Goal: Communication & Community: Answer question/provide support

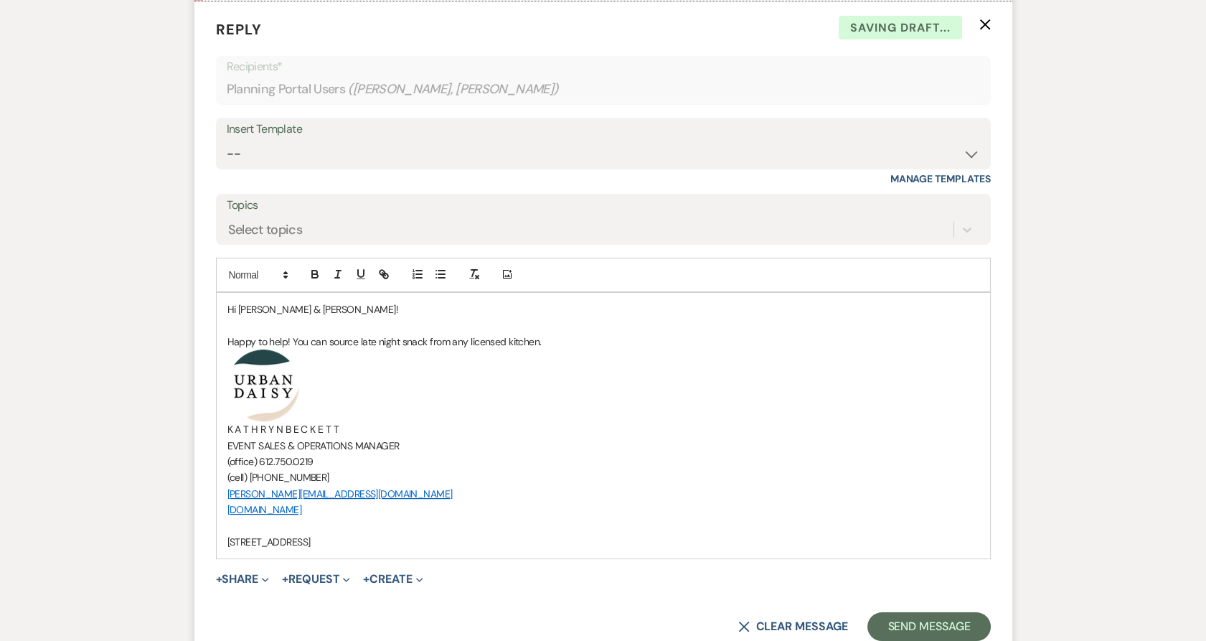
click at [557, 340] on p "Happy to help! You can source late night snack from any licensed kitchen." at bounding box center [603, 342] width 752 height 16
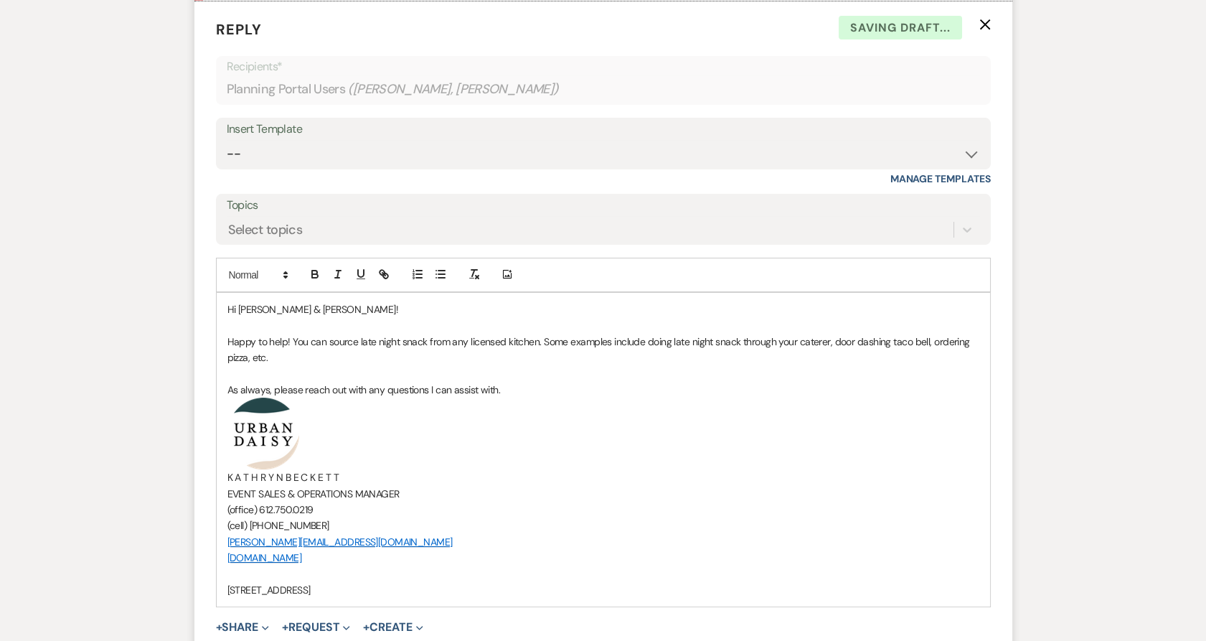
click at [350, 353] on p "Happy to help! You can source late night snack from any licensed kitchen. Some …" at bounding box center [603, 350] width 752 height 32
click at [522, 384] on p "As always, please reach out with any questions I can assist with." at bounding box center [603, 390] width 752 height 16
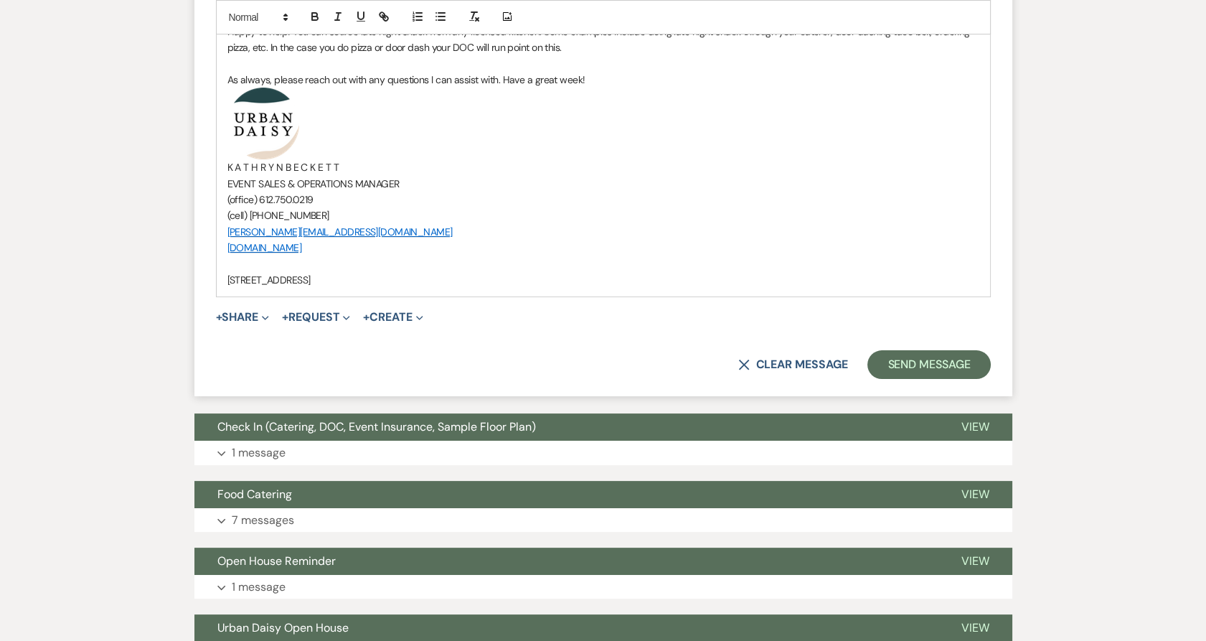
scroll to position [870, 0]
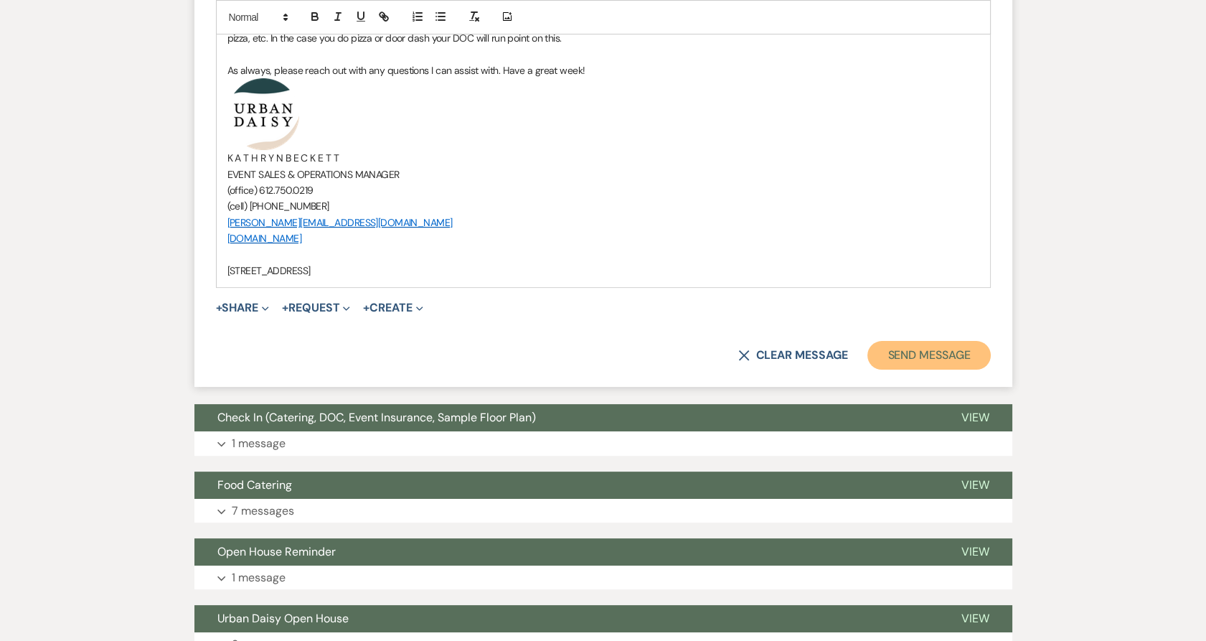
click at [892, 357] on button "Send Message" at bounding box center [928, 355] width 123 height 29
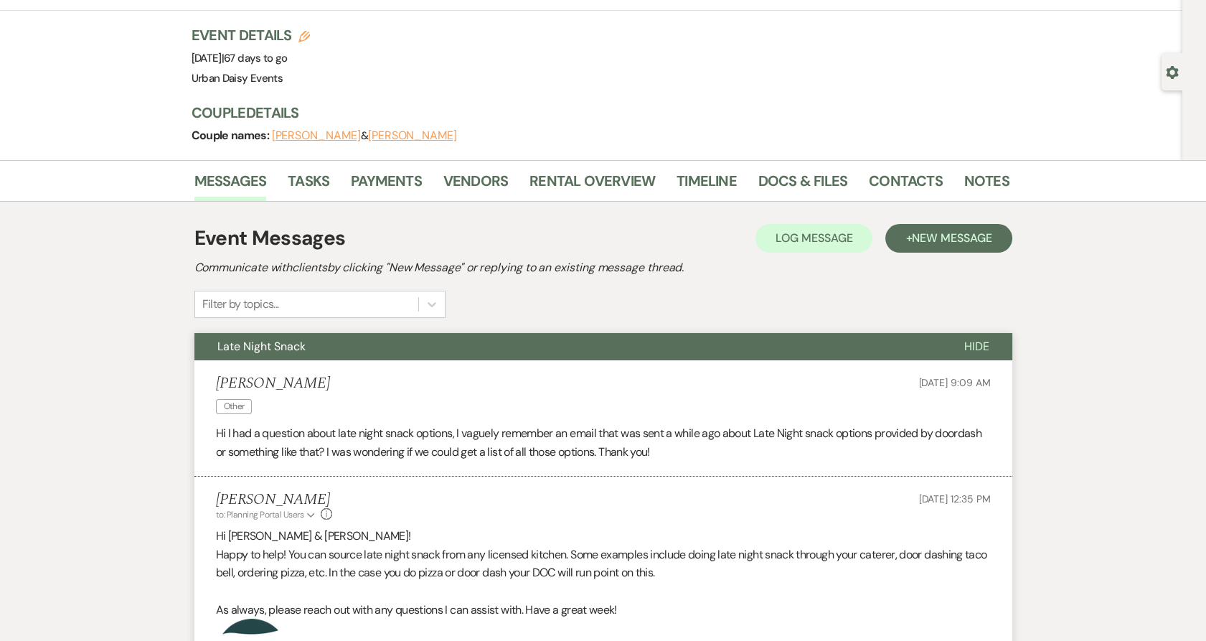
scroll to position [0, 0]
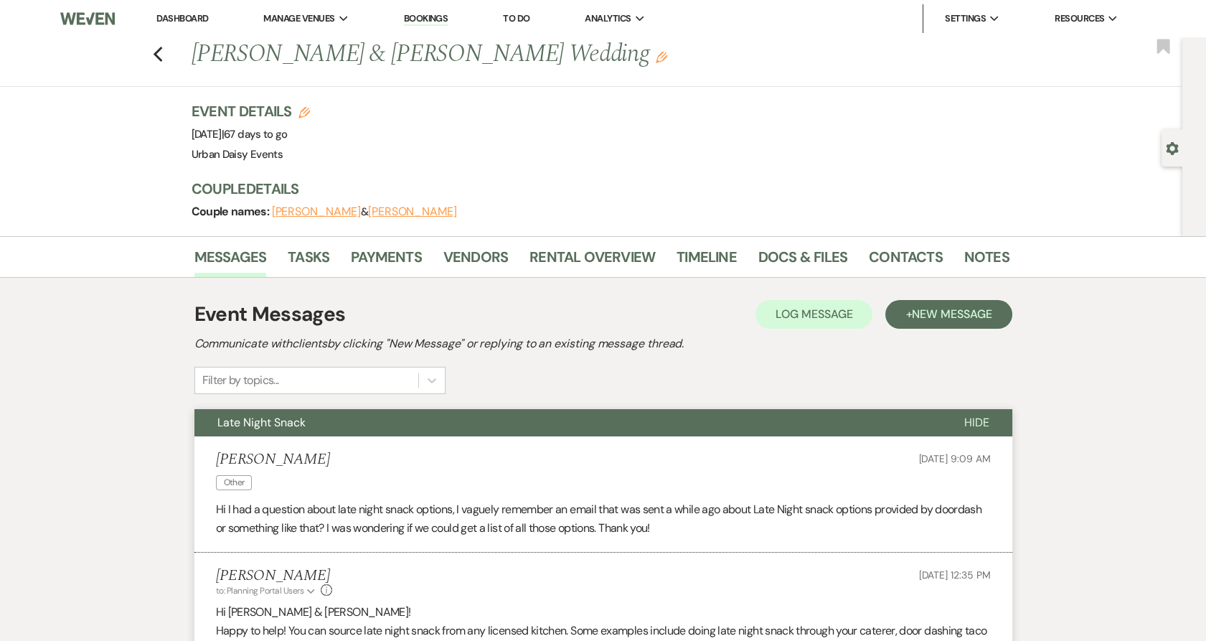
click at [172, 14] on link "Dashboard" at bounding box center [182, 18] width 52 height 12
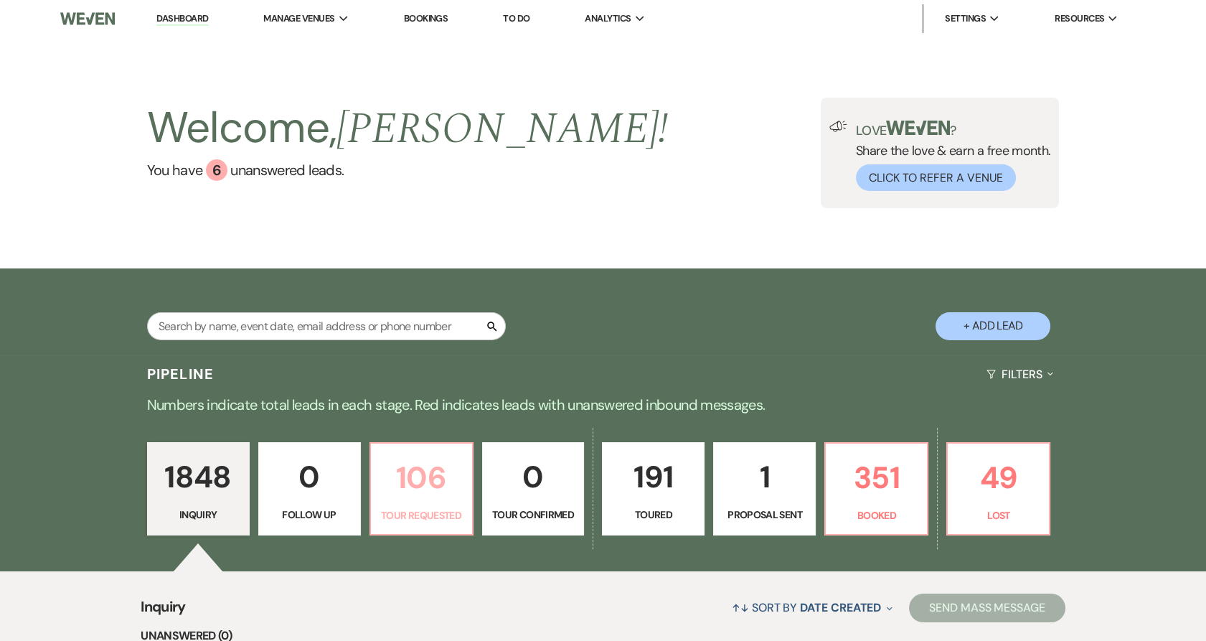
click at [394, 485] on p "106" at bounding box center [422, 477] width 84 height 48
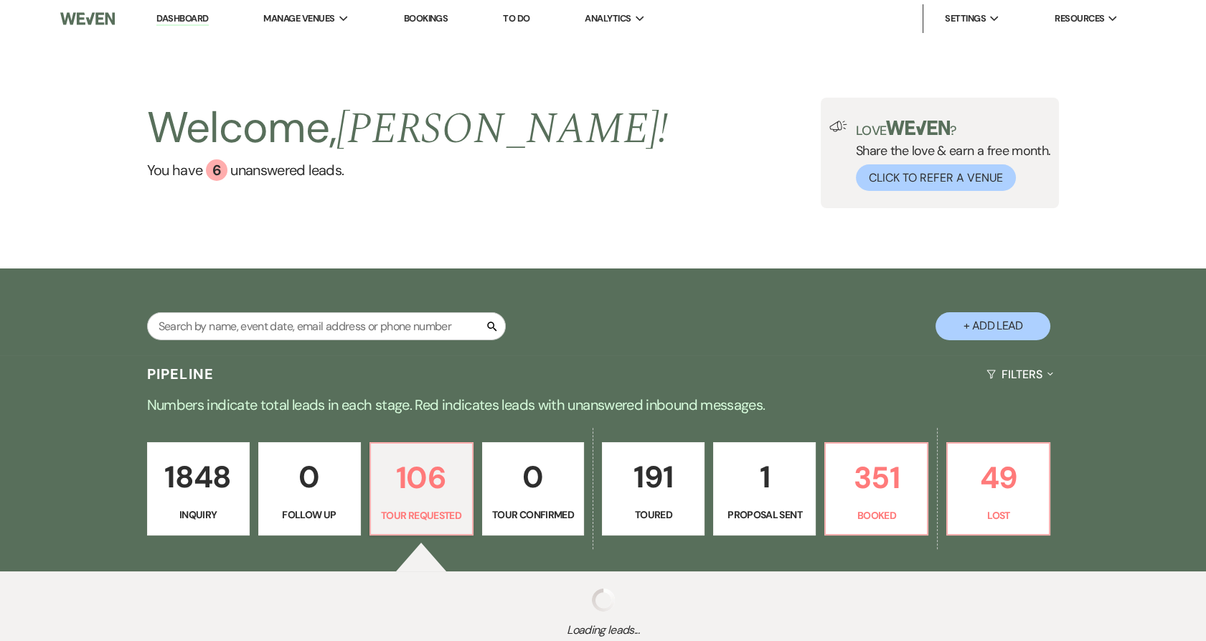
select select "2"
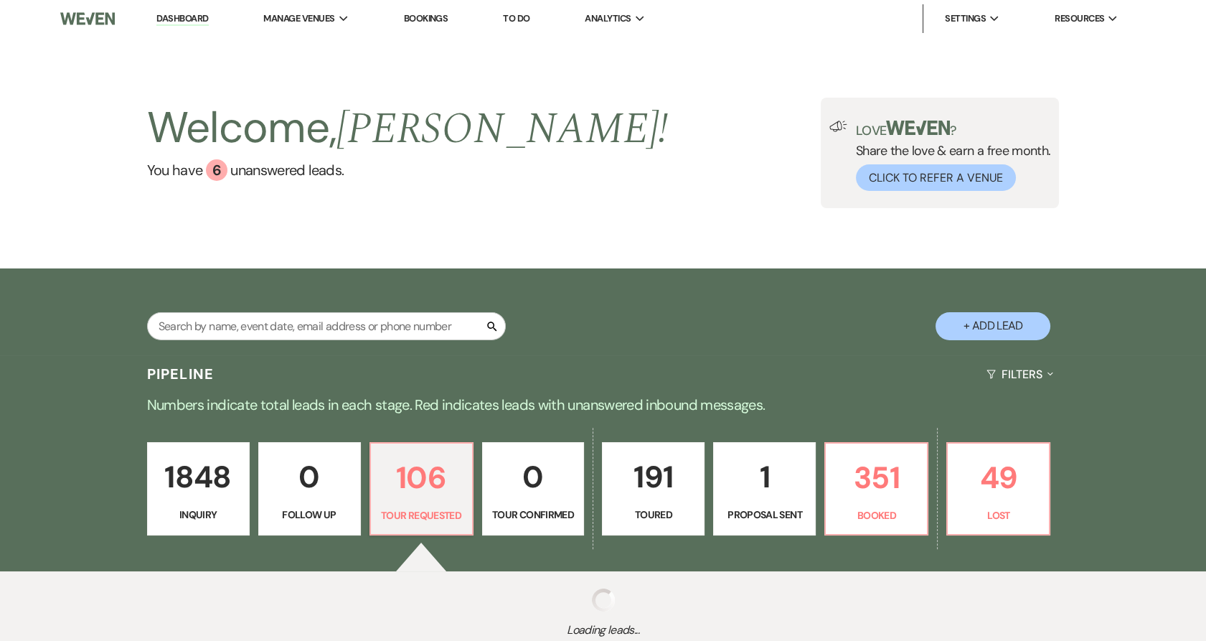
select select "2"
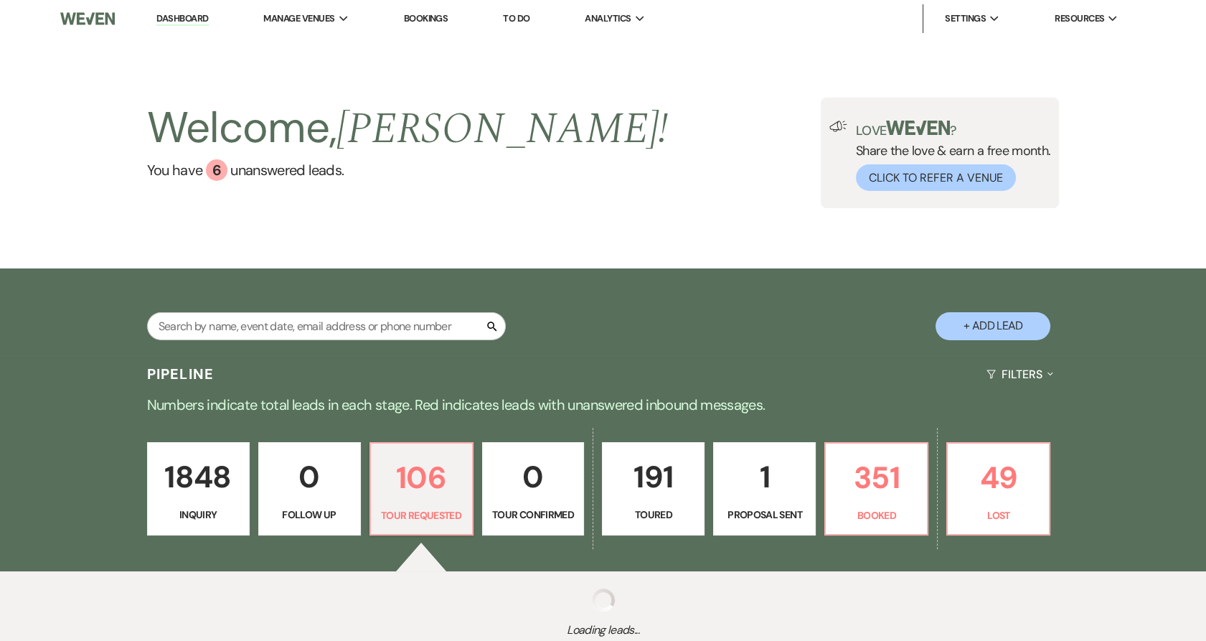
select select "2"
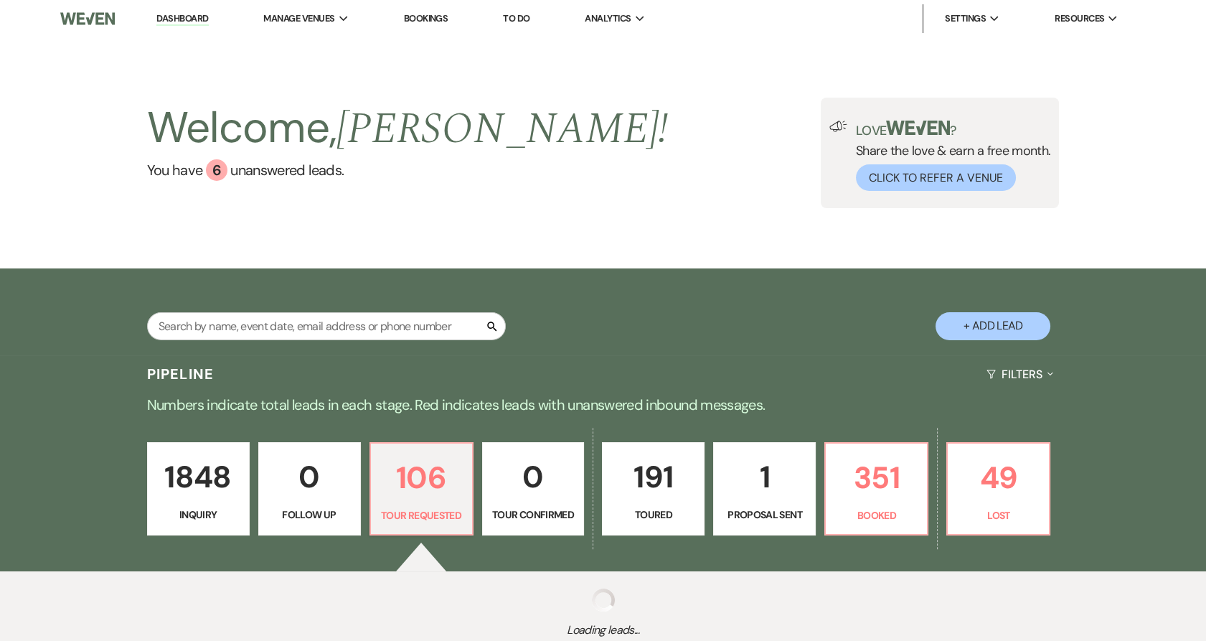
select select "2"
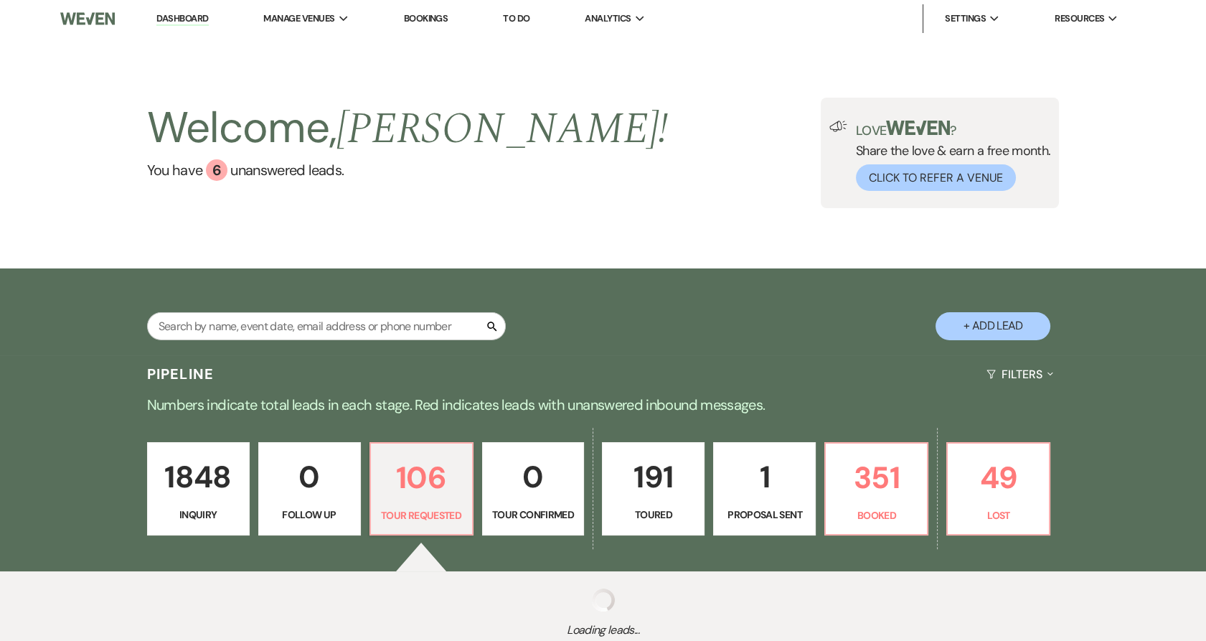
select select "2"
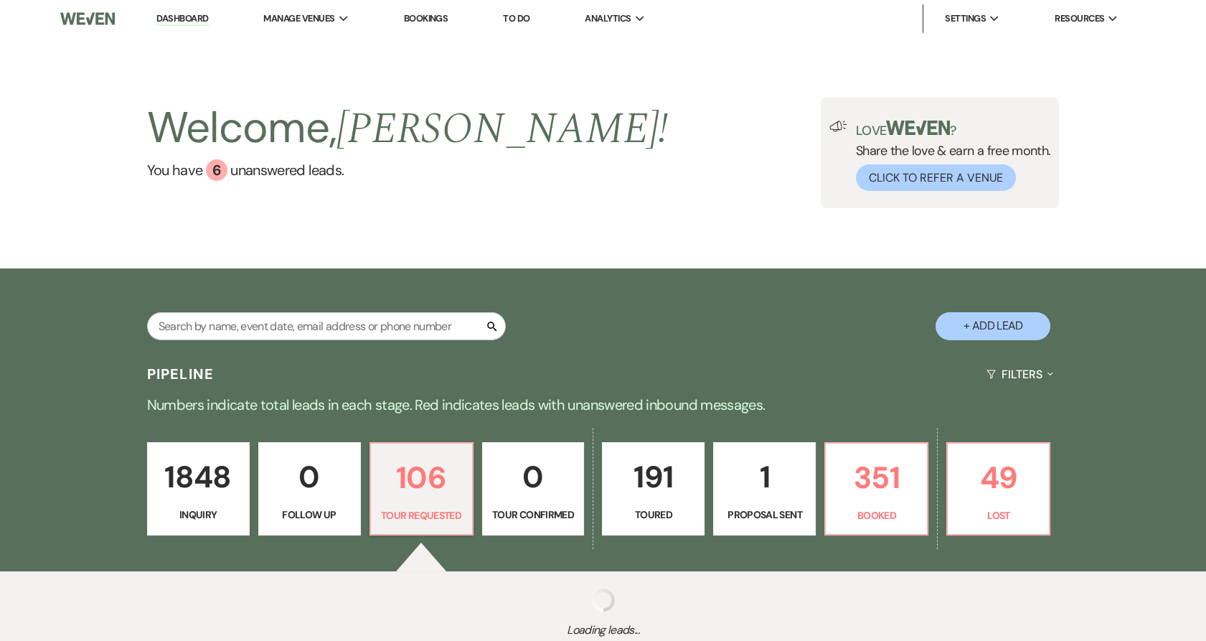
select select "2"
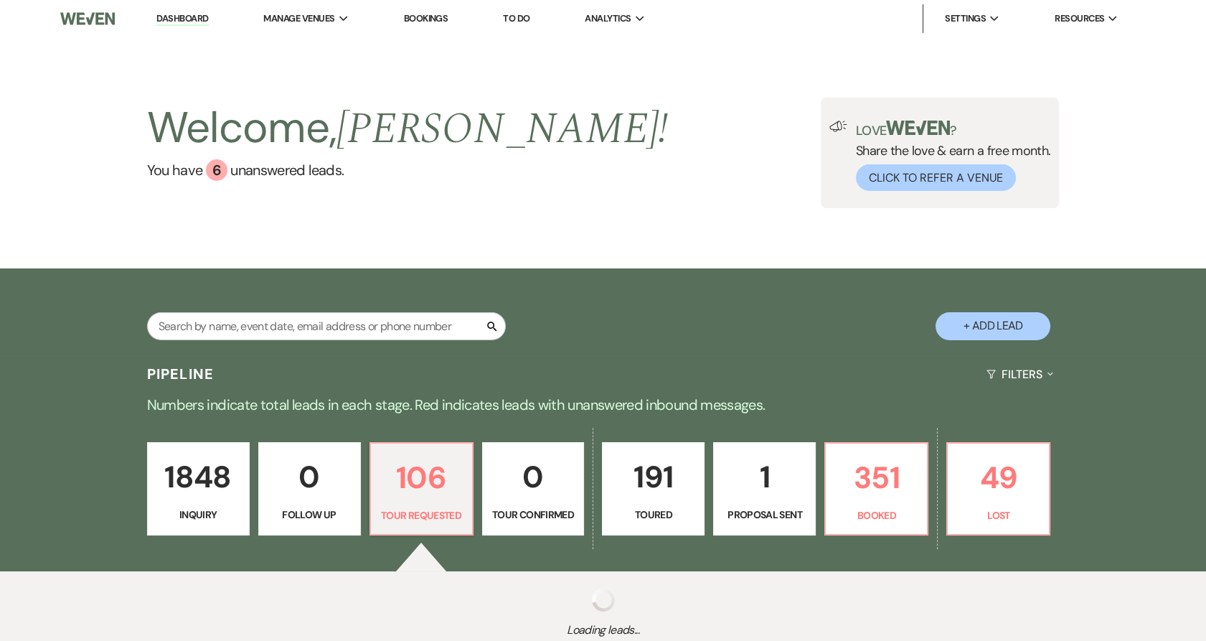
select select "2"
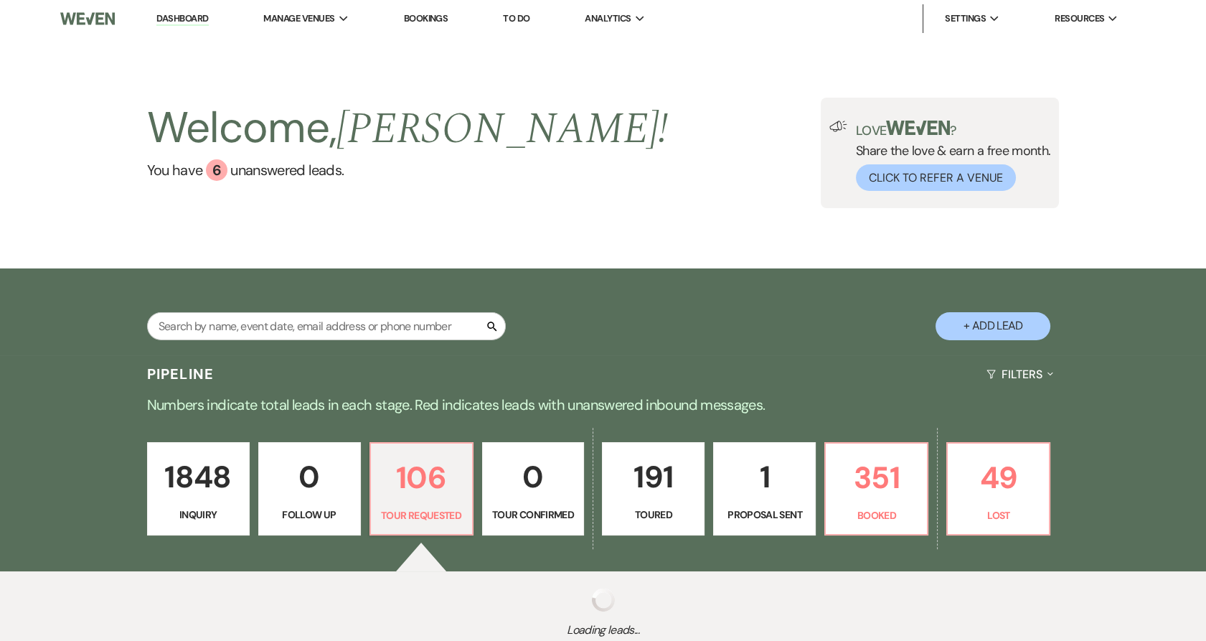
select select "2"
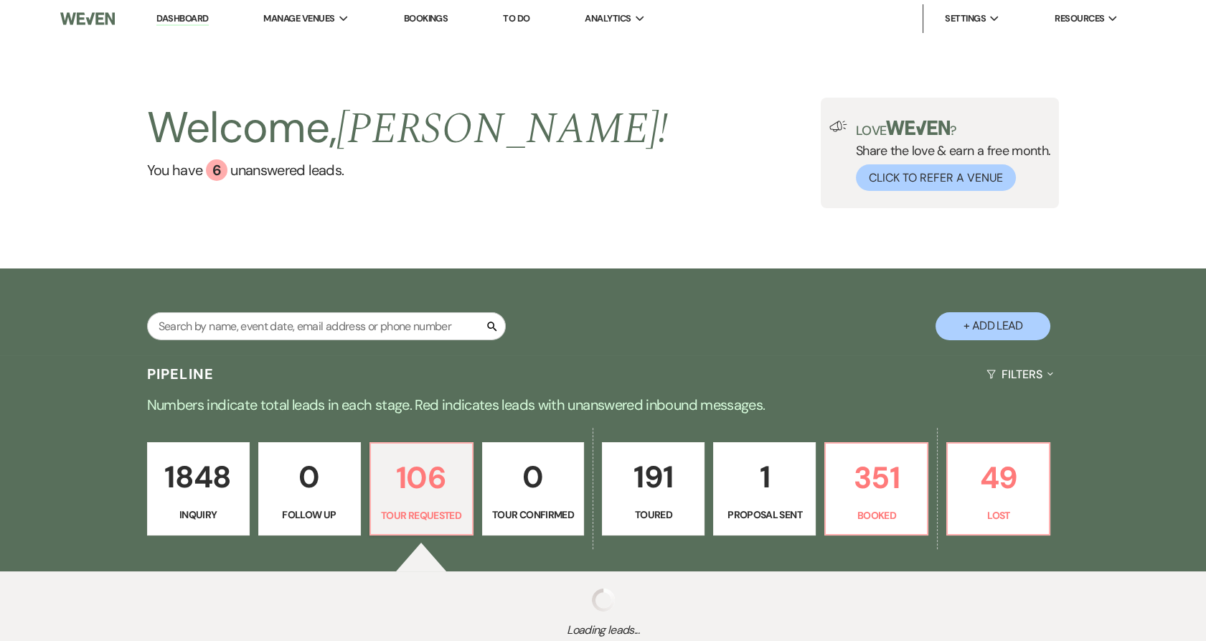
select select "2"
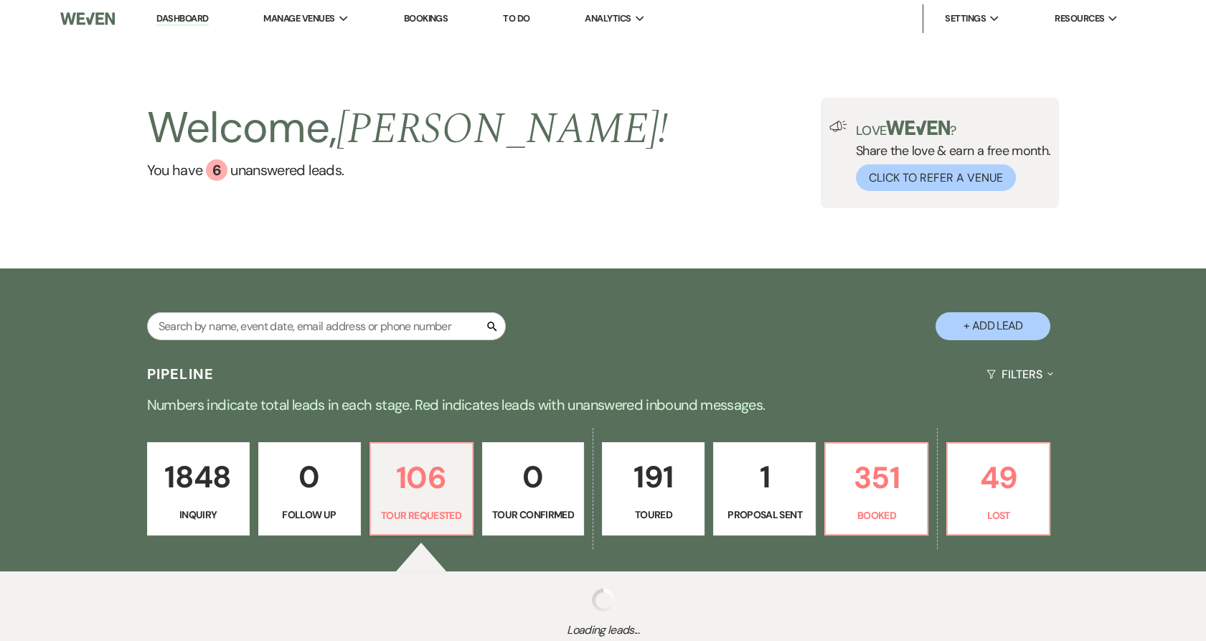
select select "2"
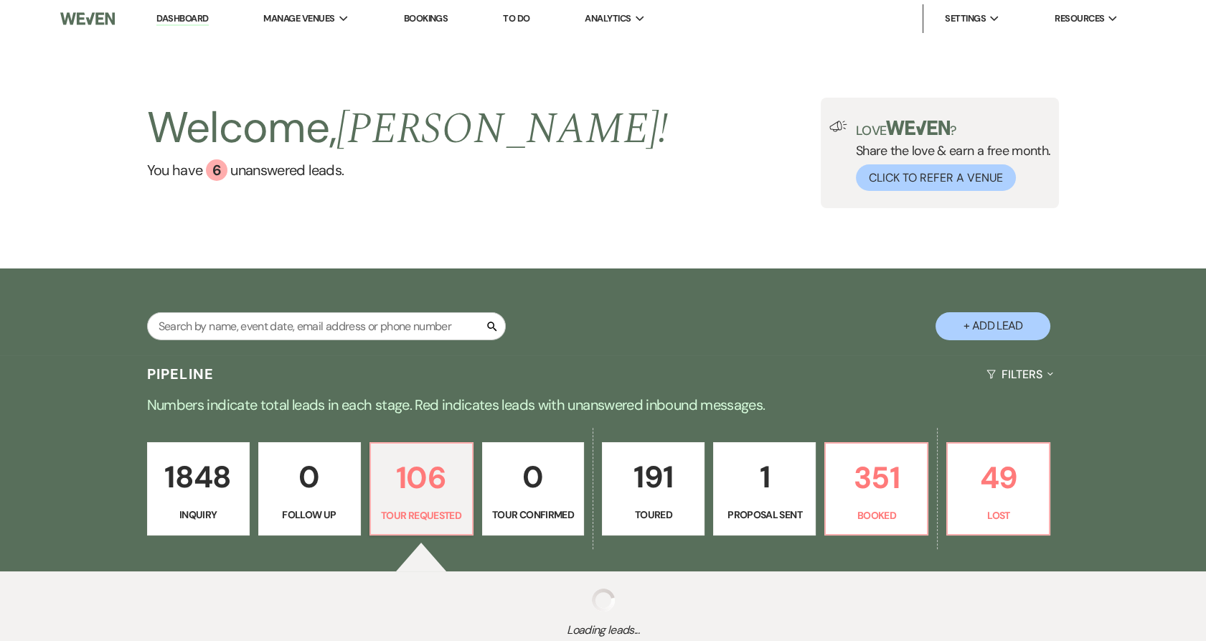
select select "2"
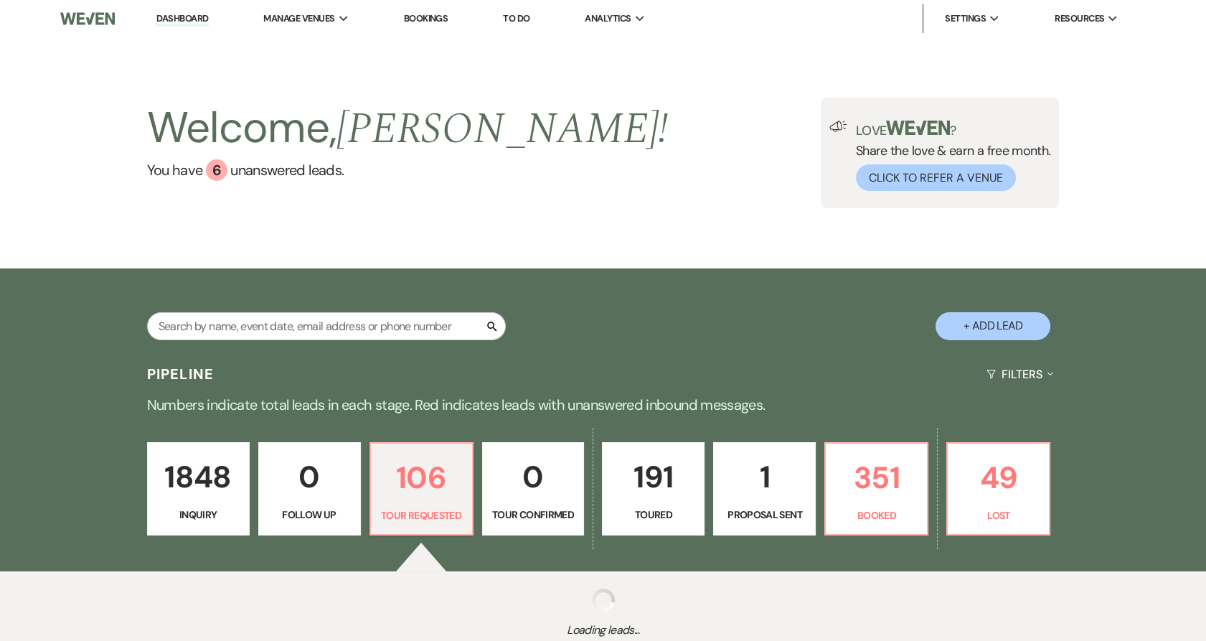
select select "2"
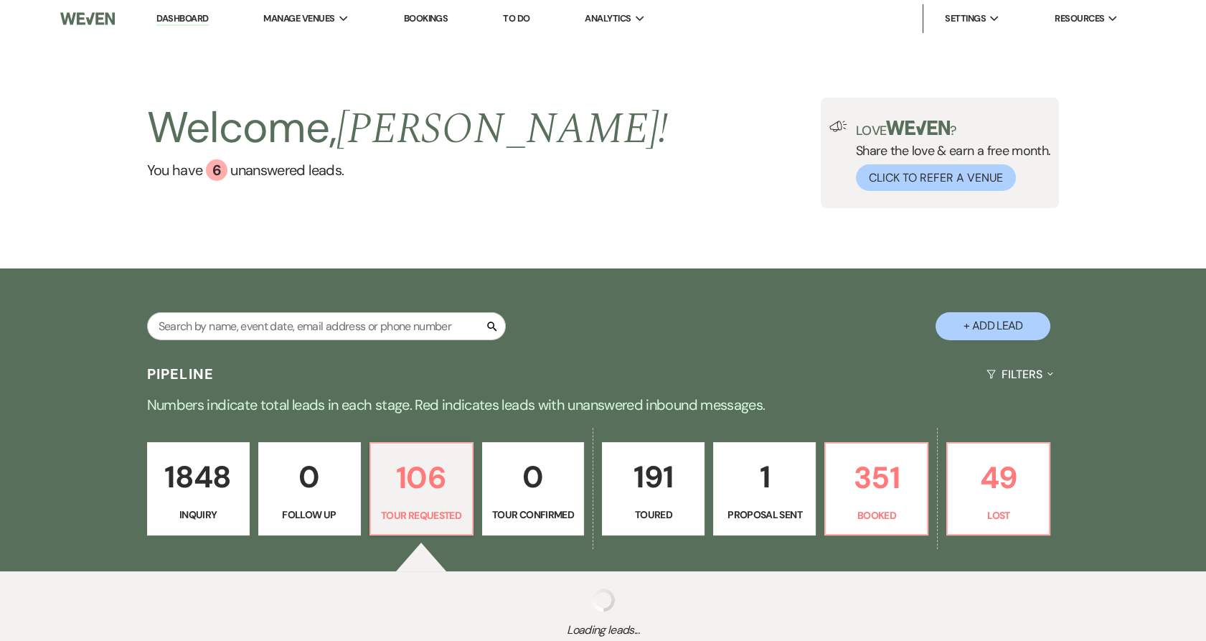
select select "2"
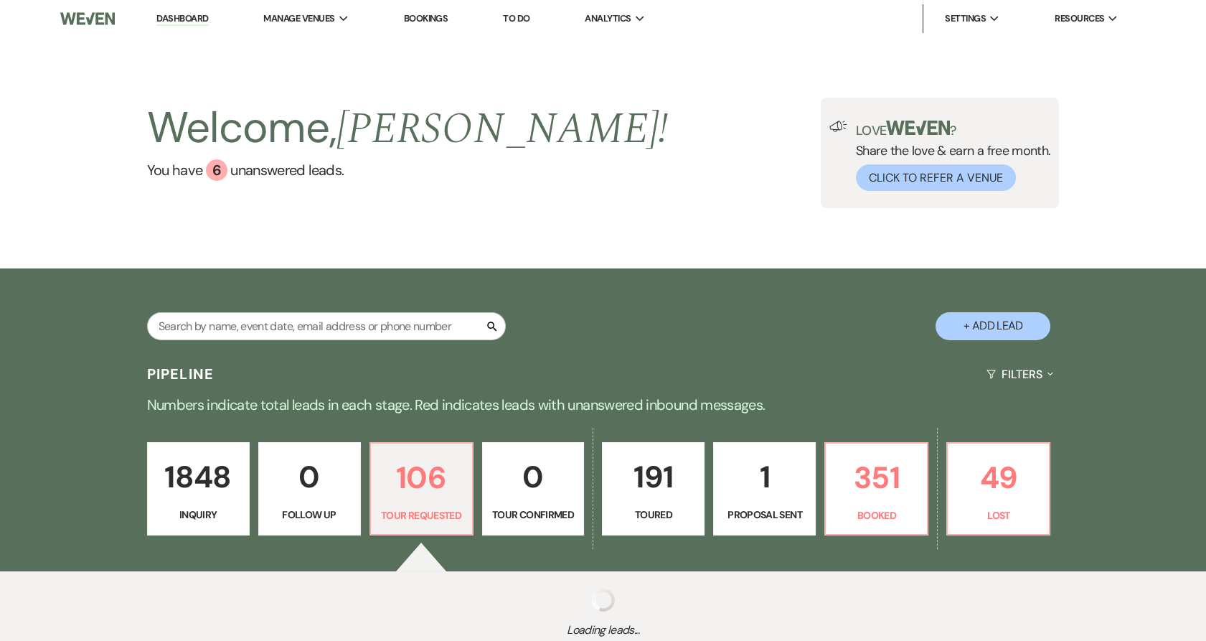
select select "2"
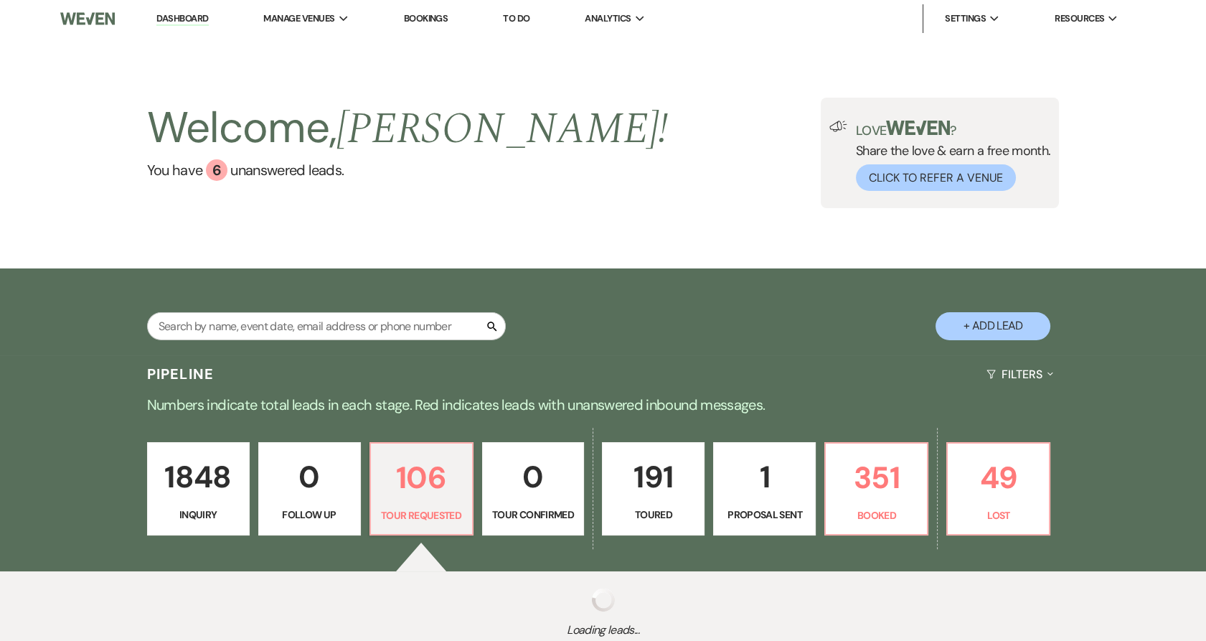
select select "2"
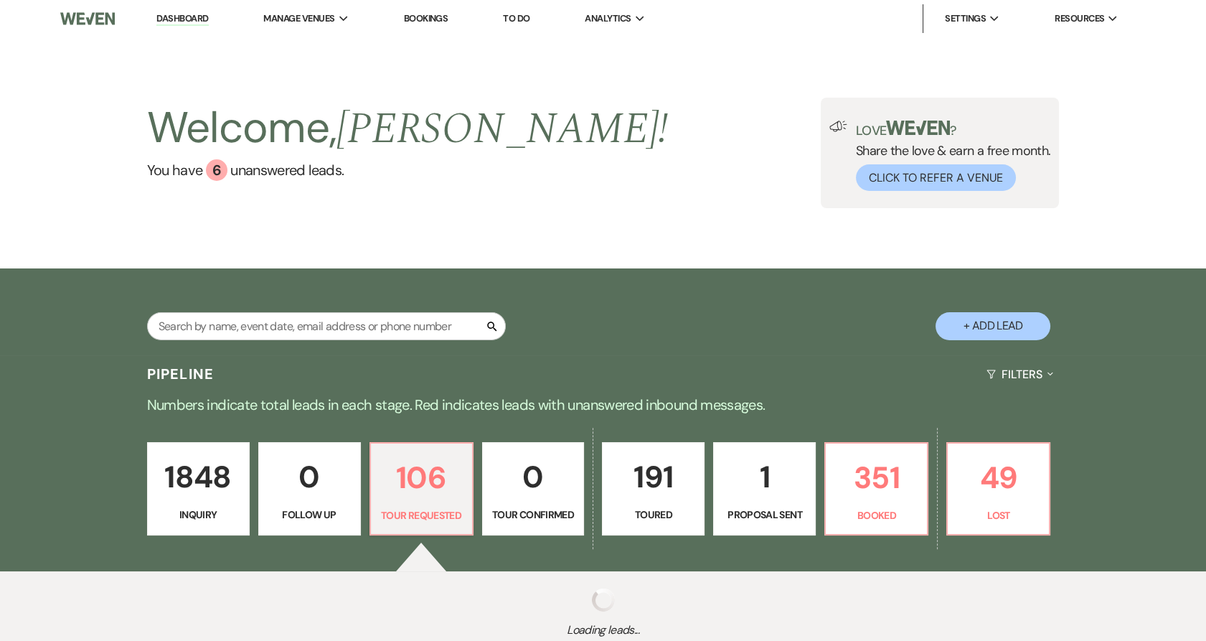
select select "2"
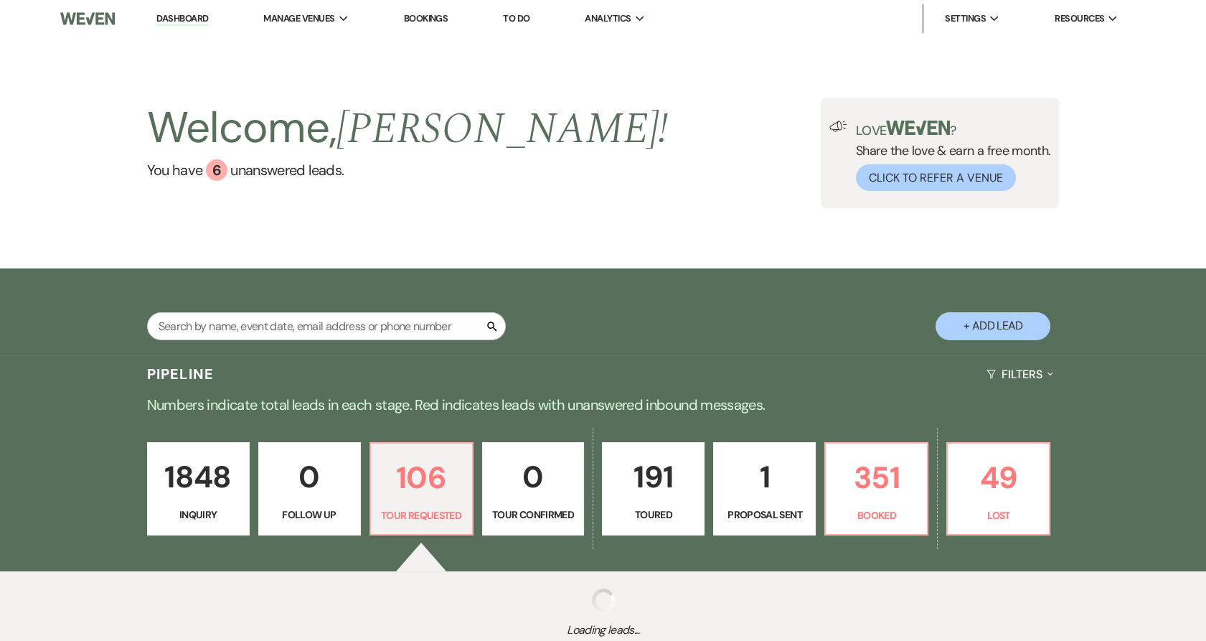
select select "2"
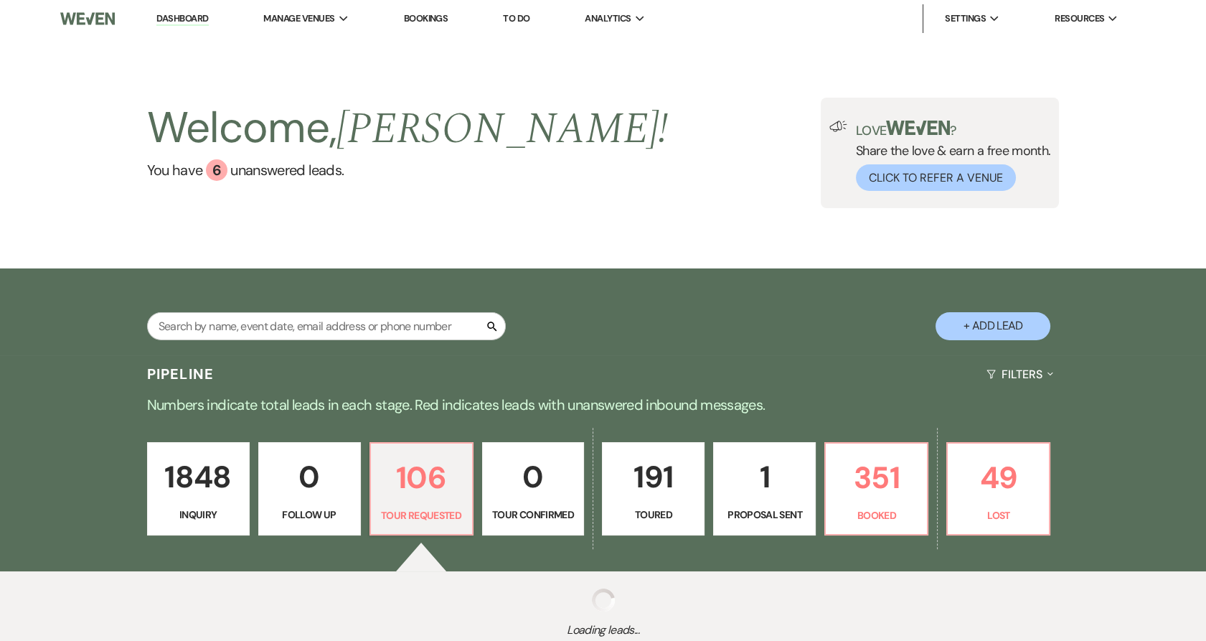
select select "2"
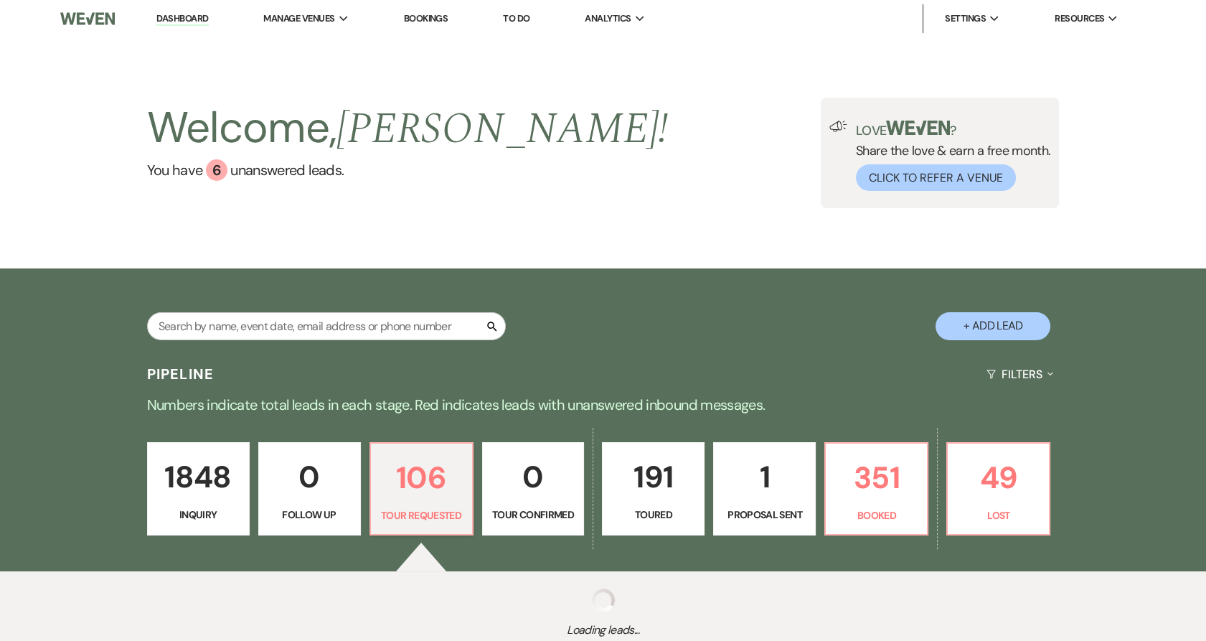
select select "2"
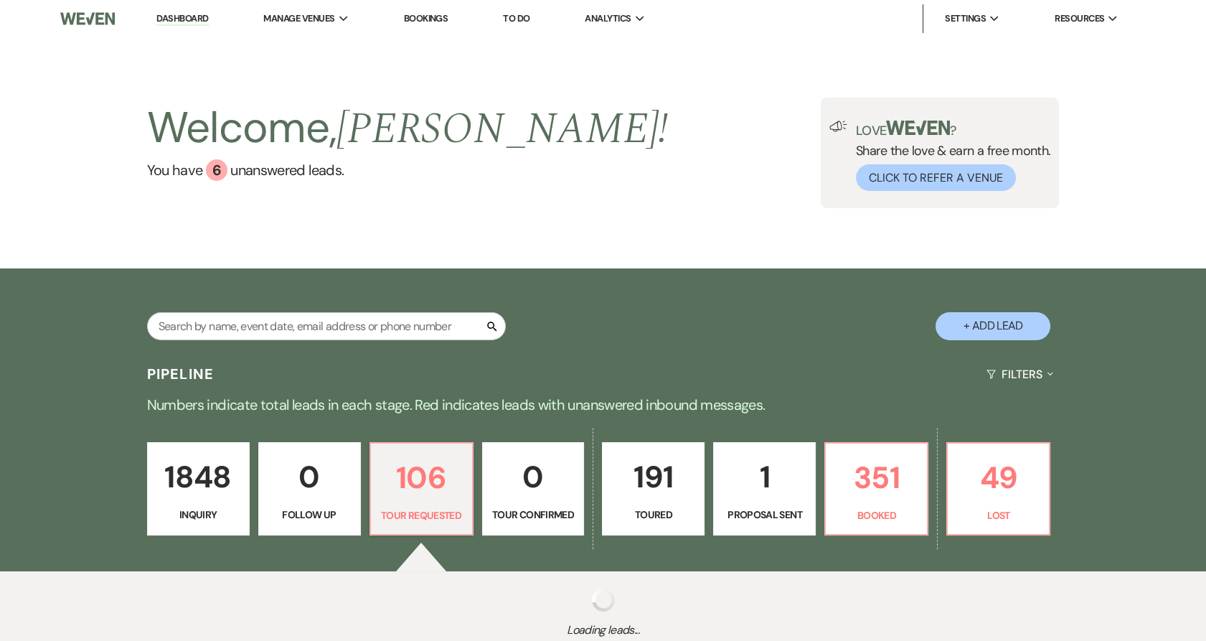
select select "2"
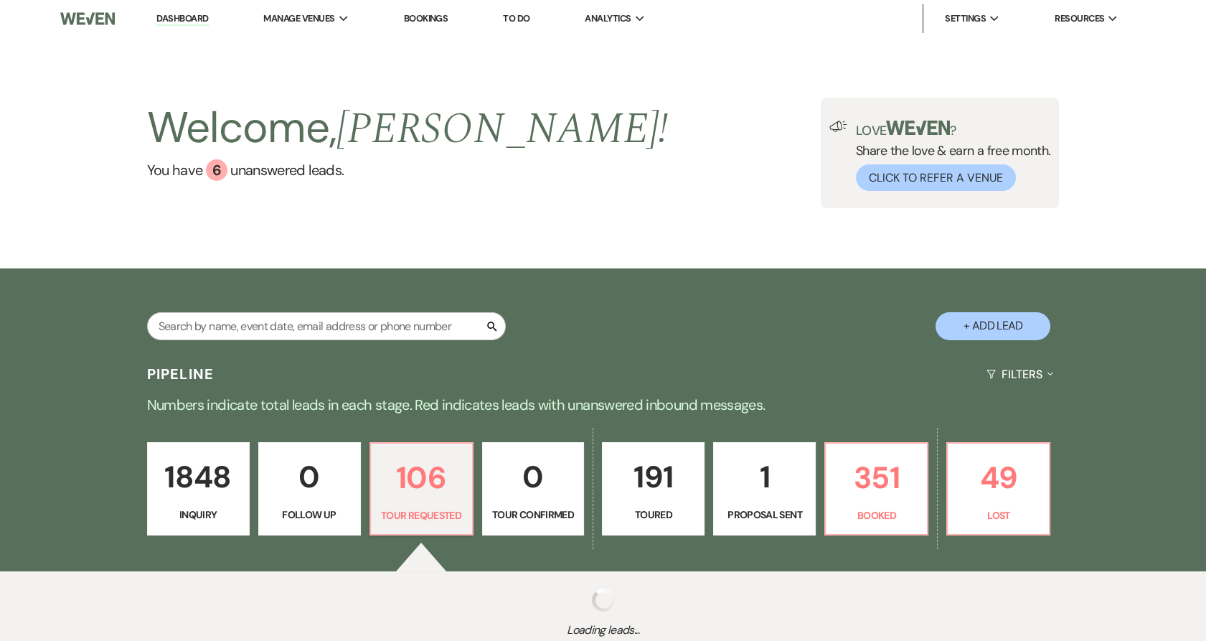
select select "2"
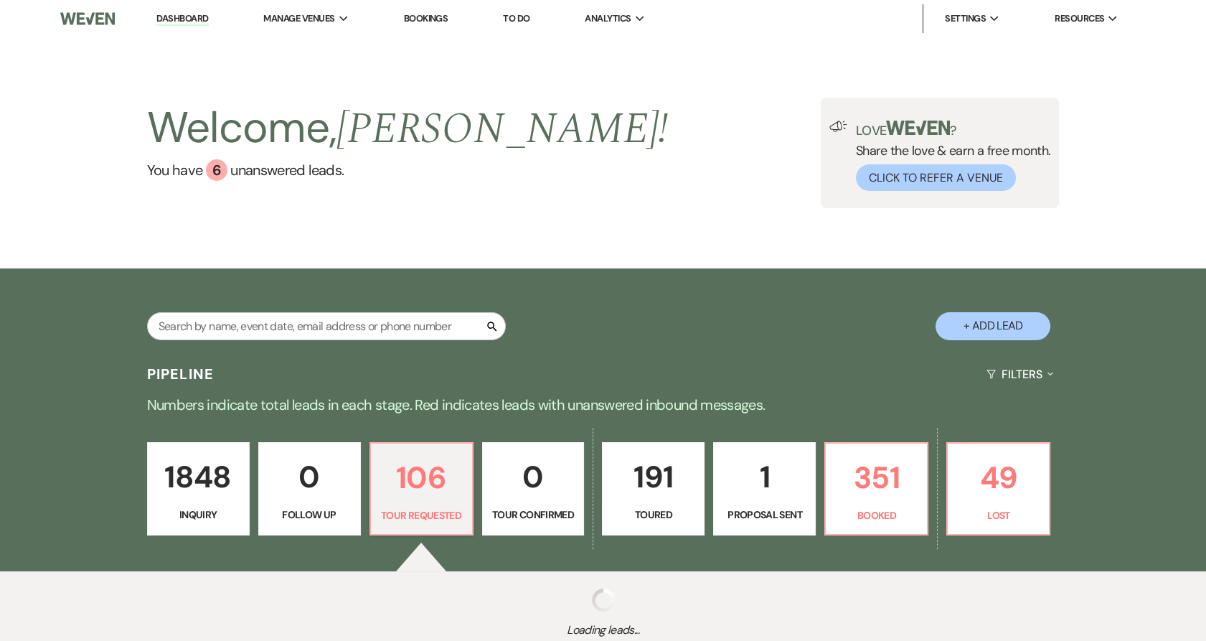
select select "2"
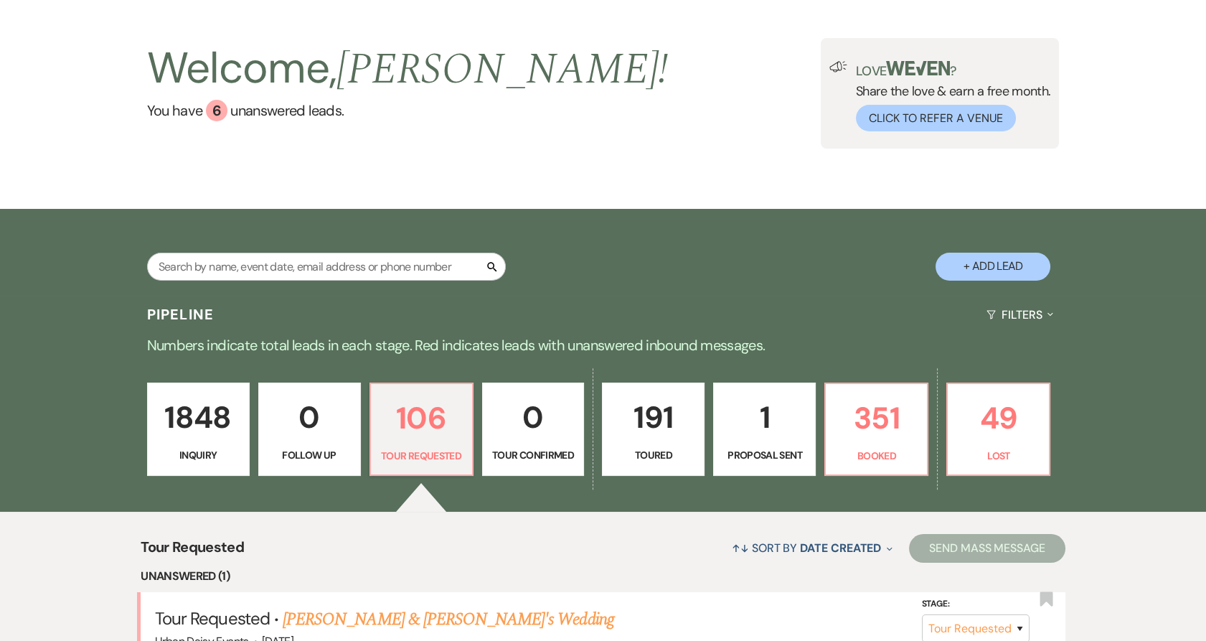
scroll to position [106, 0]
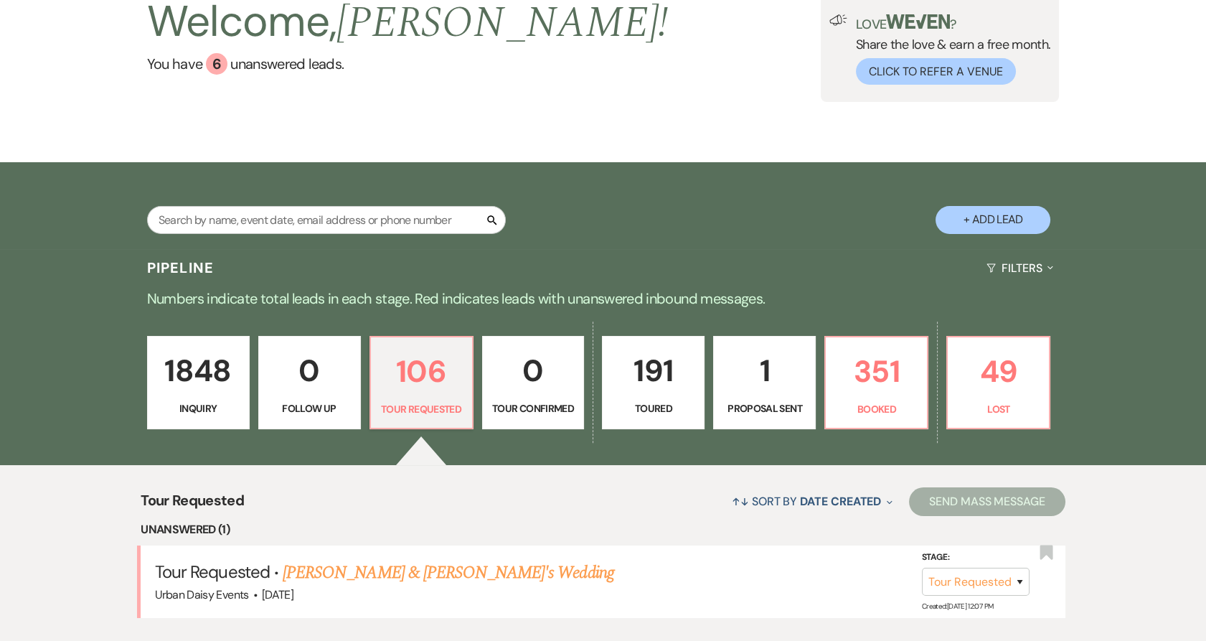
click at [333, 572] on link "Zilong Zhao & Fiance's Wedding" at bounding box center [448, 573] width 331 height 26
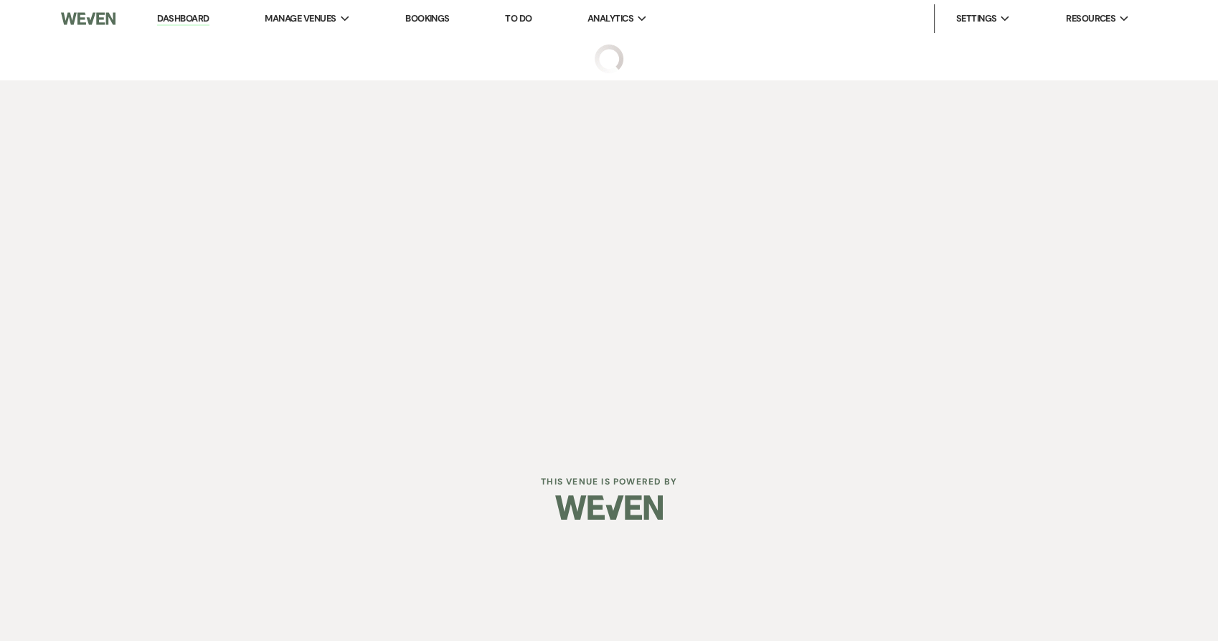
select select "2"
select select "5"
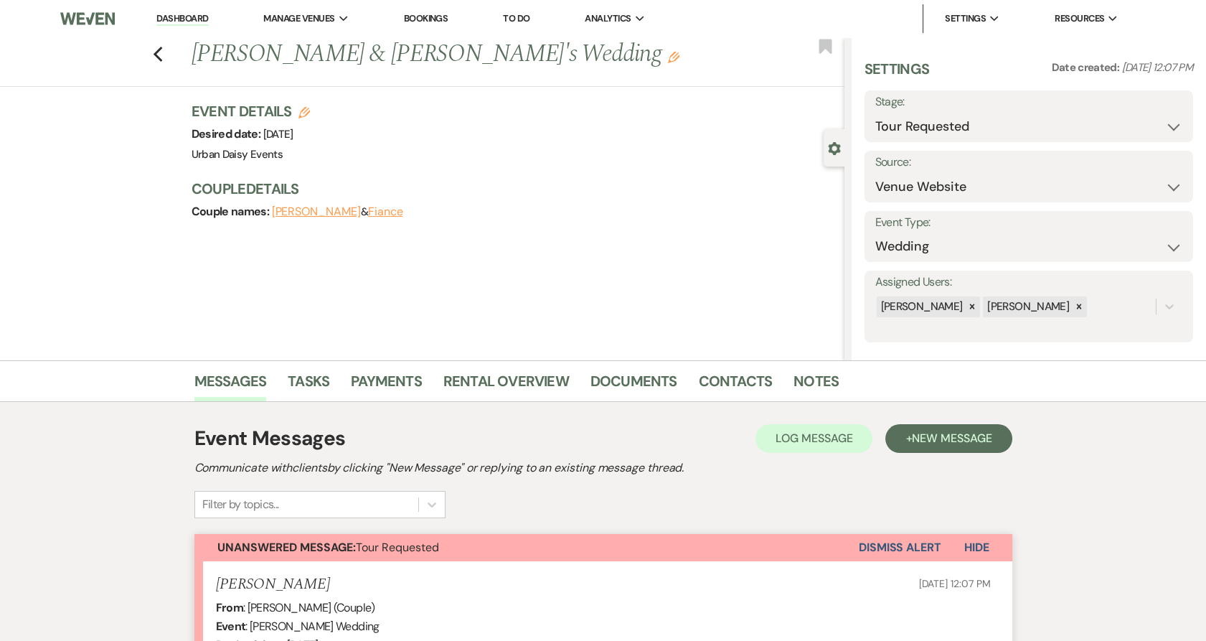
scroll to position [364, 0]
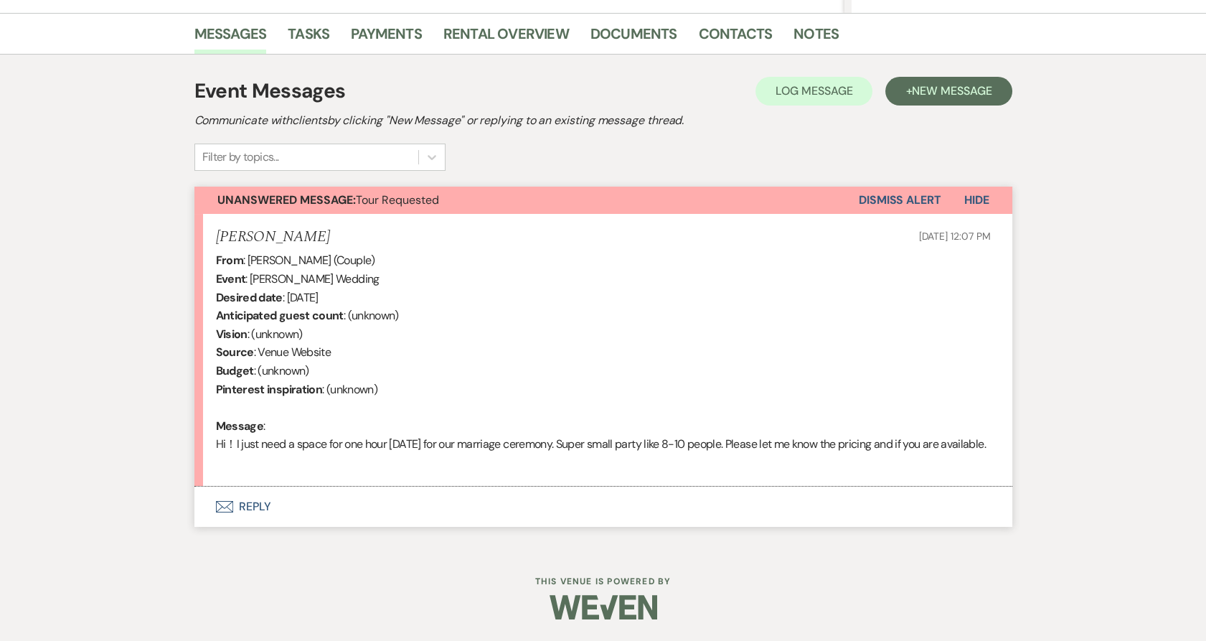
click at [221, 500] on button "Envelope Reply" at bounding box center [603, 506] width 818 height 40
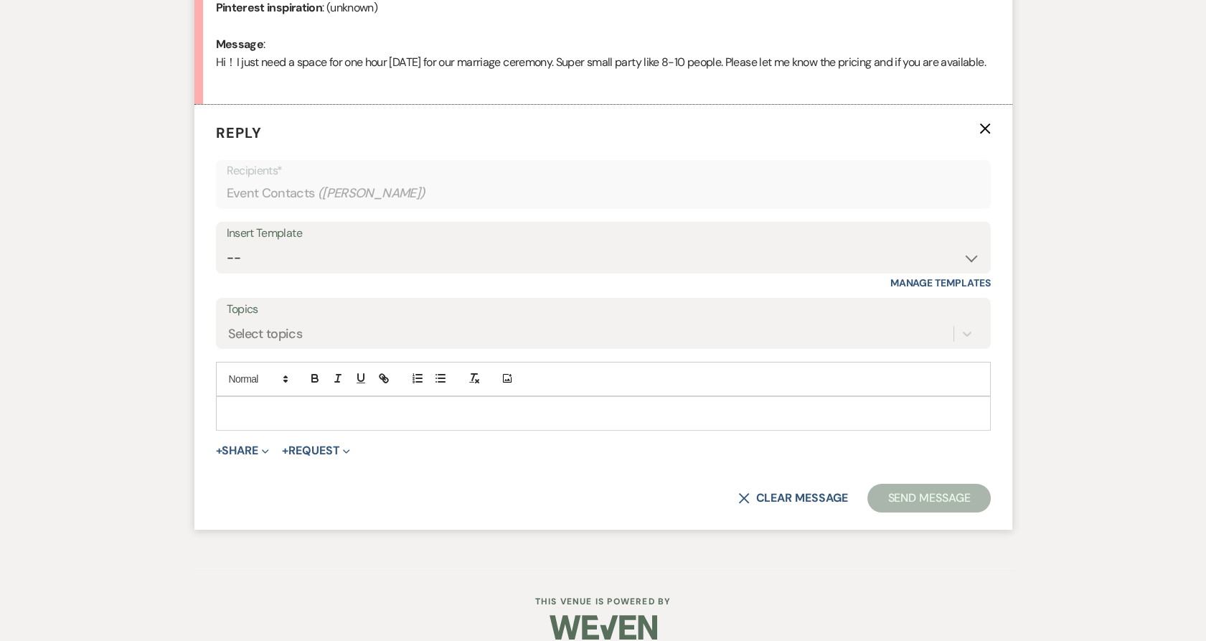
scroll to position [744, 0]
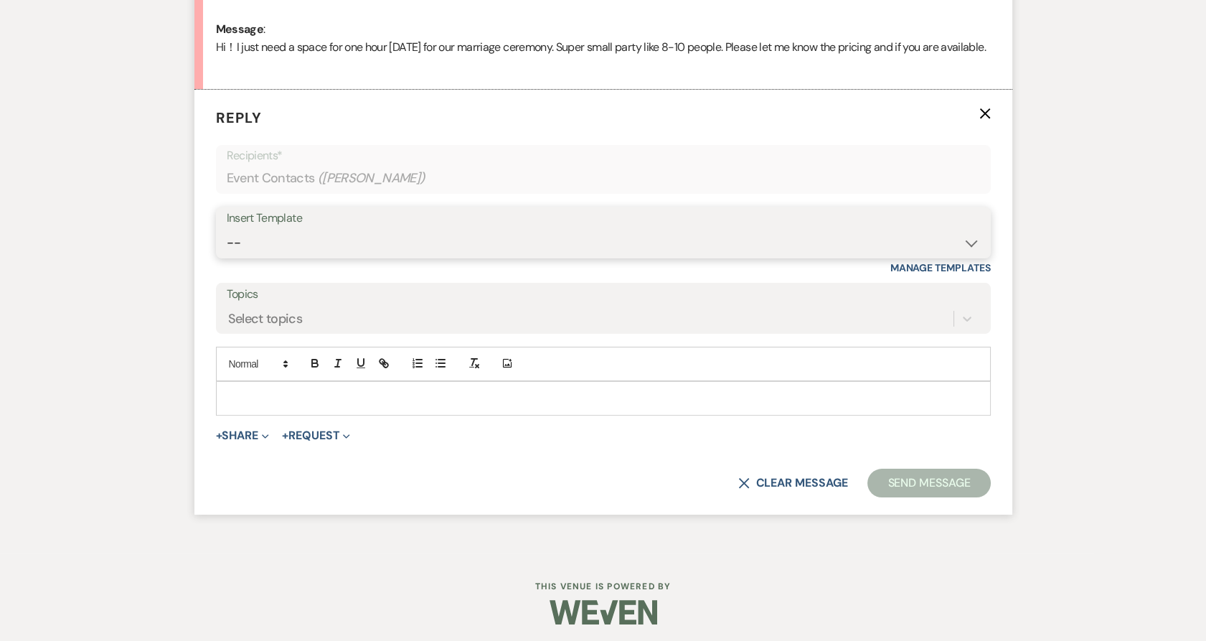
click at [374, 257] on select "-- Payment Past Due Rental Agreement and First Payment Urban Daisy Initial Resp…" at bounding box center [603, 243] width 753 height 28
click at [227, 246] on select "-- Payment Past Due Rental Agreement and First Payment Urban Daisy Initial Resp…" at bounding box center [603, 243] width 753 height 28
click at [372, 257] on select "-- Payment Past Due Rental Agreement and First Payment Urban Daisy Initial Resp…" at bounding box center [603, 243] width 753 height 28
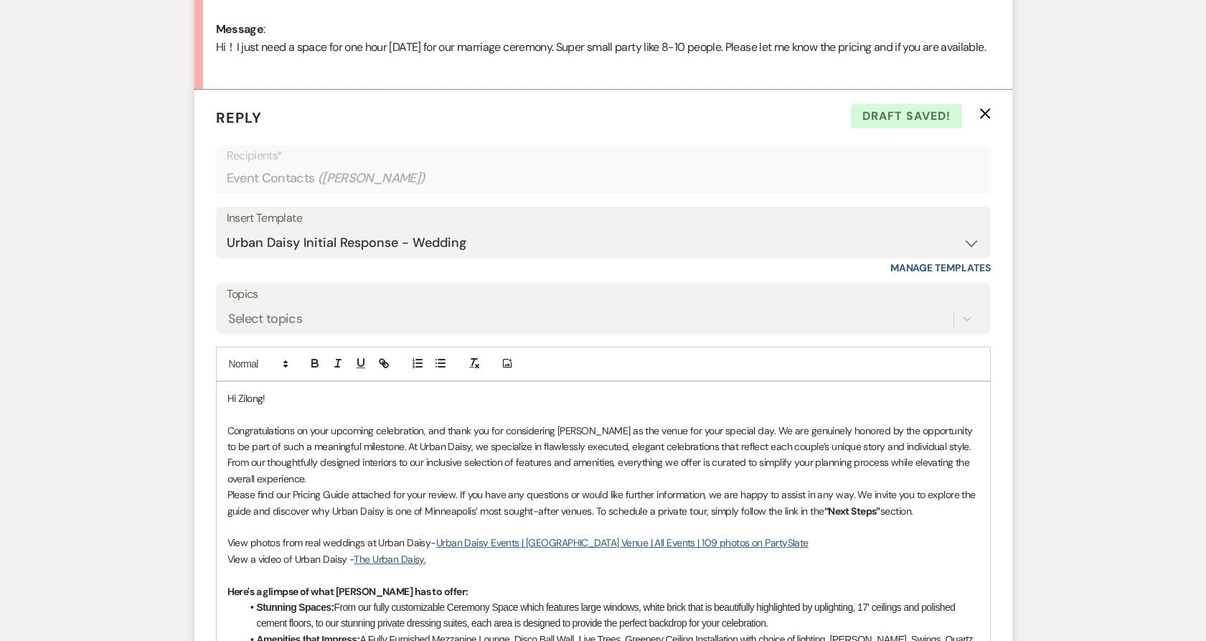
click at [46, 463] on div "Messages Tasks Payments Rental Overview Documents Contacts Notes Event Messages…" at bounding box center [603, 429] width 1206 height 1626
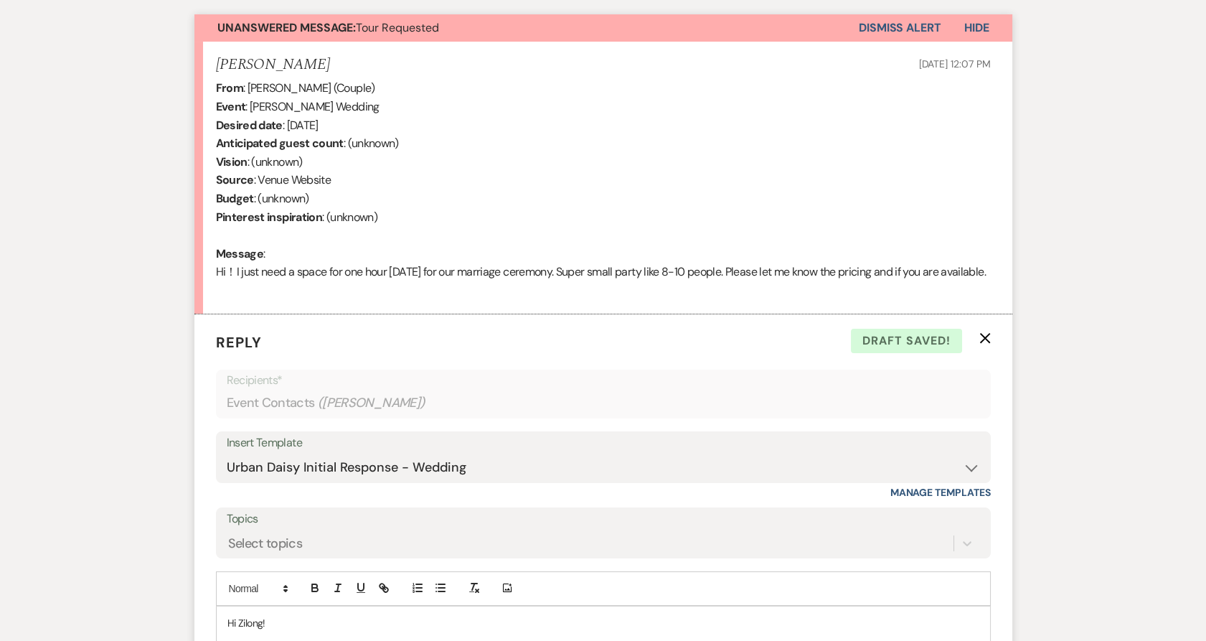
scroll to position [505, 0]
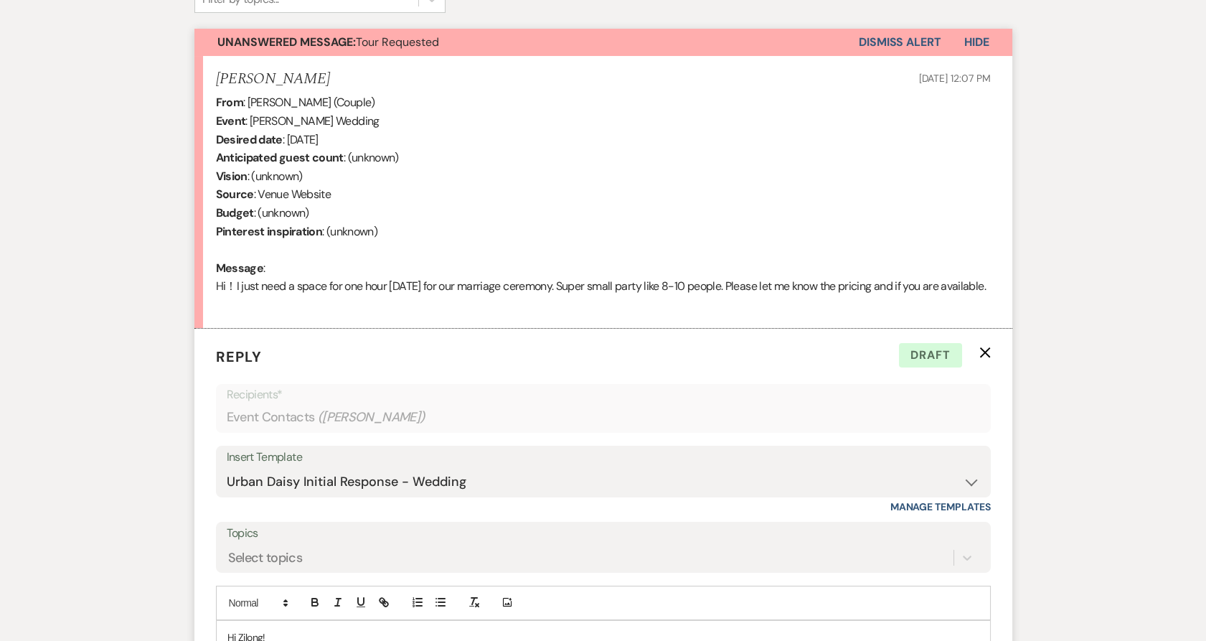
click at [414, 513] on div "Insert Template -- Payment Past Due Rental Agreement and First Payment Urban Da…" at bounding box center [603, 479] width 775 height 67
click at [413, 486] on select "-- Payment Past Due Rental Agreement and First Payment Urban Daisy Initial Resp…" at bounding box center [603, 482] width 753 height 28
select select "3546"
click at [227, 485] on select "-- Payment Past Due Rental Agreement and First Payment Urban Daisy Initial Resp…" at bounding box center [603, 482] width 753 height 28
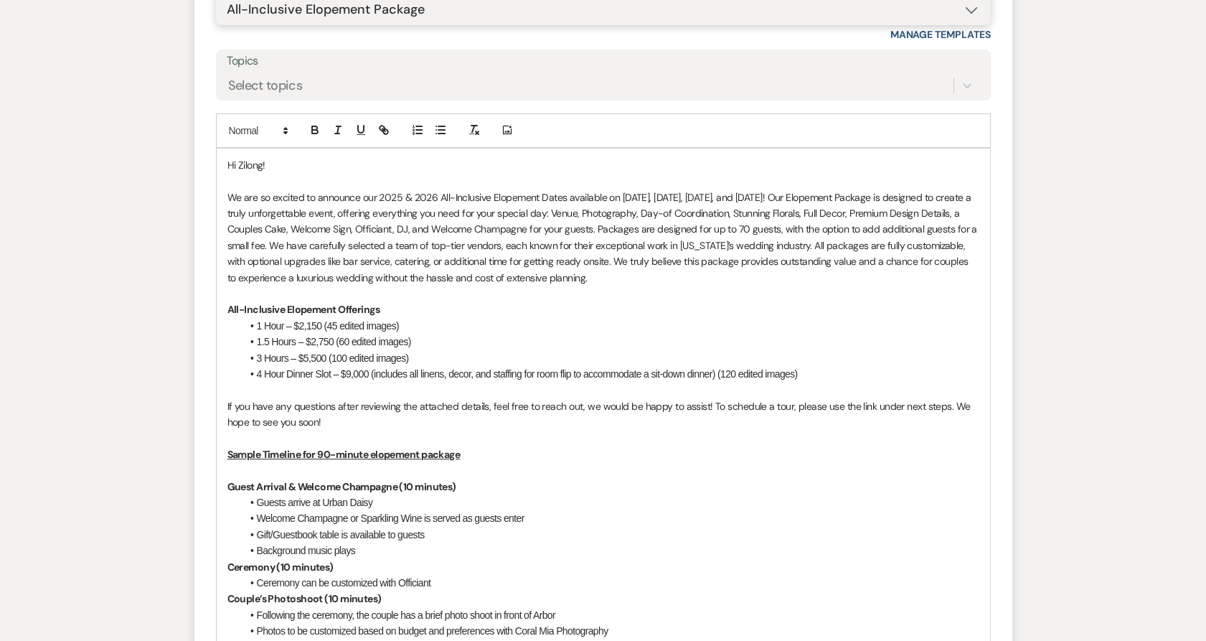
scroll to position [824, 0]
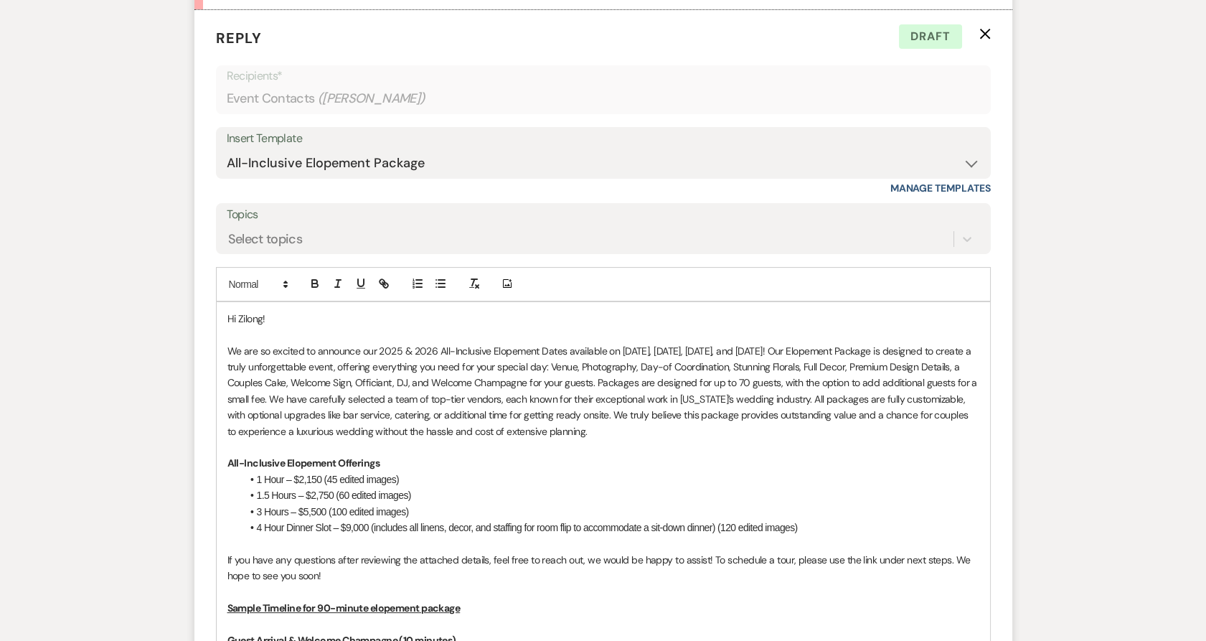
click at [790, 439] on p "We are so excited to announce our 2025 & 2026 All-Inclusive Elopement Dates ava…" at bounding box center [603, 391] width 752 height 96
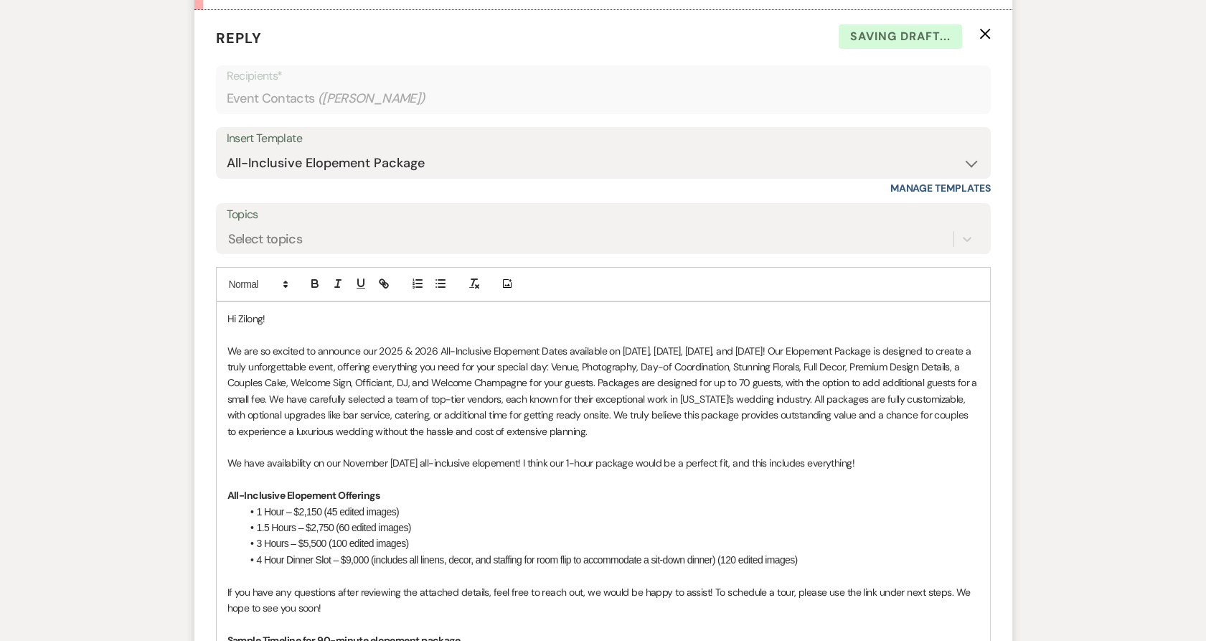
click at [890, 487] on p at bounding box center [603, 479] width 752 height 16
click at [885, 471] on p "We have availability on our November 11/27/2025 all-inclusive elopement! I thin…" at bounding box center [603, 463] width 752 height 16
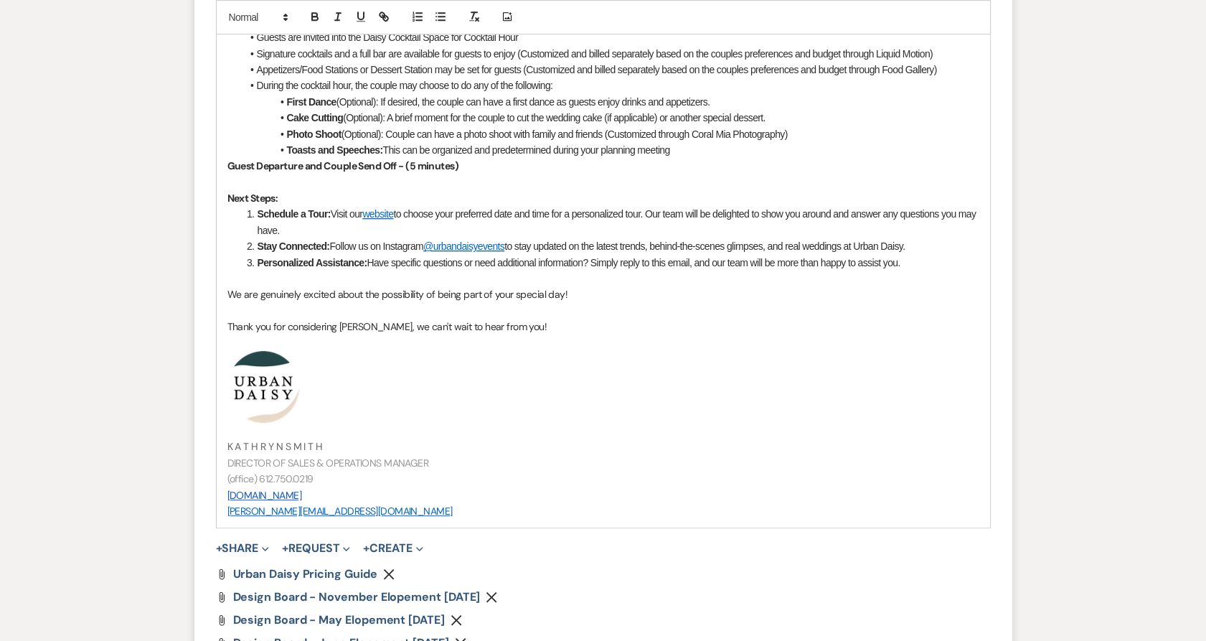
scroll to position [1780, 0]
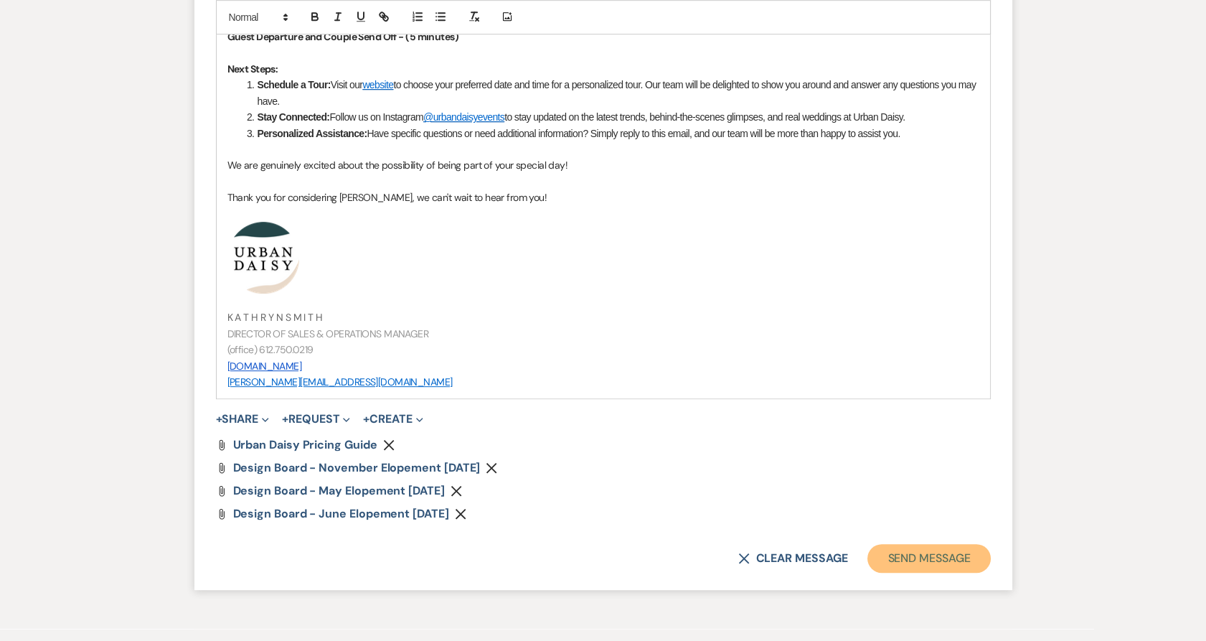
click at [895, 572] on button "Send Message" at bounding box center [928, 558] width 123 height 29
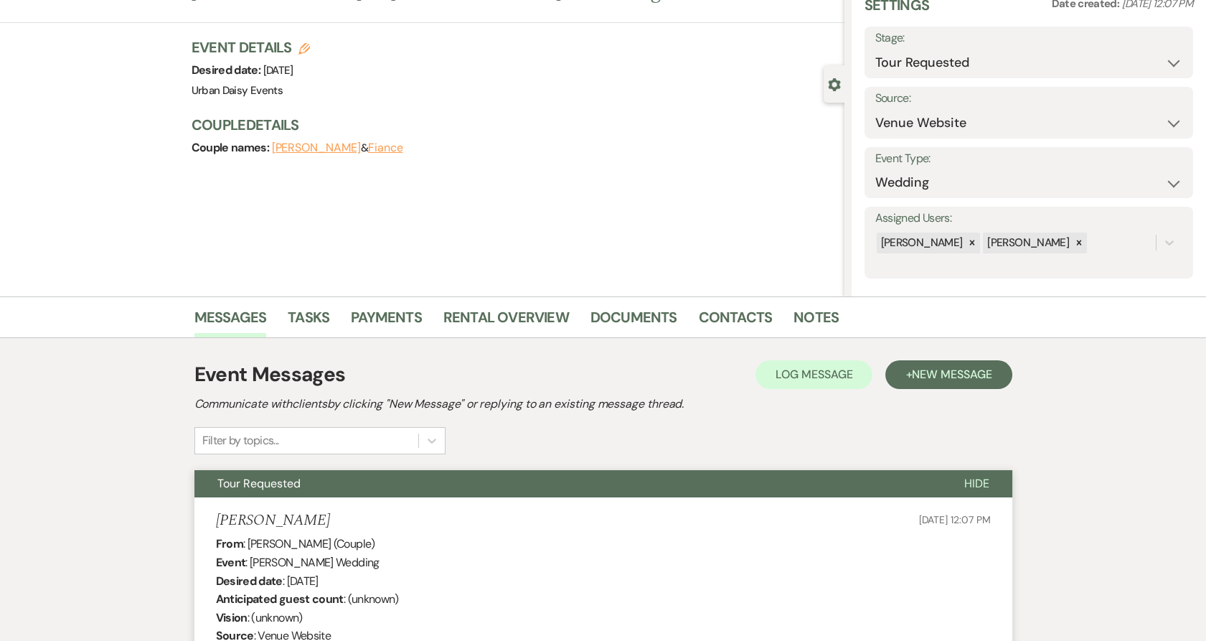
scroll to position [0, 0]
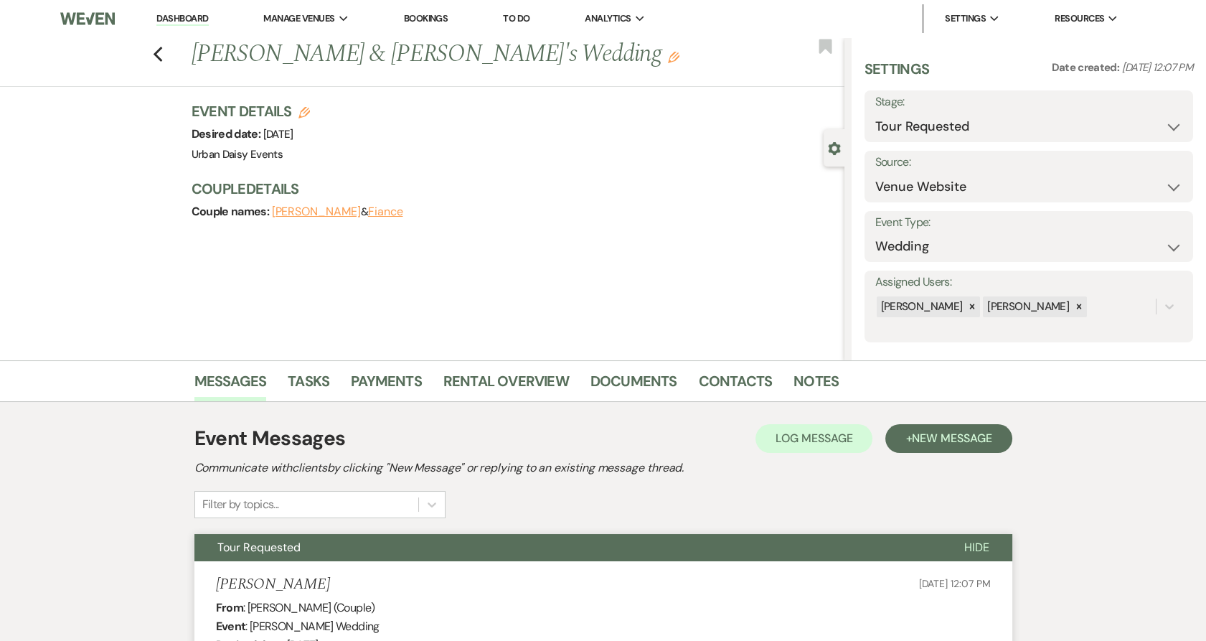
click at [169, 14] on link "Dashboard" at bounding box center [182, 19] width 52 height 14
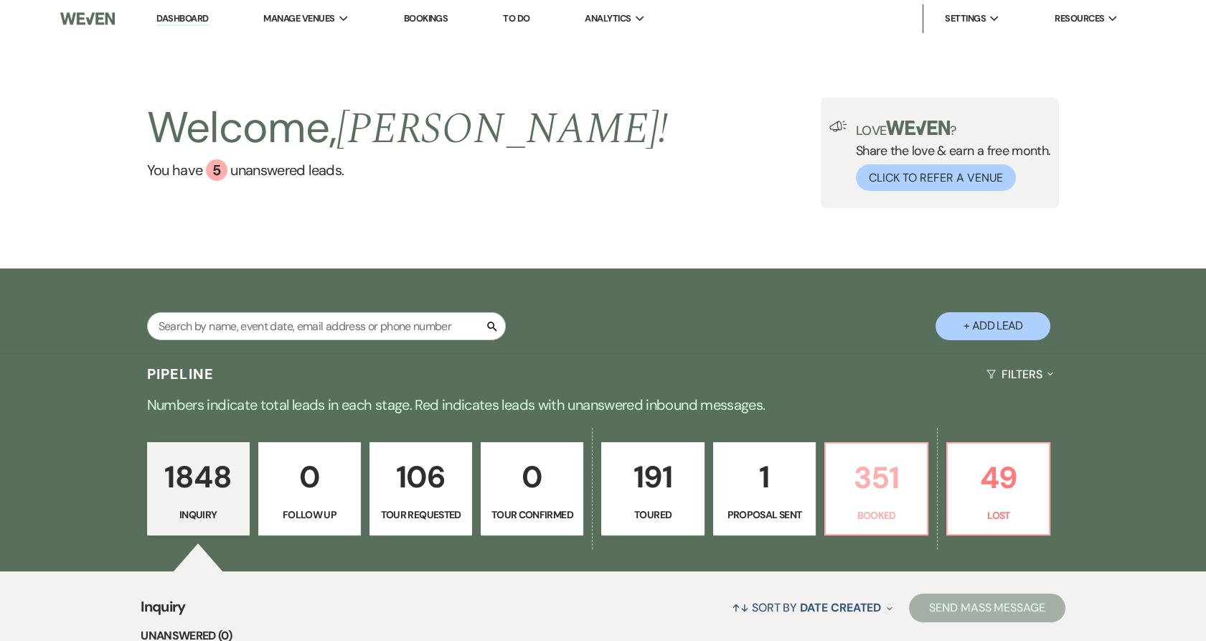
click at [869, 473] on p "351" at bounding box center [876, 477] width 84 height 48
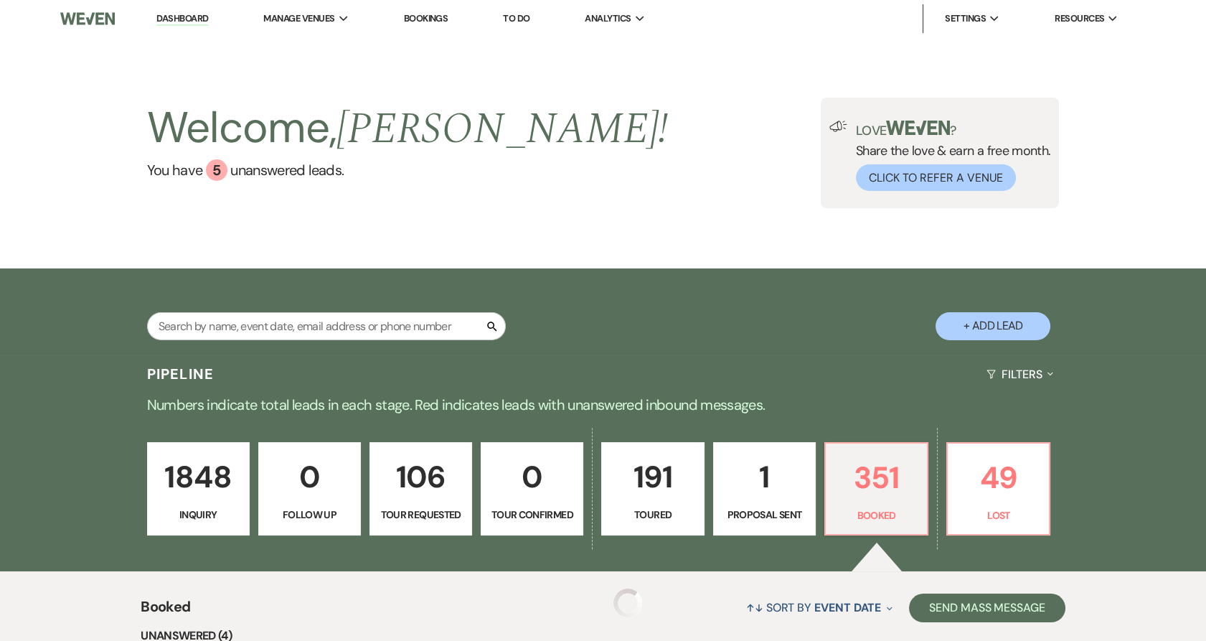
scroll to position [398, 0]
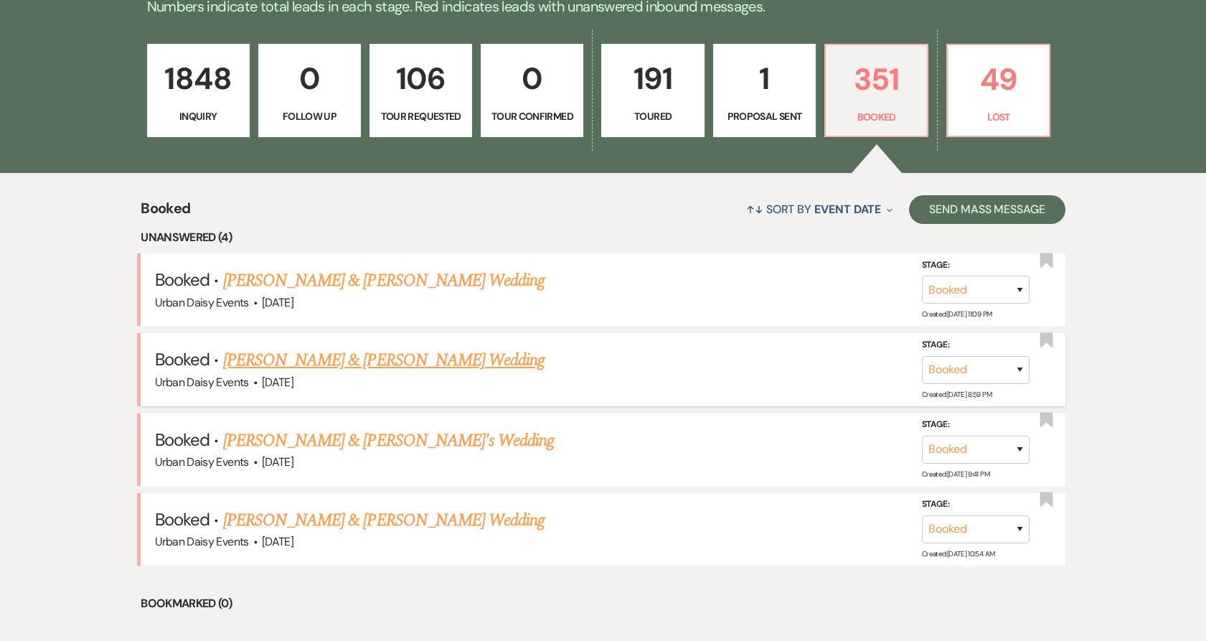
click at [356, 364] on link "Abdiaziz Mohamoud & Manazil Aden's Wedding" at bounding box center [383, 360] width 321 height 26
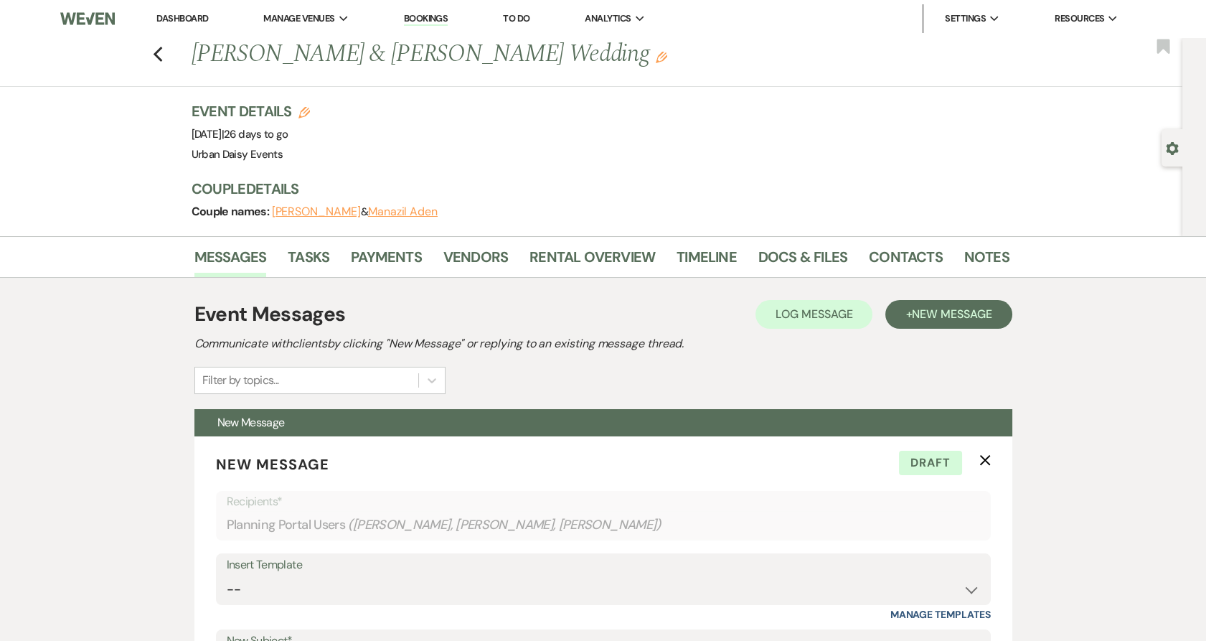
click at [182, 24] on li "Dashboard" at bounding box center [182, 18] width 66 height 29
click at [182, 18] on link "Dashboard" at bounding box center [182, 18] width 52 height 12
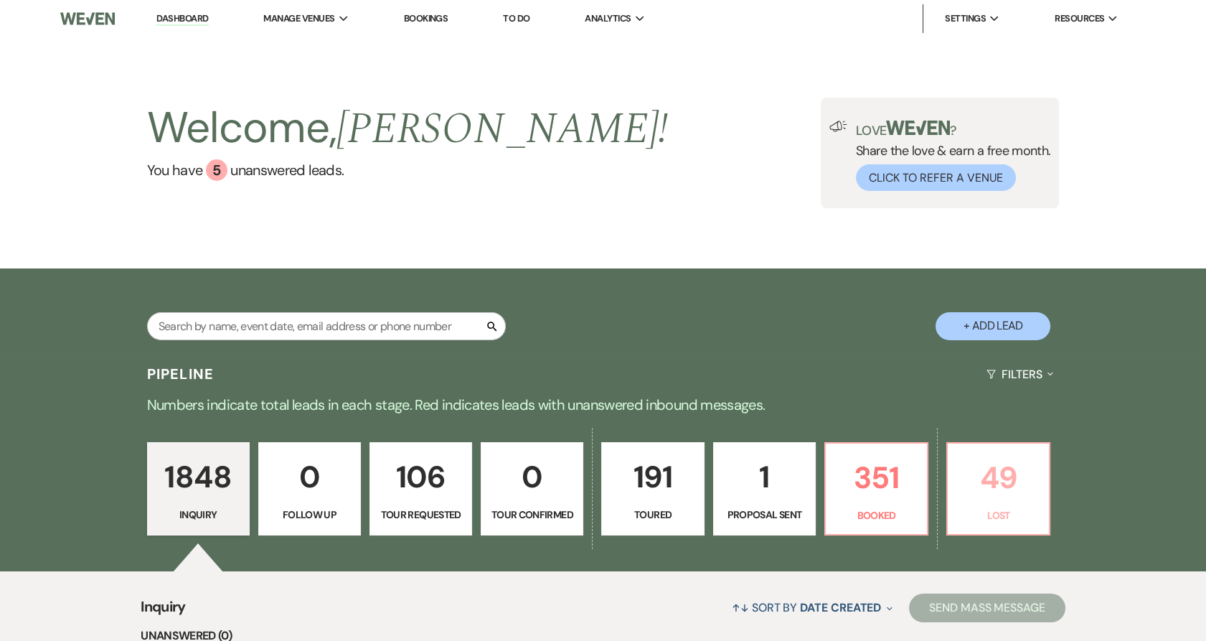
click at [1005, 519] on p "Lost" at bounding box center [998, 515] width 84 height 16
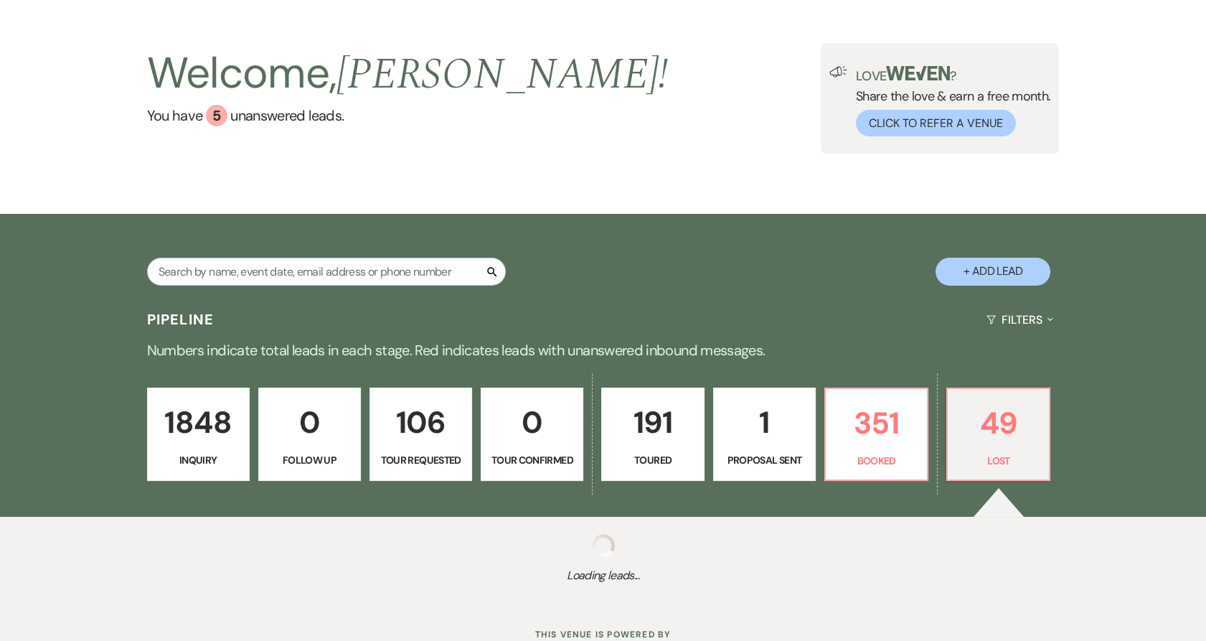
scroll to position [106, 0]
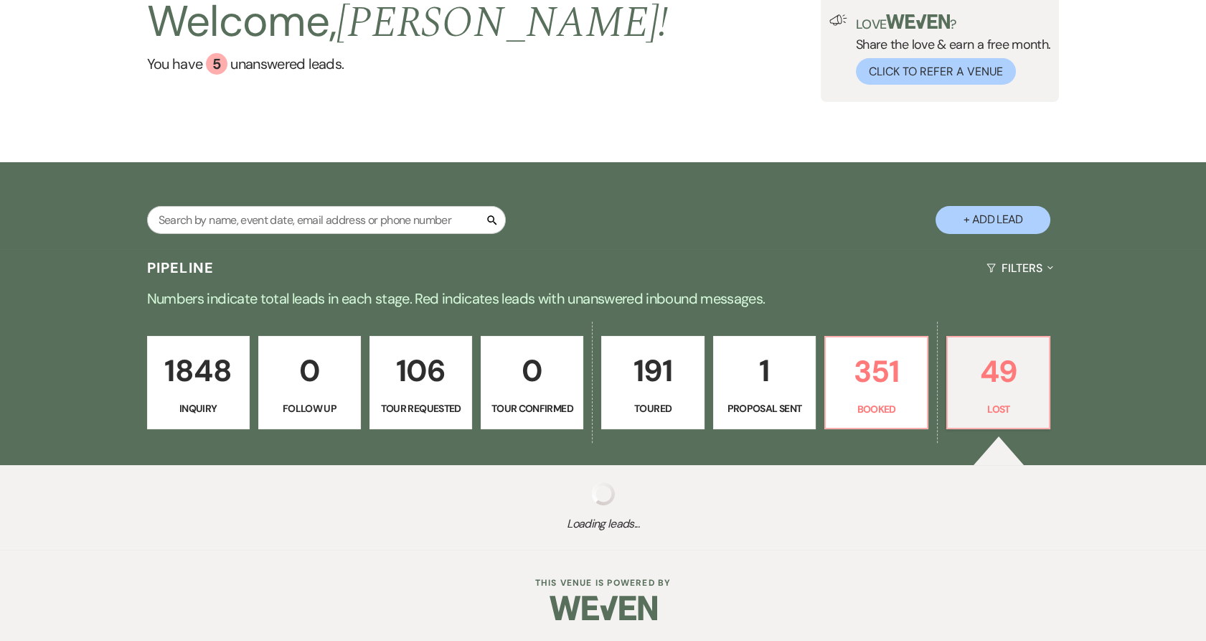
select select "8"
select select "6"
select select "8"
select select "6"
select select "8"
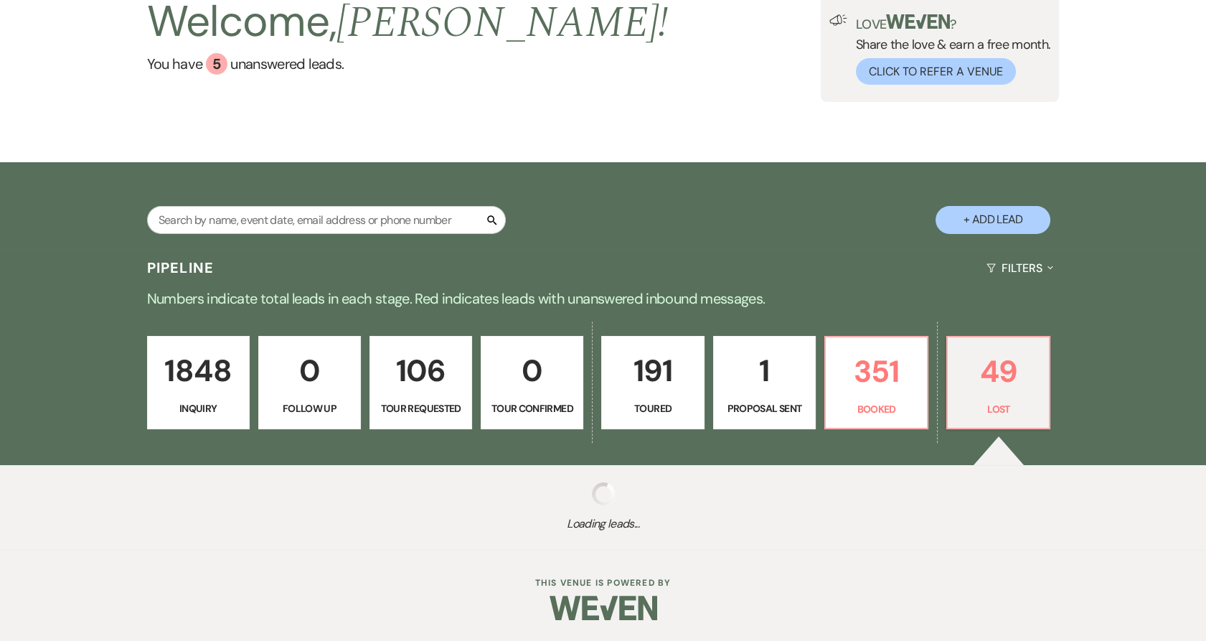
select select "6"
select select "8"
select select "6"
select select "8"
select select "7"
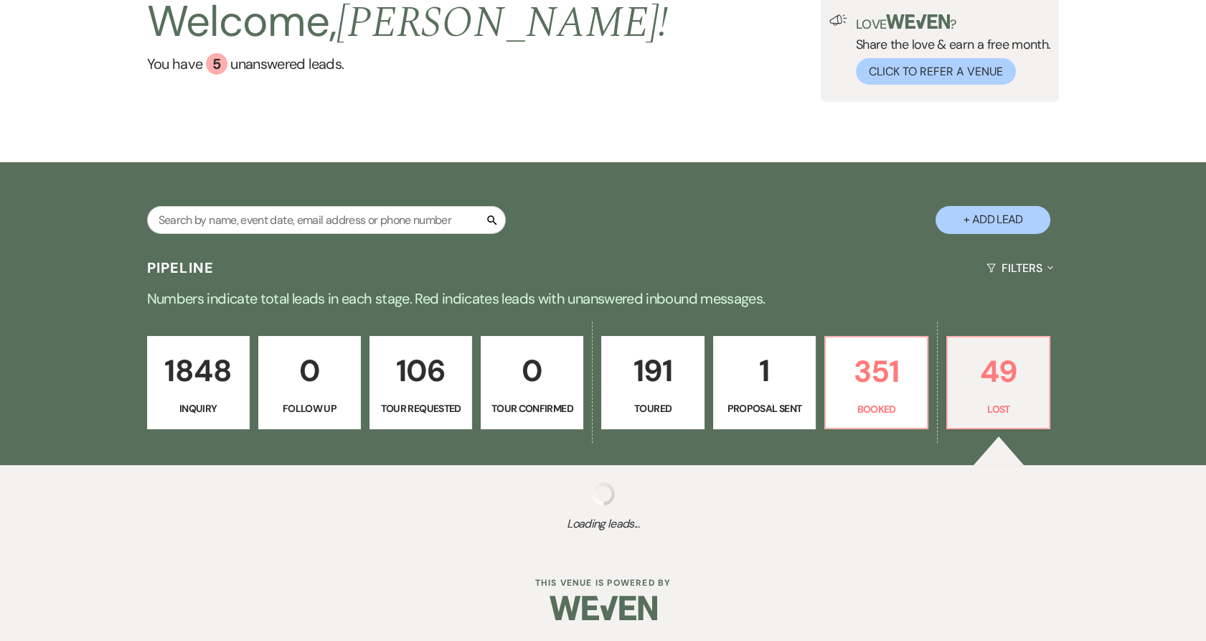
select select "8"
select select "6"
select select "8"
select select "6"
select select "8"
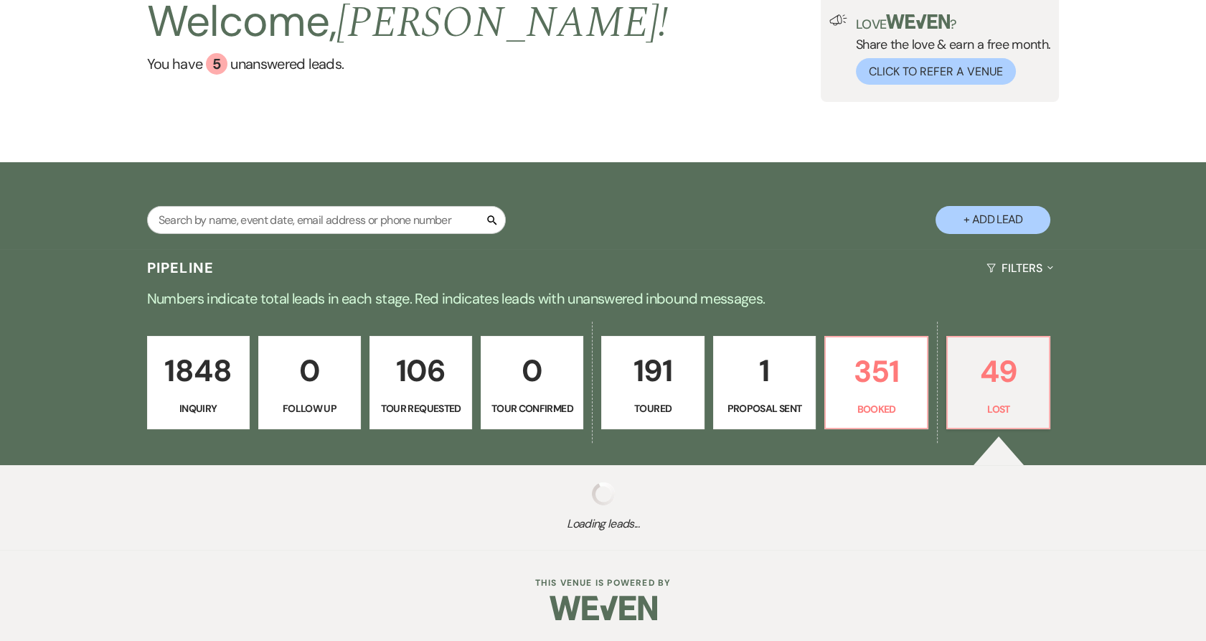
select select "8"
select select "7"
select select "8"
select select "6"
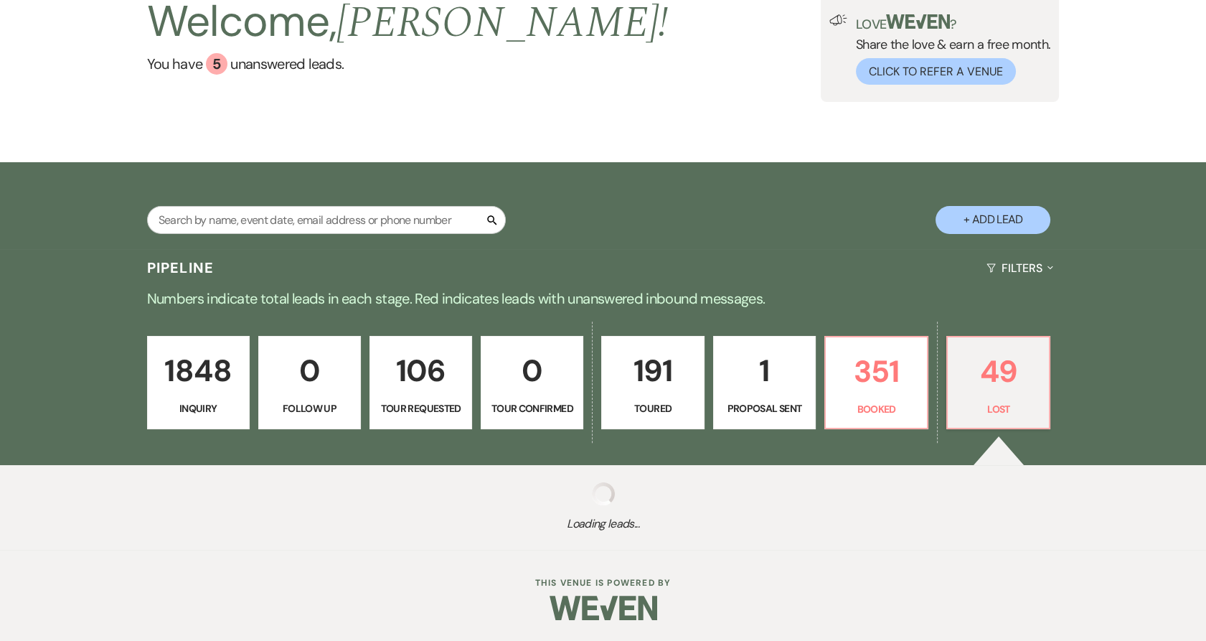
select select "8"
select select "6"
select select "8"
select select "7"
select select "8"
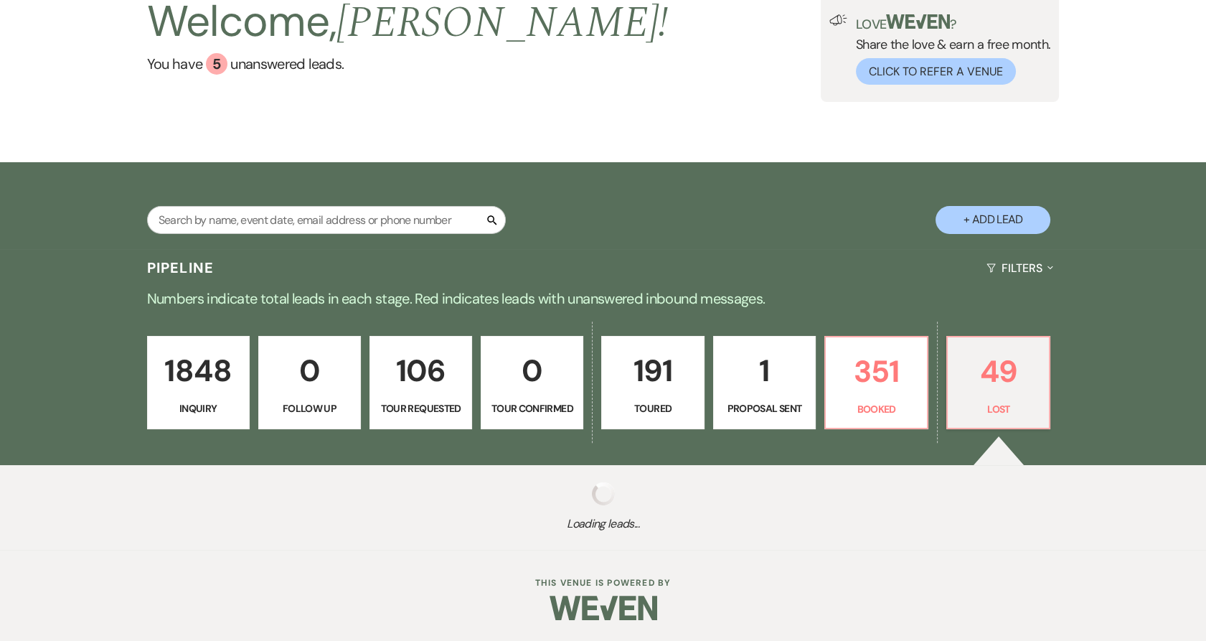
select select "6"
select select "8"
select select "11"
select select "8"
select select "7"
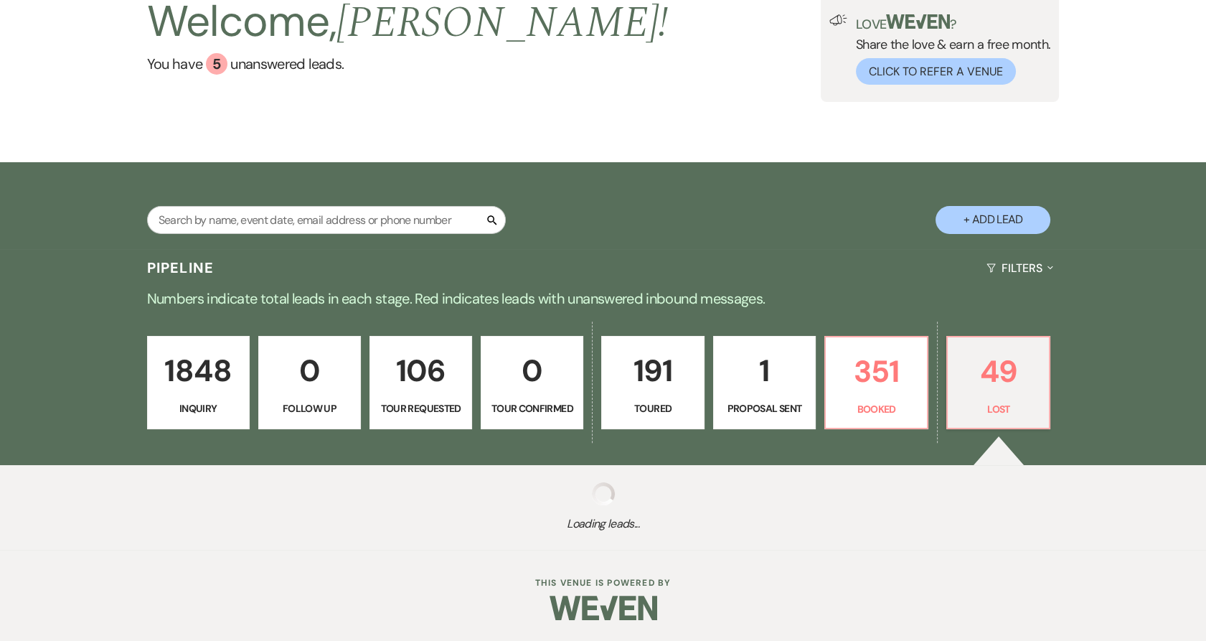
select select "8"
select select "6"
select select "8"
select select "6"
select select "8"
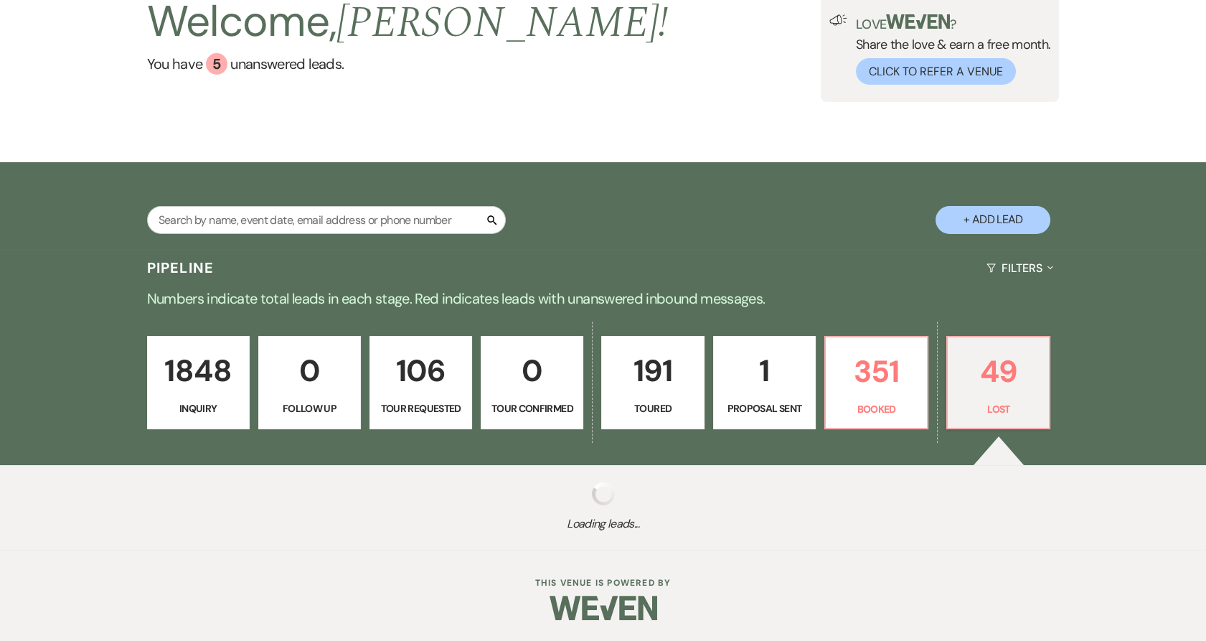
select select "6"
select select "8"
select select "11"
select select "8"
select select "7"
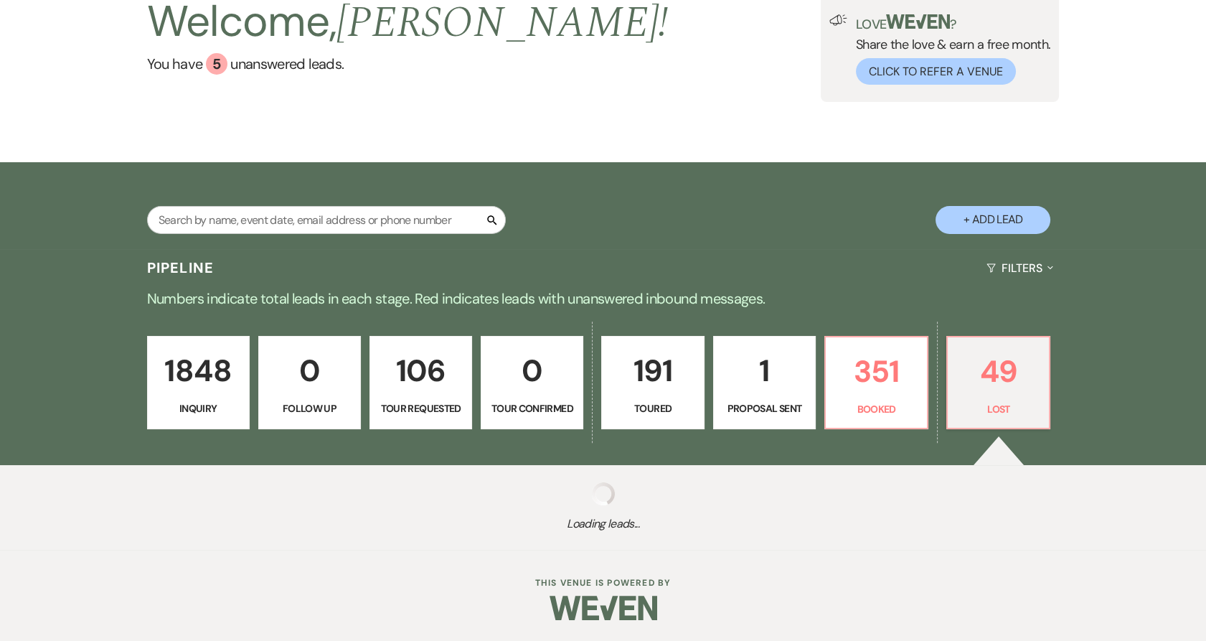
select select "8"
select select "6"
select select "8"
select select "6"
select select "8"
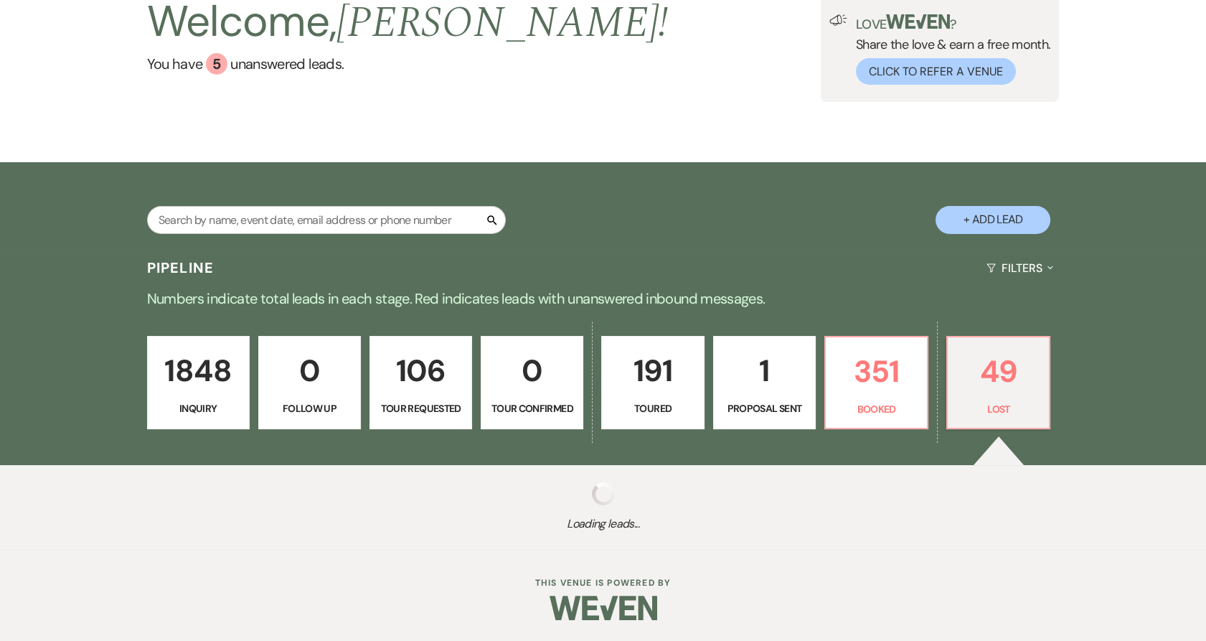
select select "6"
select select "8"
select select "7"
select select "8"
select select "1"
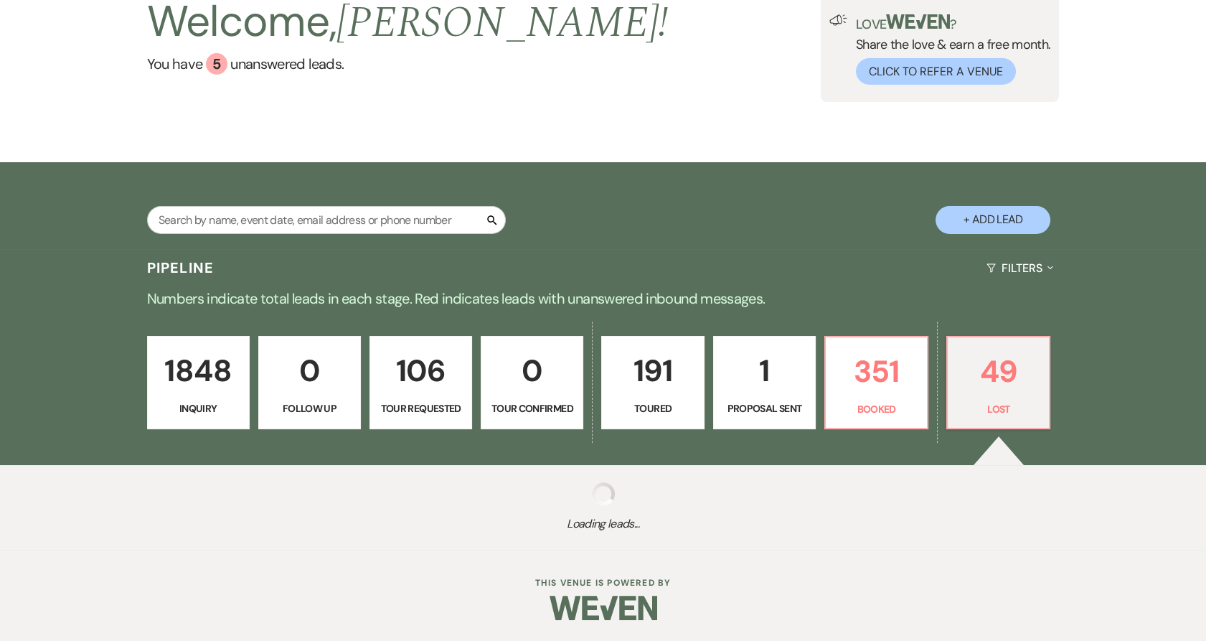
select select "8"
select select "7"
select select "8"
select select "6"
select select "8"
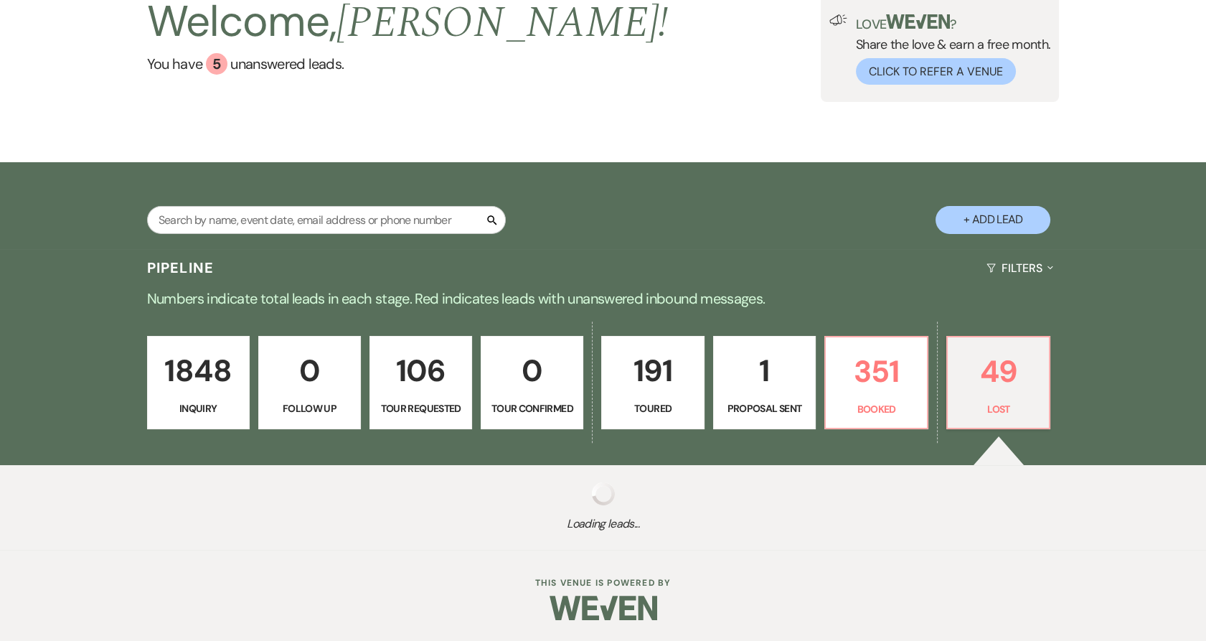
select select "10"
select select "8"
select select "6"
select select "8"
select select "11"
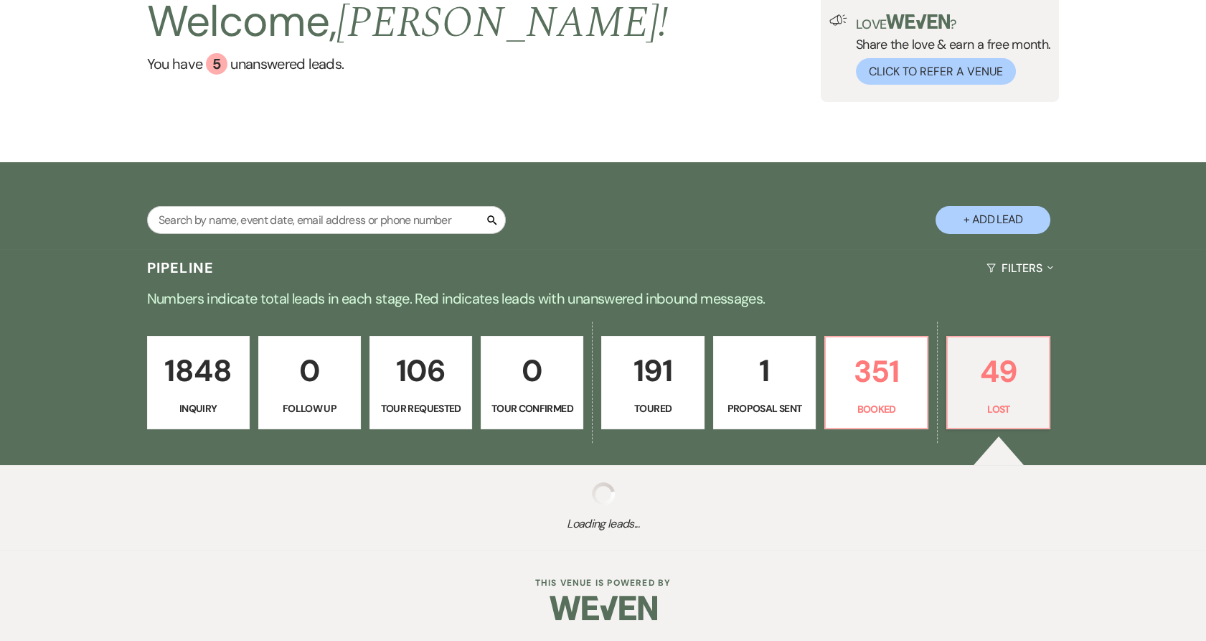
select select "8"
select select "7"
select select "8"
select select "6"
select select "8"
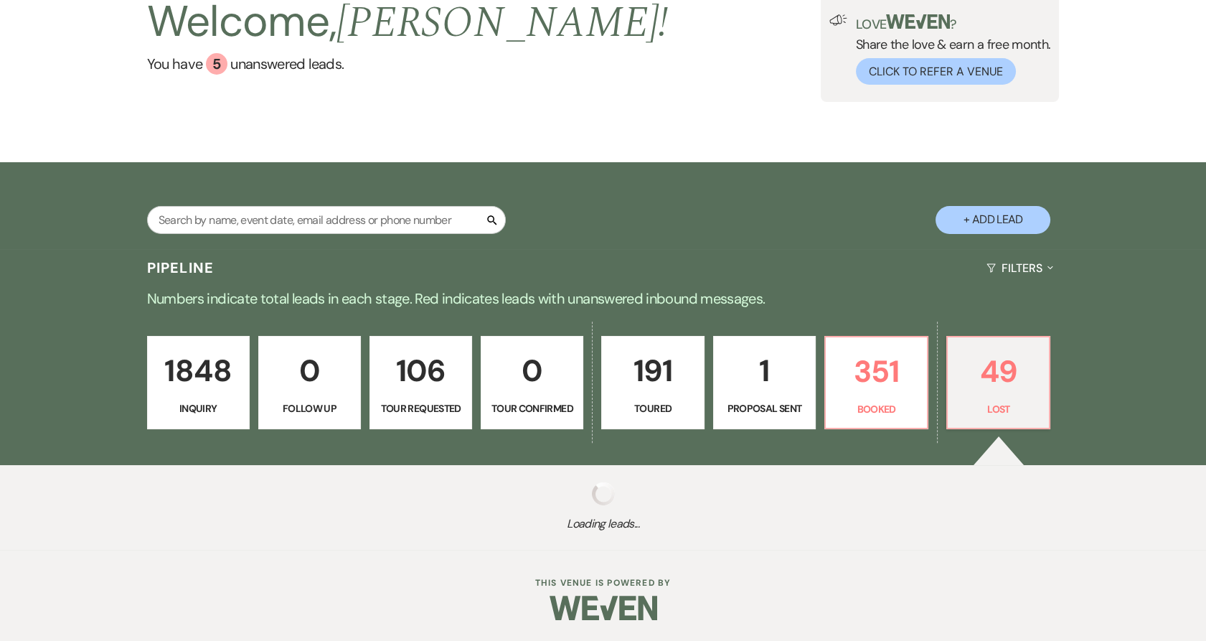
select select "1"
select select "8"
select select "6"
select select "8"
select select "5"
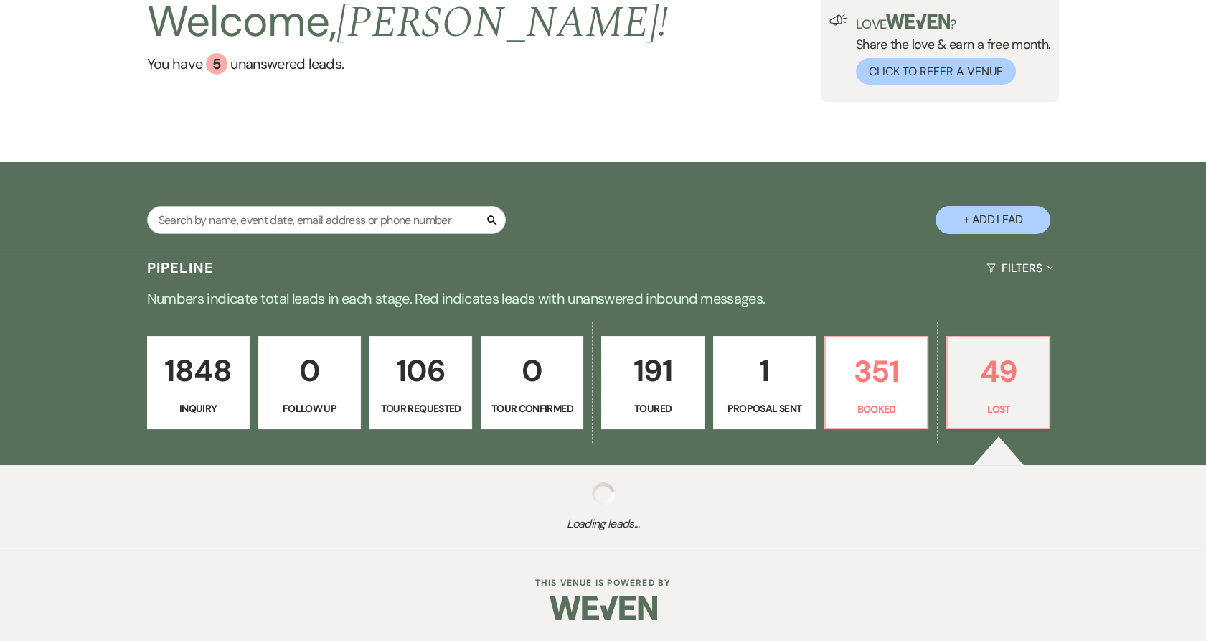
select select "8"
select select "10"
select select "8"
select select "6"
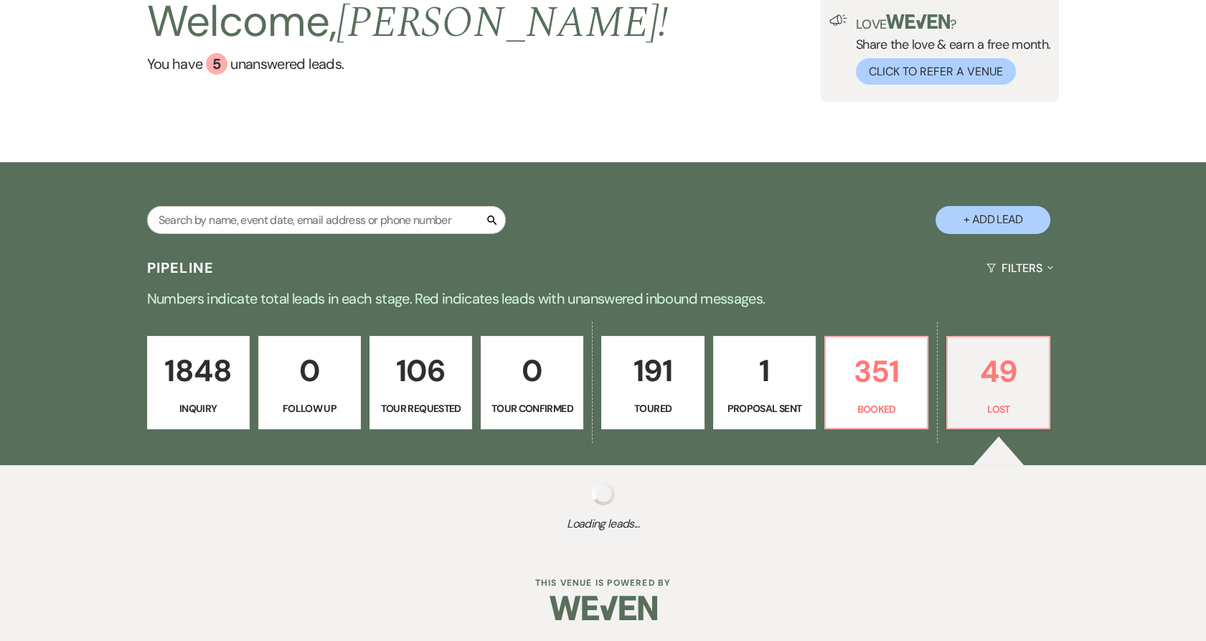
select select "8"
select select "11"
select select "8"
select select "11"
select select "8"
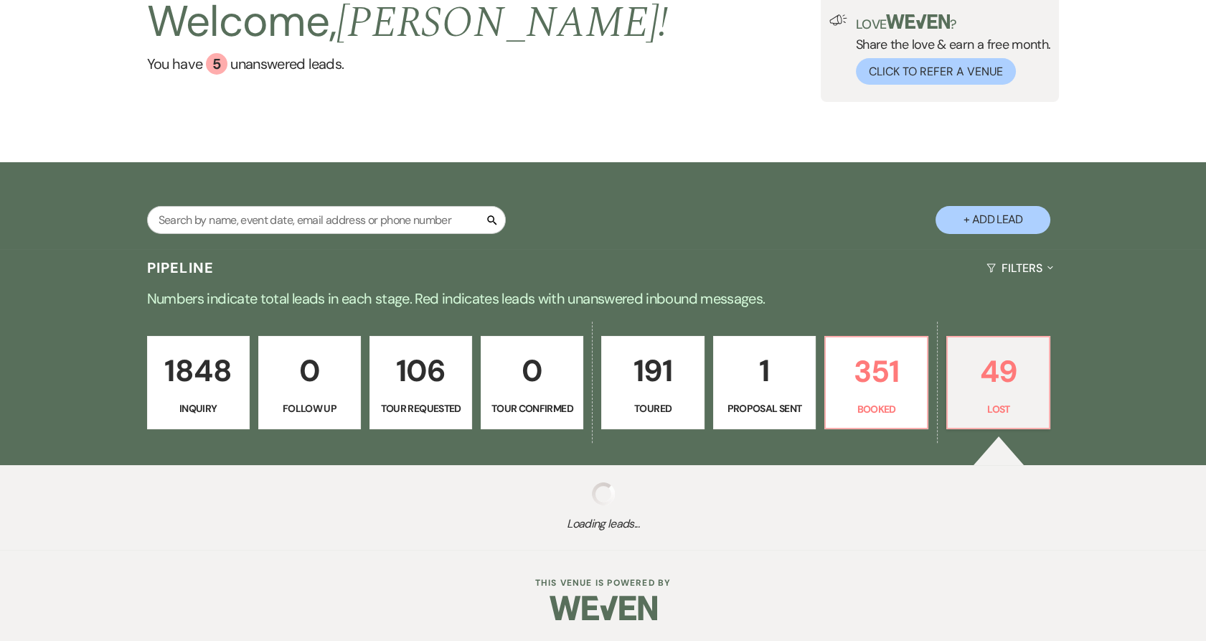
select select "6"
select select "8"
select select "5"
select select "8"
select select "7"
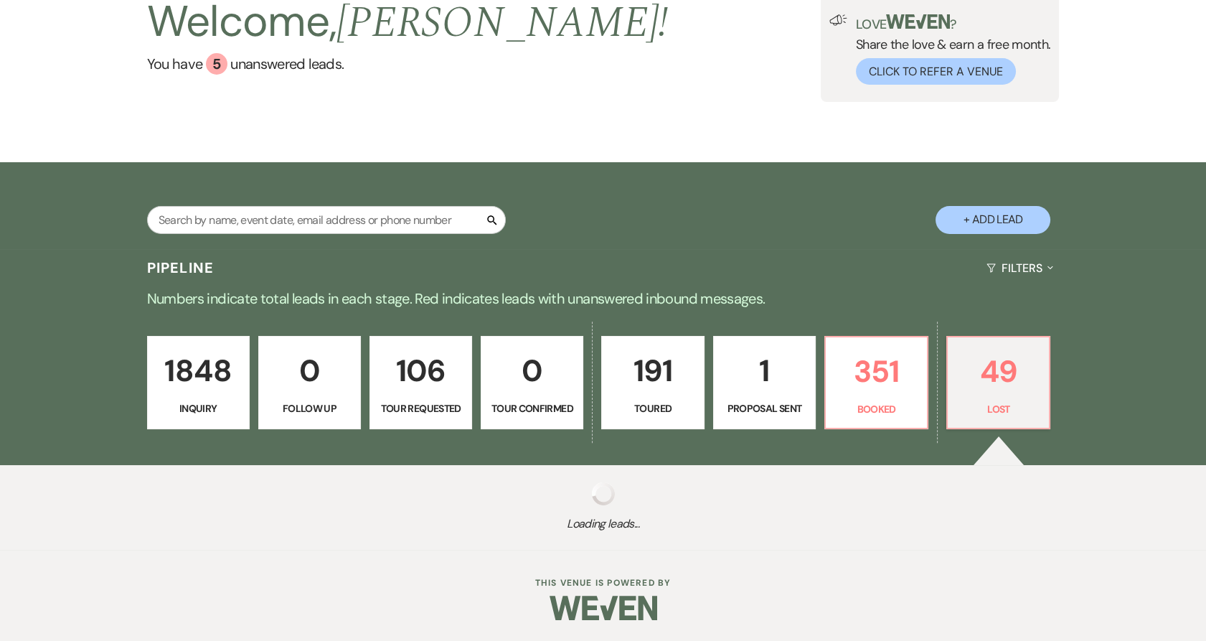
select select "8"
select select "11"
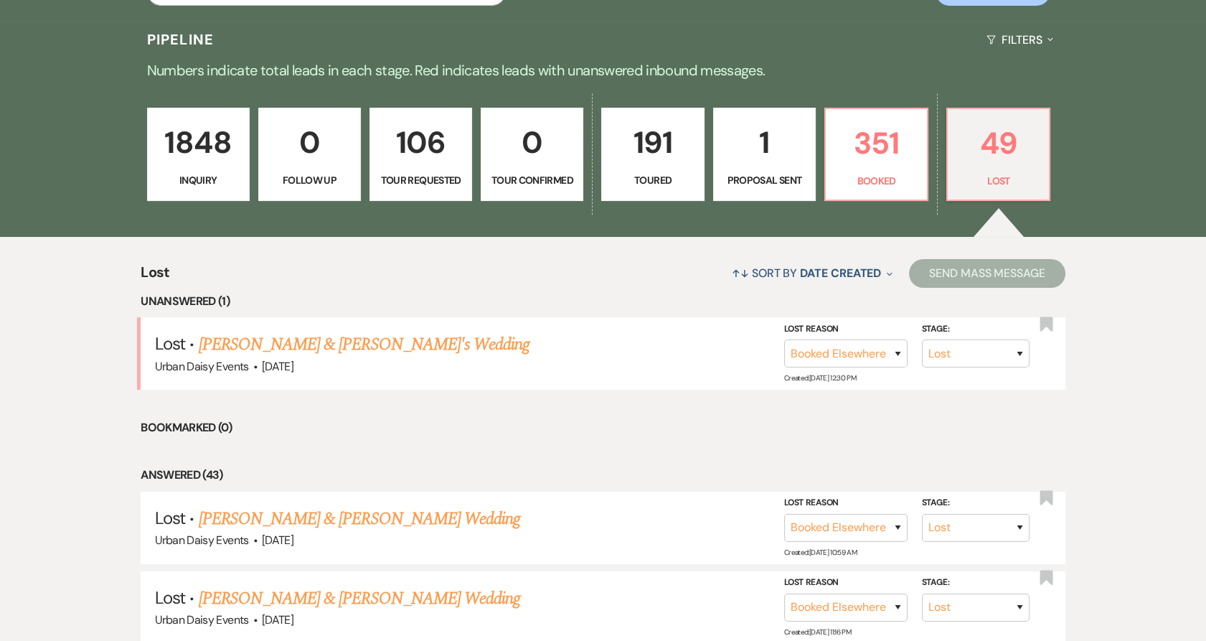
scroll to position [425, 0]
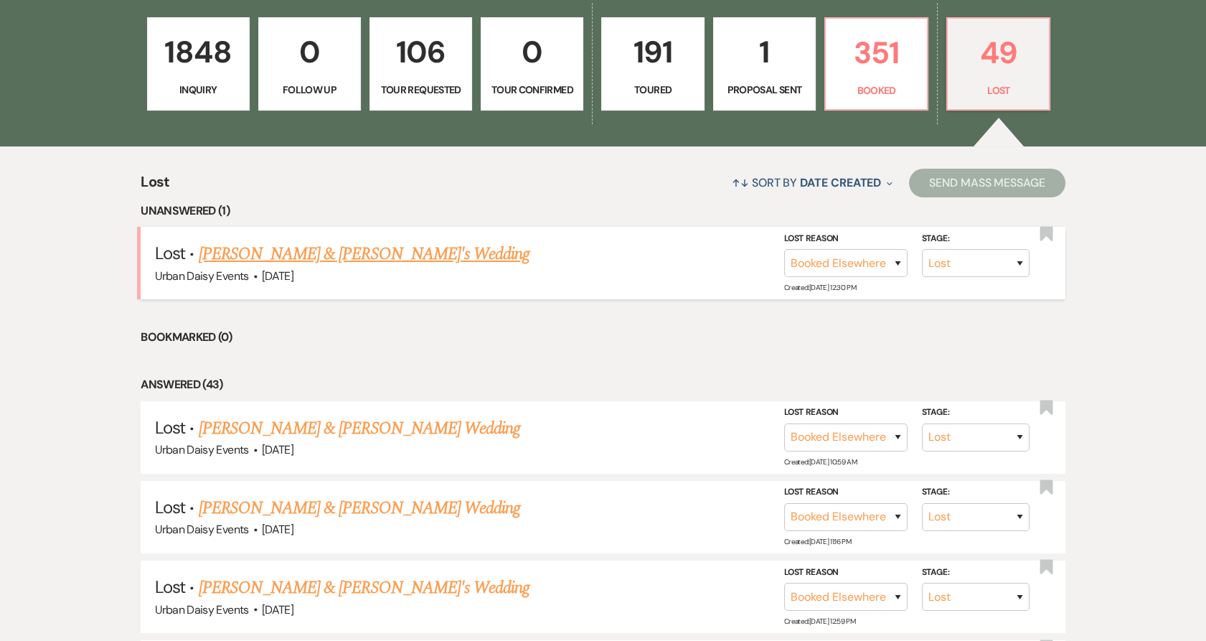
click at [301, 255] on link "Lucas Meaux & Fiance's Wedding" at bounding box center [364, 254] width 331 height 26
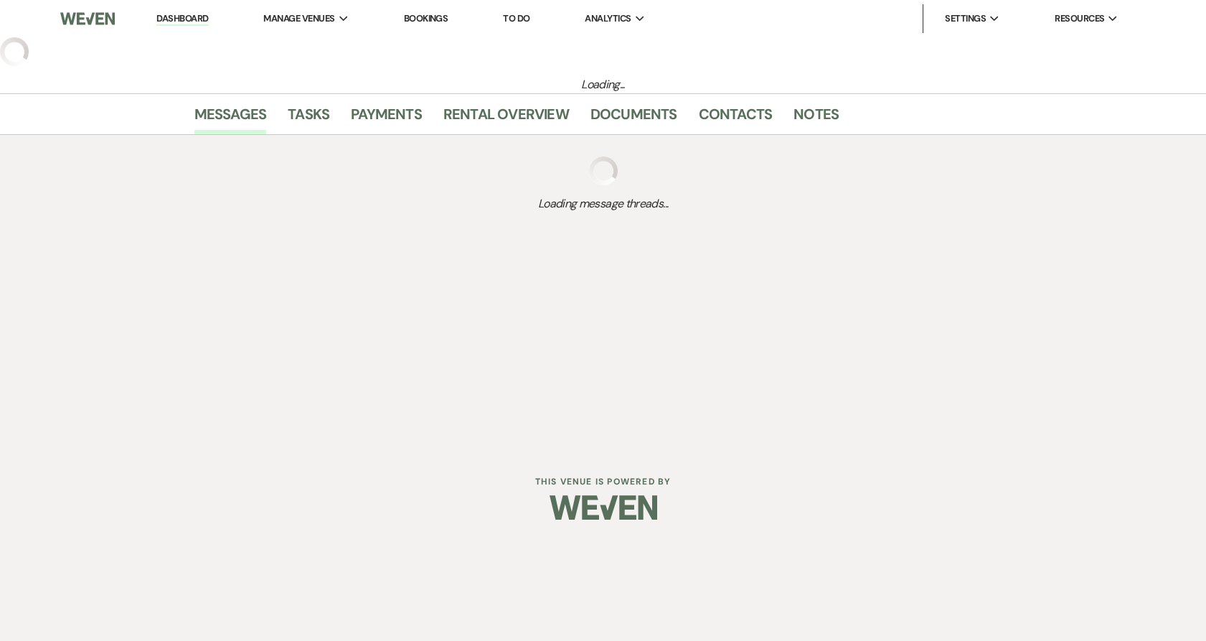
select select "8"
select select "6"
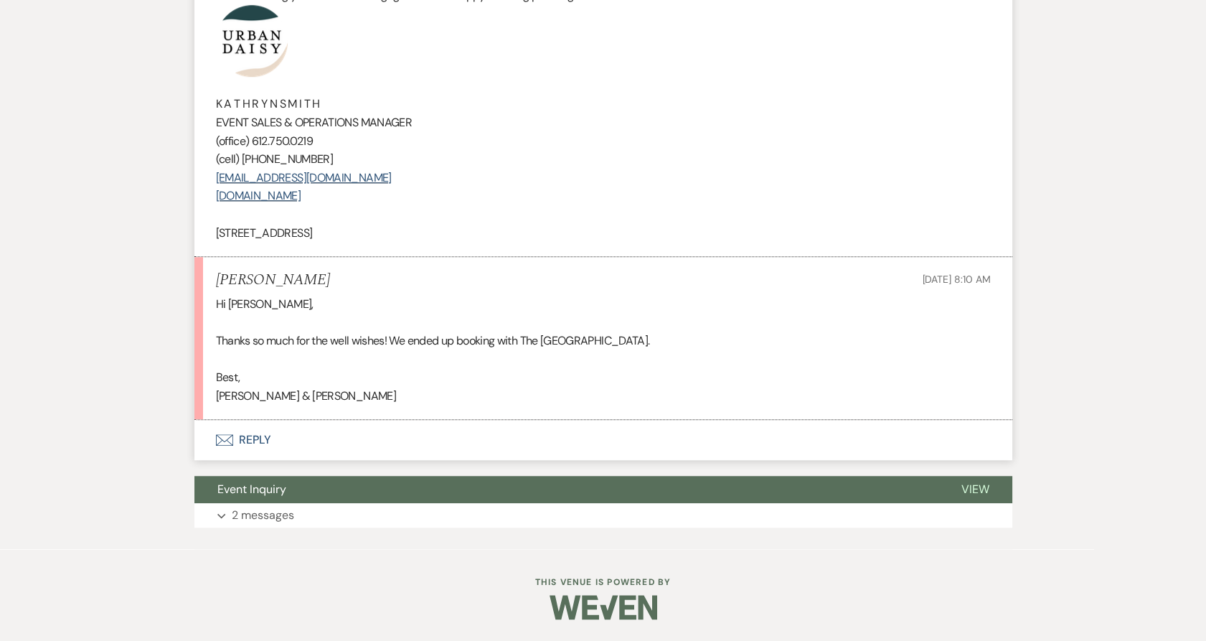
click at [276, 441] on button "Envelope Reply" at bounding box center [603, 440] width 818 height 40
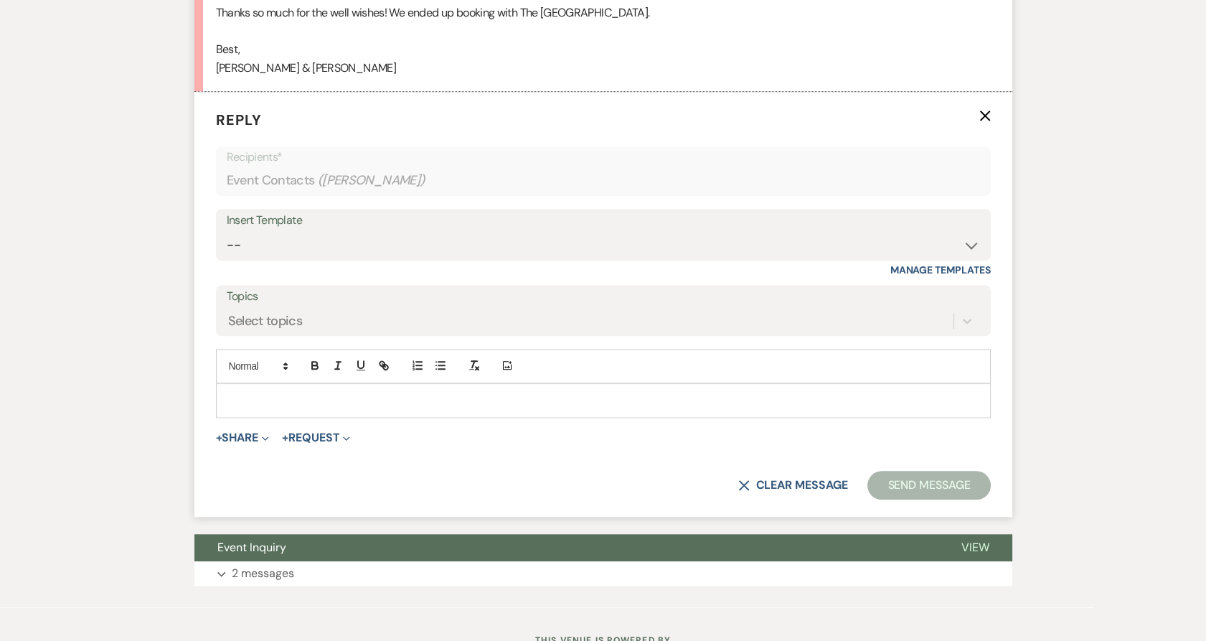
scroll to position [2969, 0]
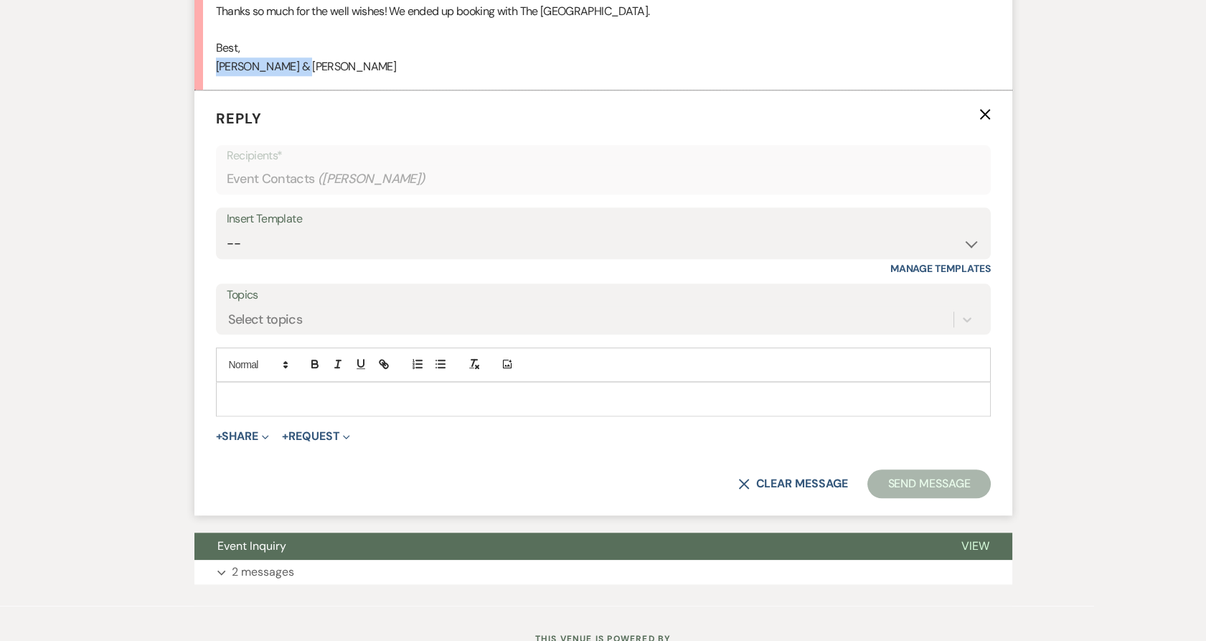
drag, startPoint x: 315, startPoint y: 90, endPoint x: 210, endPoint y: 91, distance: 104.7
click at [210, 90] on li "Lucas Meaux Sep 22, 2025, 8:10 AM Hi Kathryn, Thanks so much for the well wishe…" at bounding box center [603, 9] width 818 height 163
copy div "Lucas & Shenelle"
click at [309, 415] on div at bounding box center [603, 398] width 773 height 33
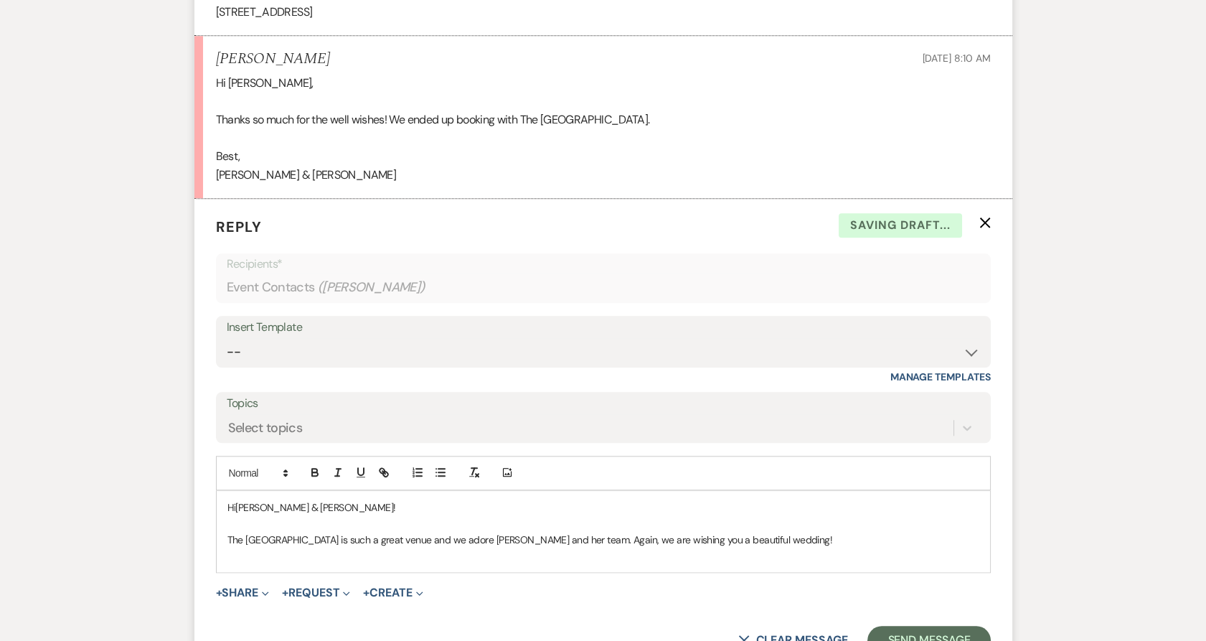
scroll to position [2730, 0]
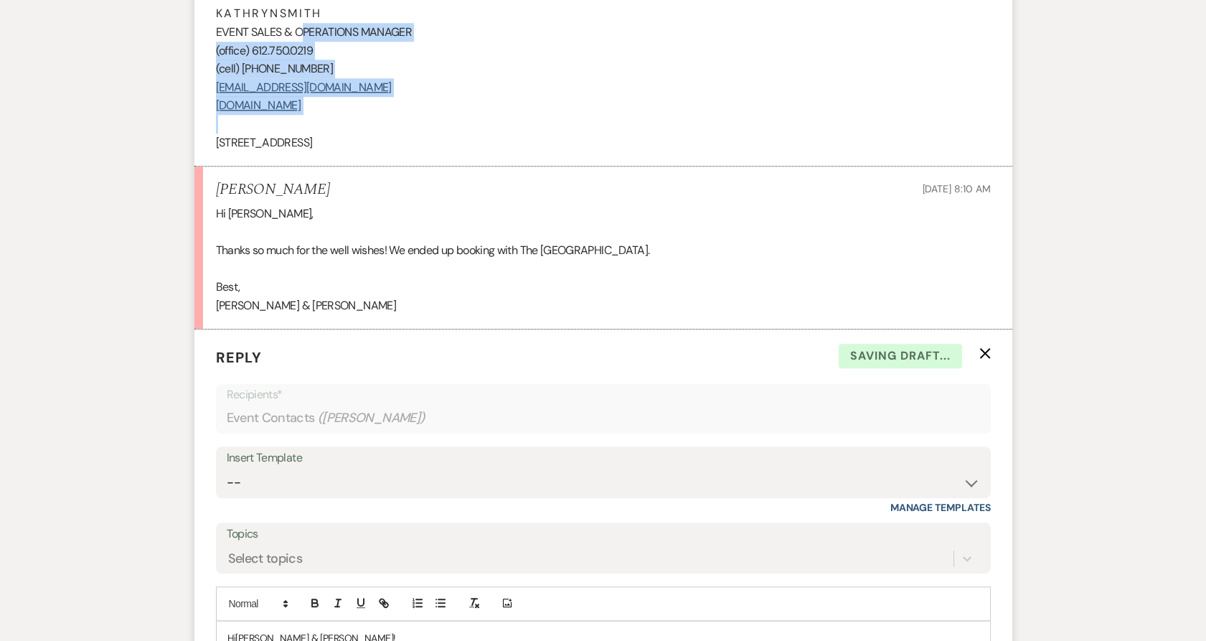
drag, startPoint x: 442, startPoint y: 149, endPoint x: 304, endPoint y: 51, distance: 168.8
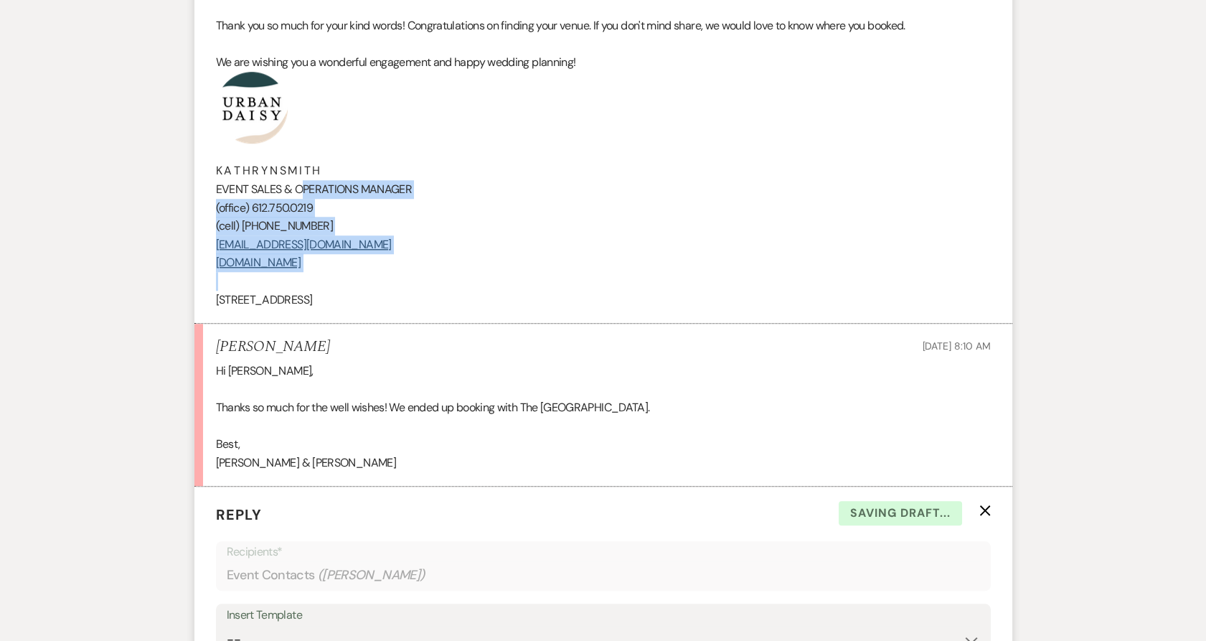
scroll to position [2571, 0]
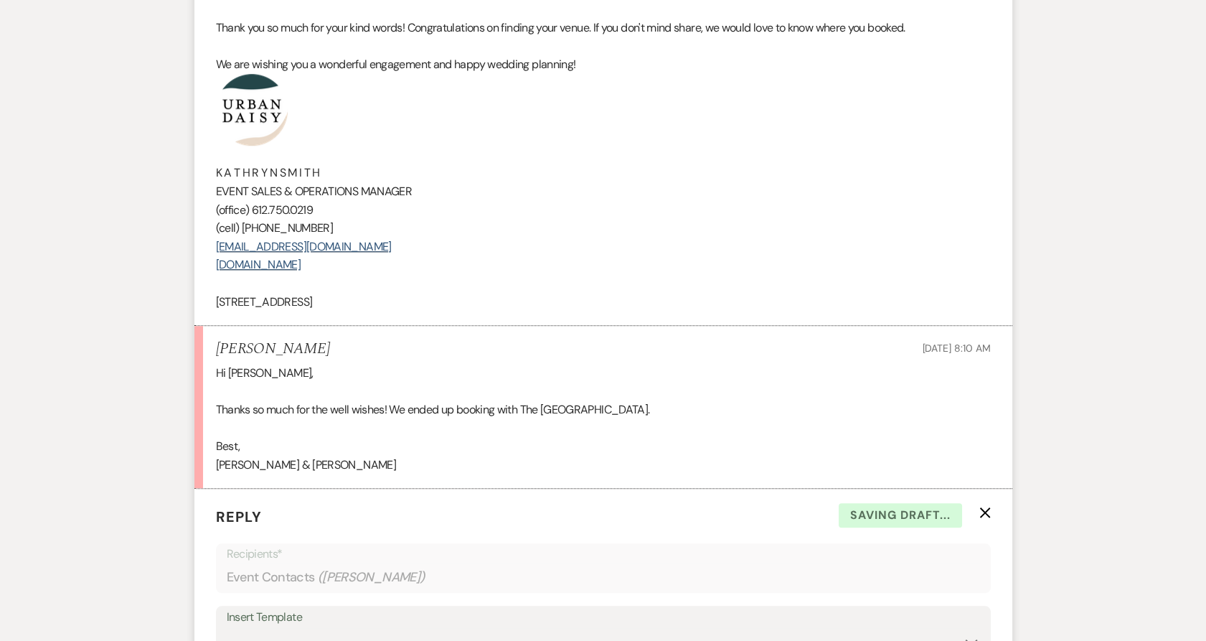
click at [469, 311] on p "1621 East Hennepin Avenue Minneapolis" at bounding box center [603, 302] width 775 height 19
drag, startPoint x: 451, startPoint y: 324, endPoint x: 200, endPoint y: 116, distance: 326.5
click at [200, 116] on li "Kathryn Beckett to: Event Contacts Expand Info Sep 19, 2025, 11:12 AM Weven Che…" at bounding box center [603, 127] width 818 height 395
copy div "K A T H R Y N S M I T H EVENT SALES & OPERATIONS MANAGER (office) 612.750.0219 …"
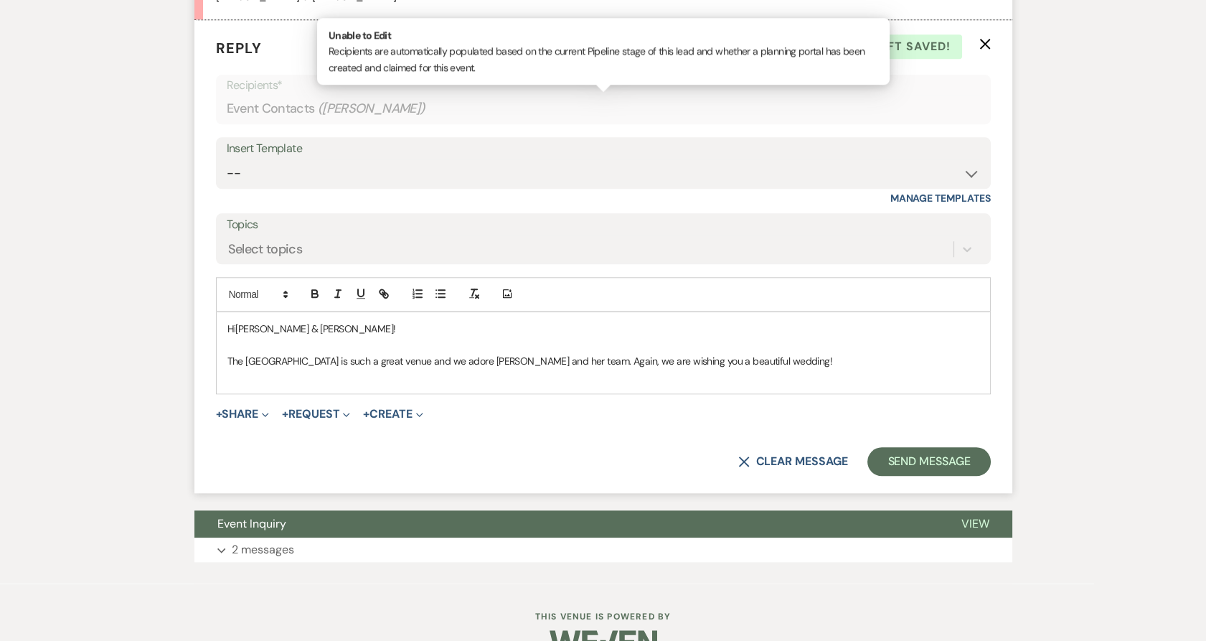
scroll to position [3092, 0]
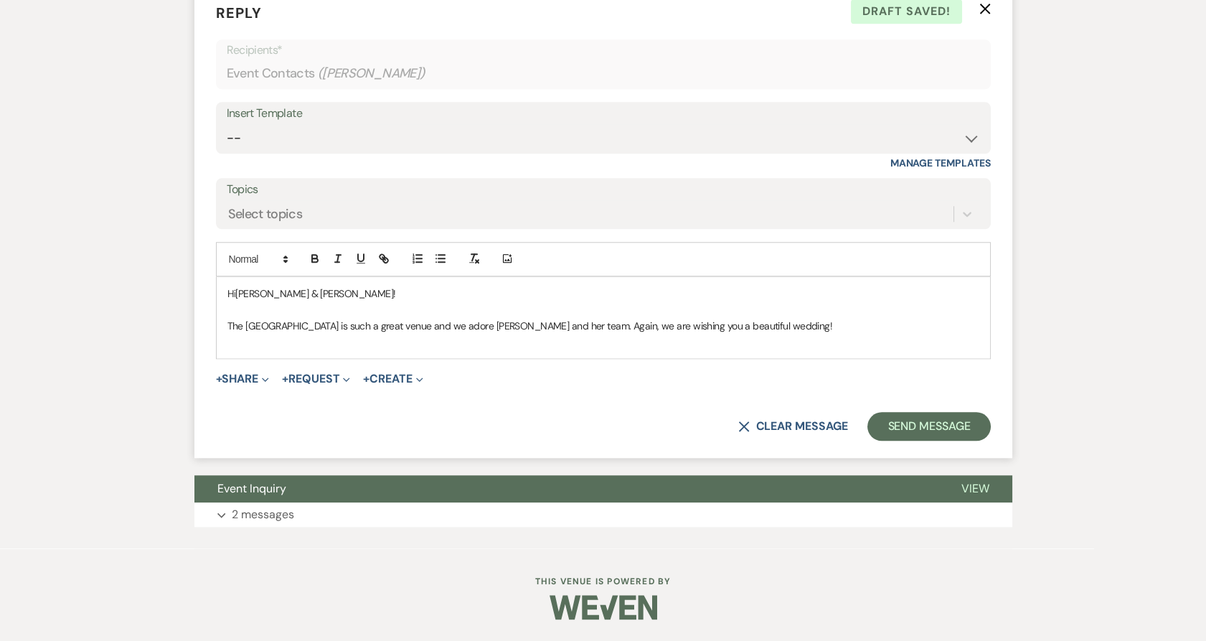
click at [275, 350] on div "Hi Lucas & Shenelle! The Neu Neu is such a great venue and we adore Kelly and h…" at bounding box center [603, 318] width 773 height 82
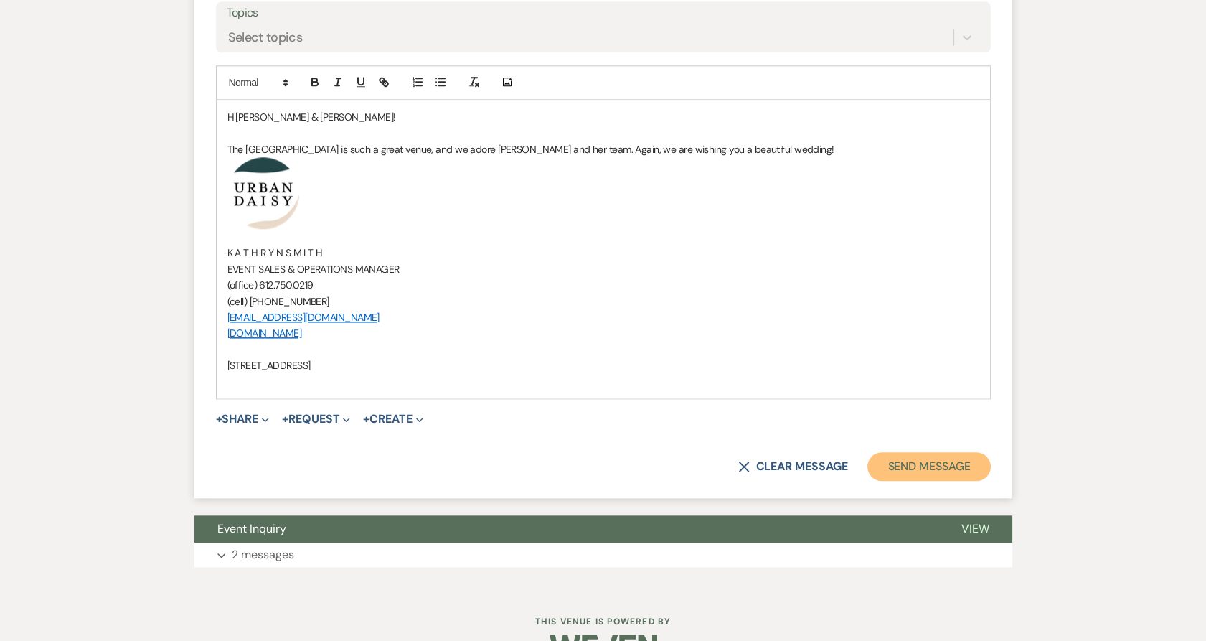
click at [913, 481] on button "Send Message" at bounding box center [928, 466] width 123 height 29
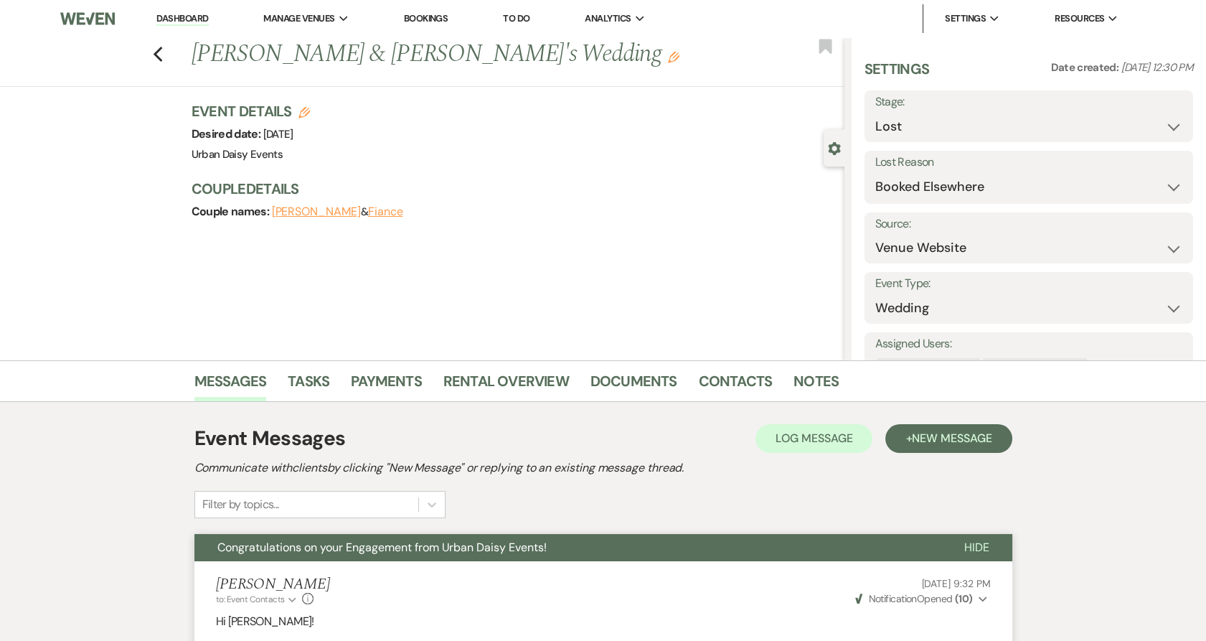
scroll to position [0, 0]
click at [166, 15] on link "Dashboard" at bounding box center [182, 19] width 52 height 14
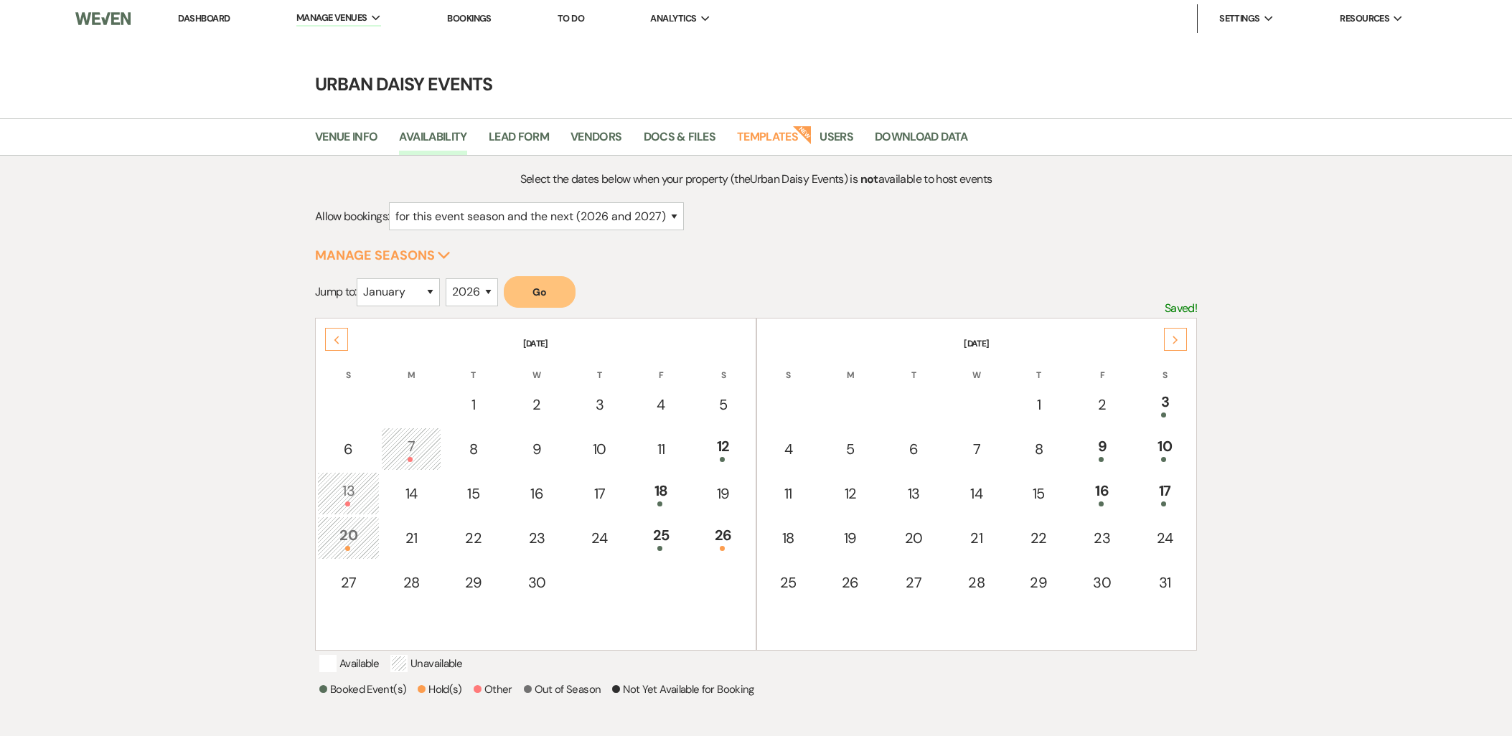
select select "2"
select select "2026"
click at [344, 336] on div "Previous" at bounding box center [336, 339] width 23 height 23
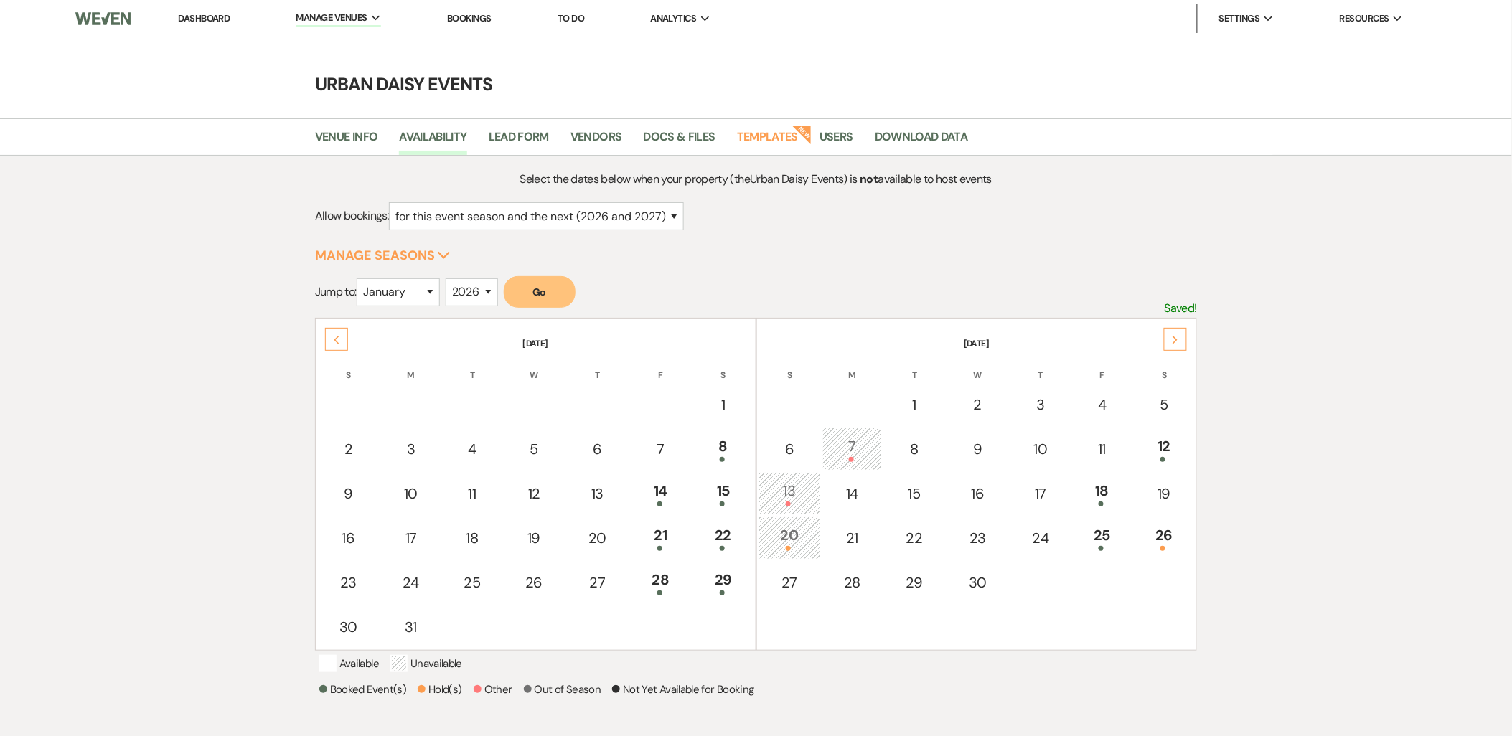
click at [344, 336] on div "Previous" at bounding box center [336, 339] width 23 height 23
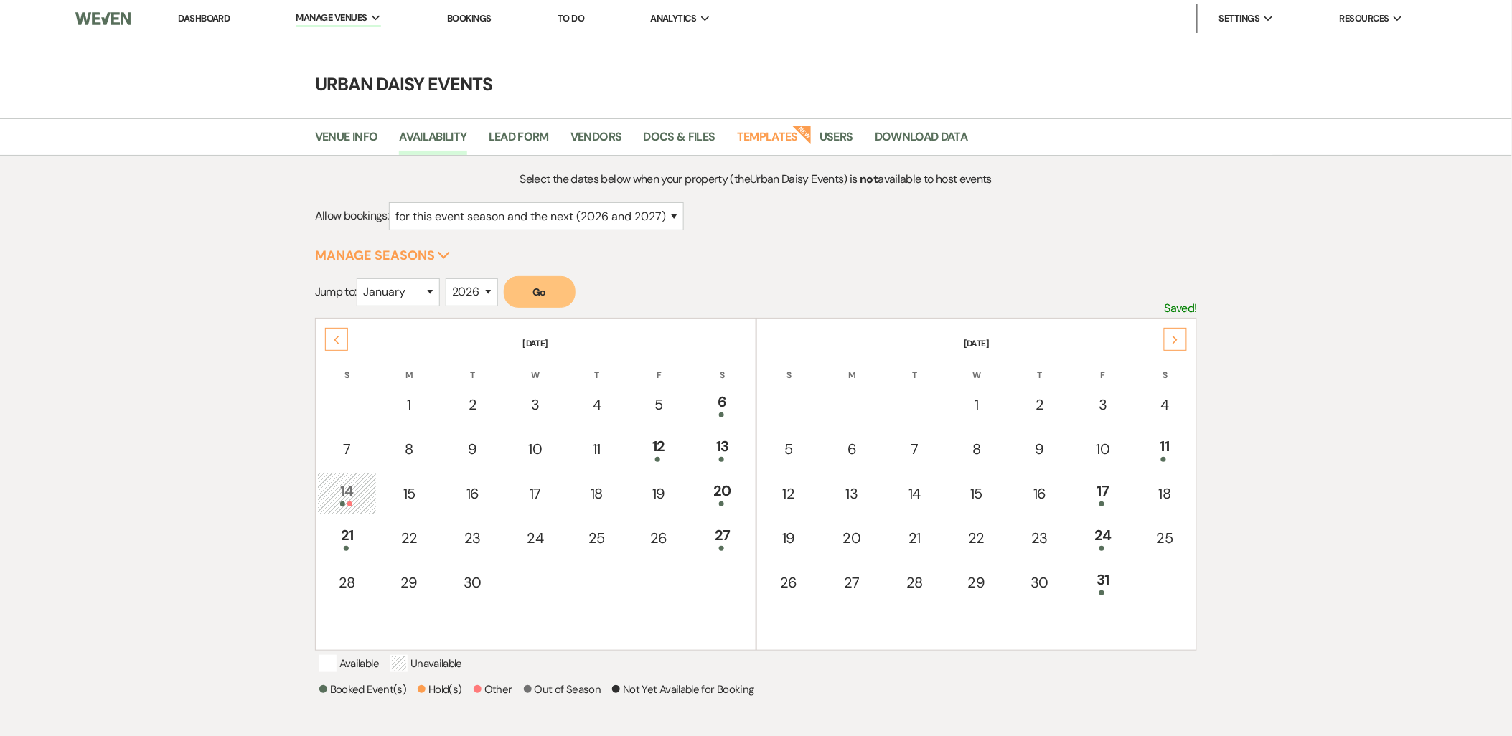
click at [344, 336] on div "Previous" at bounding box center [336, 339] width 23 height 23
click at [343, 335] on div "Previous" at bounding box center [336, 339] width 23 height 23
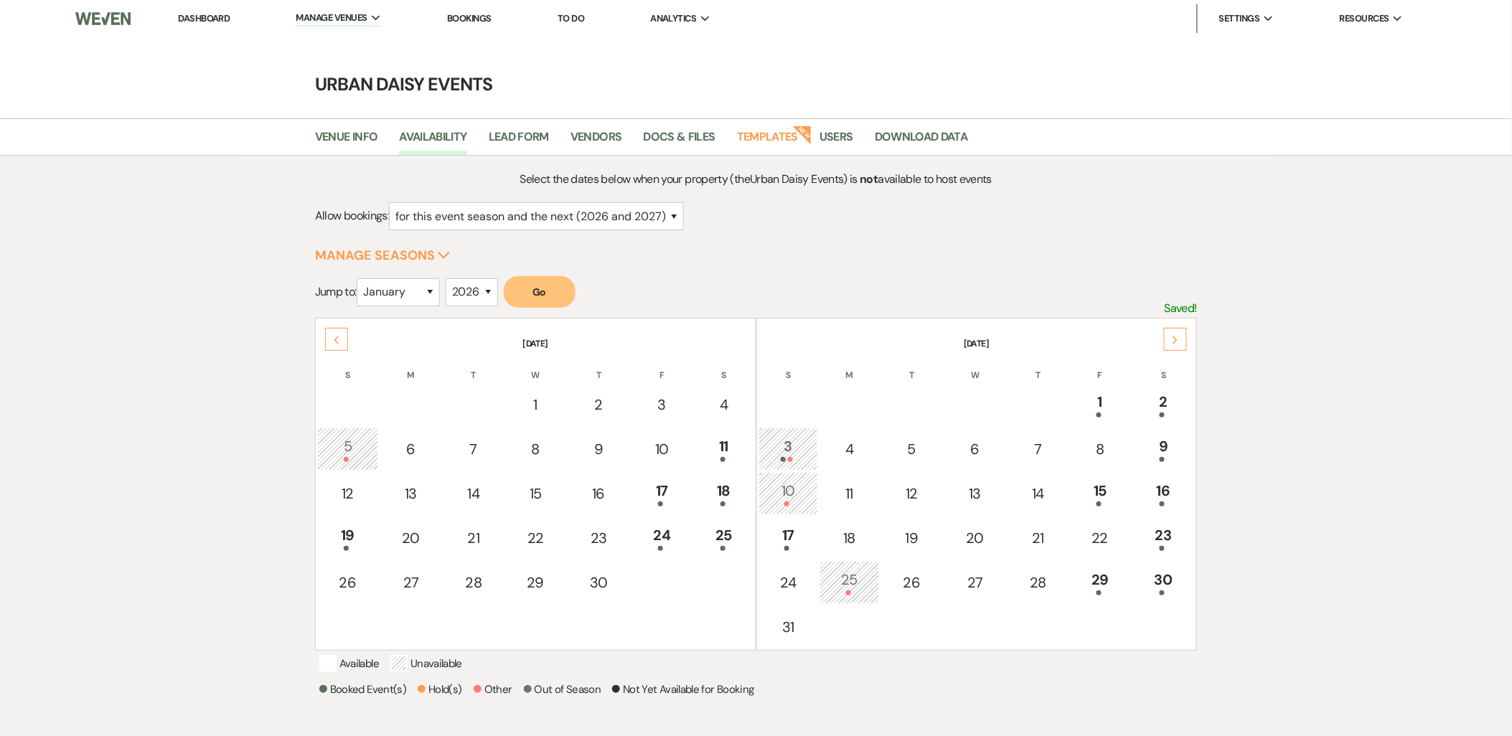
click at [343, 335] on div "Previous" at bounding box center [336, 339] width 23 height 23
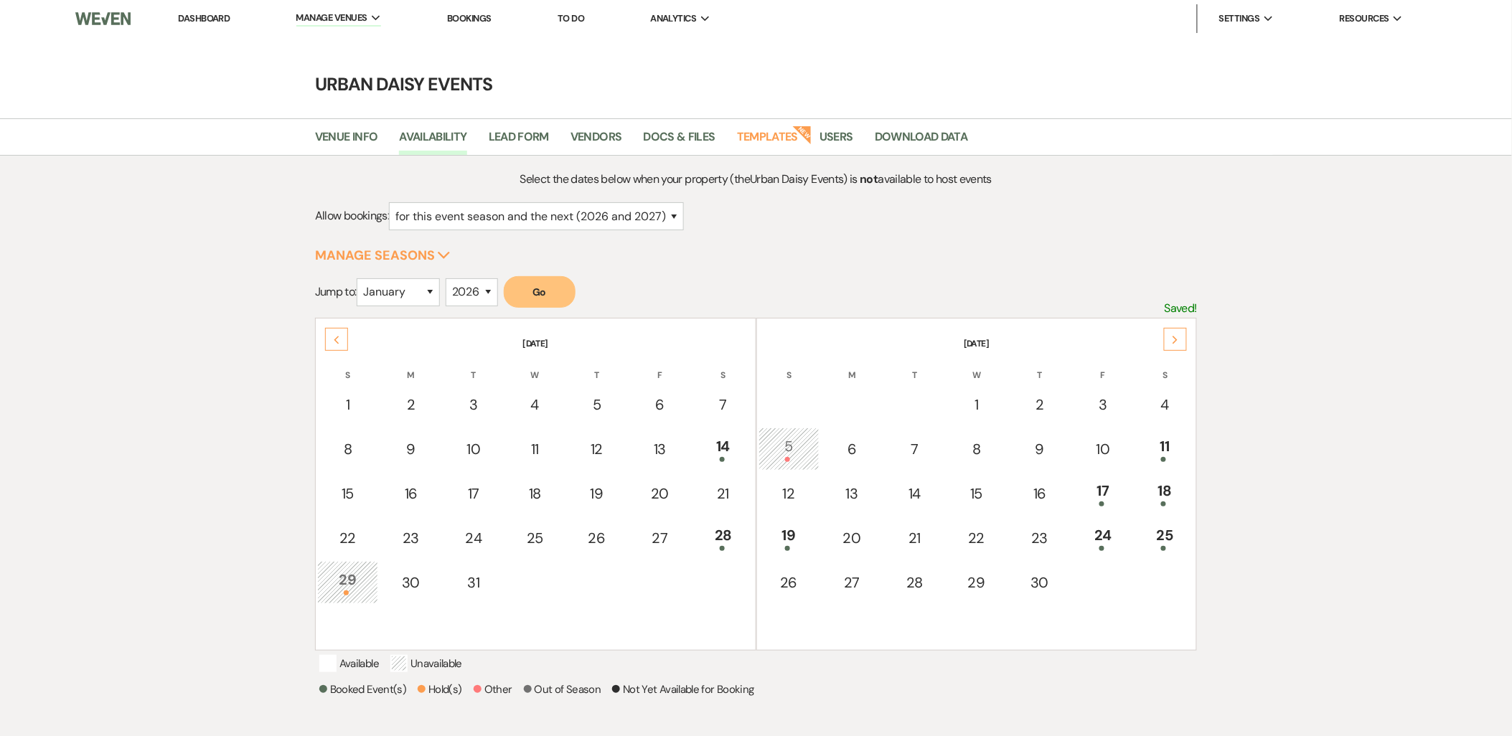
click at [343, 335] on div "Previous" at bounding box center [336, 339] width 23 height 23
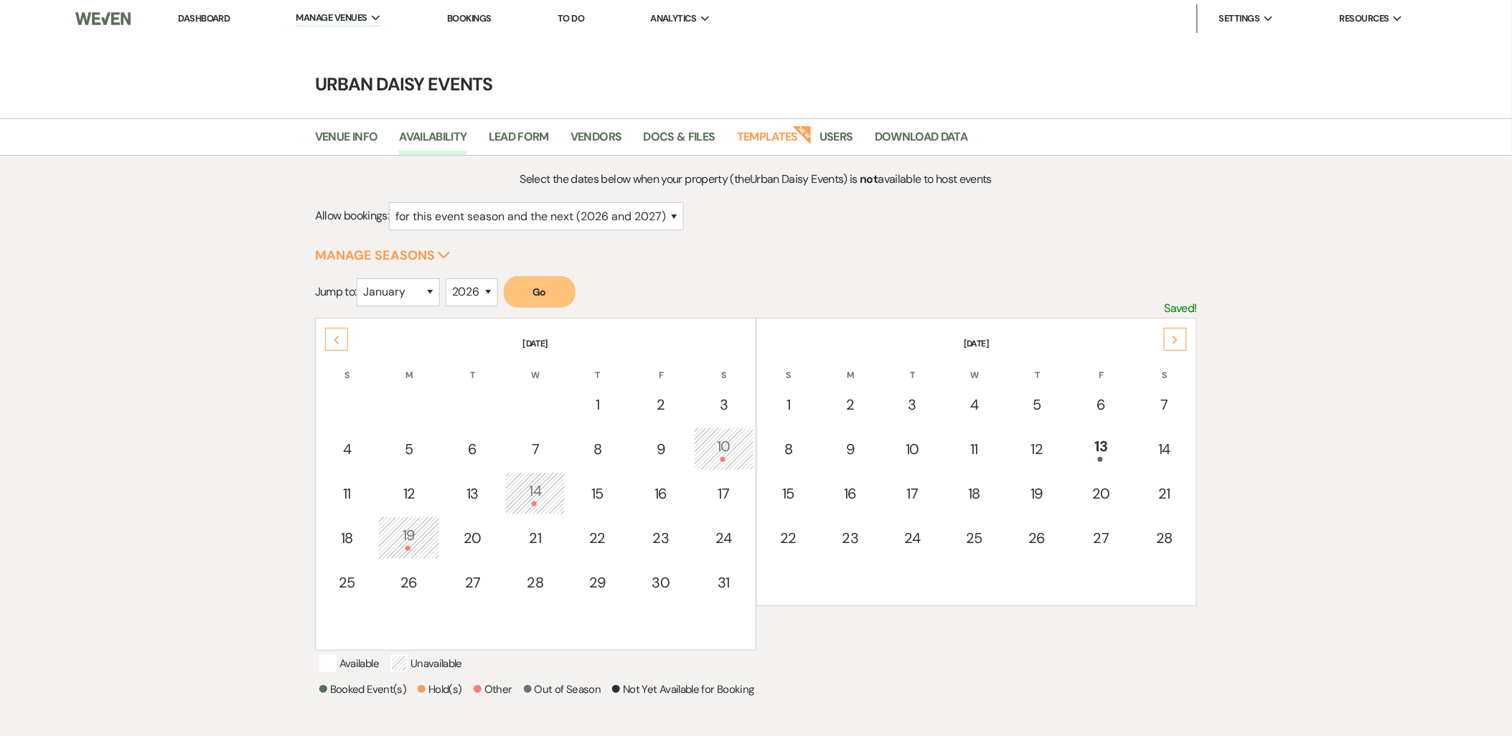
click at [343, 335] on div "Previous" at bounding box center [336, 339] width 23 height 23
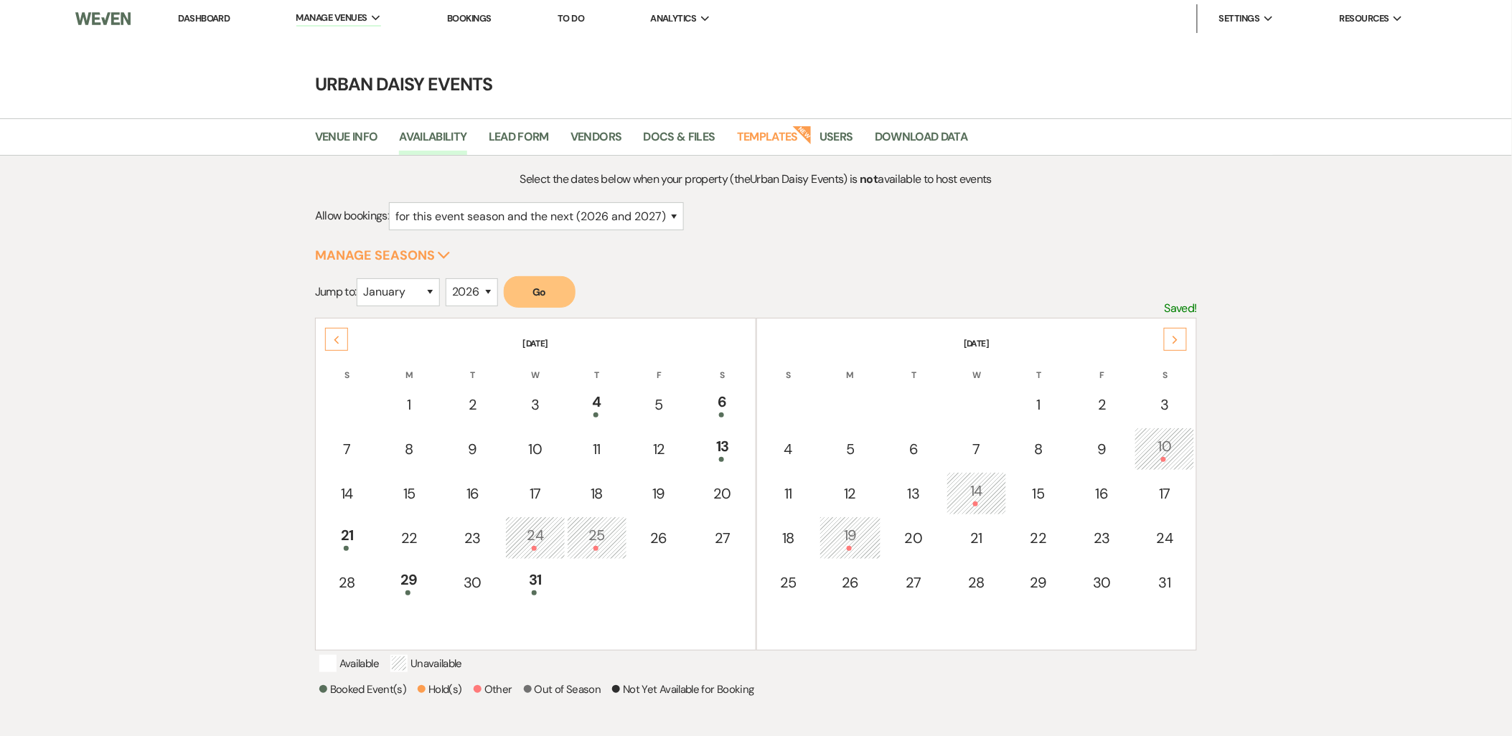
click at [343, 335] on div "Previous" at bounding box center [336, 339] width 23 height 23
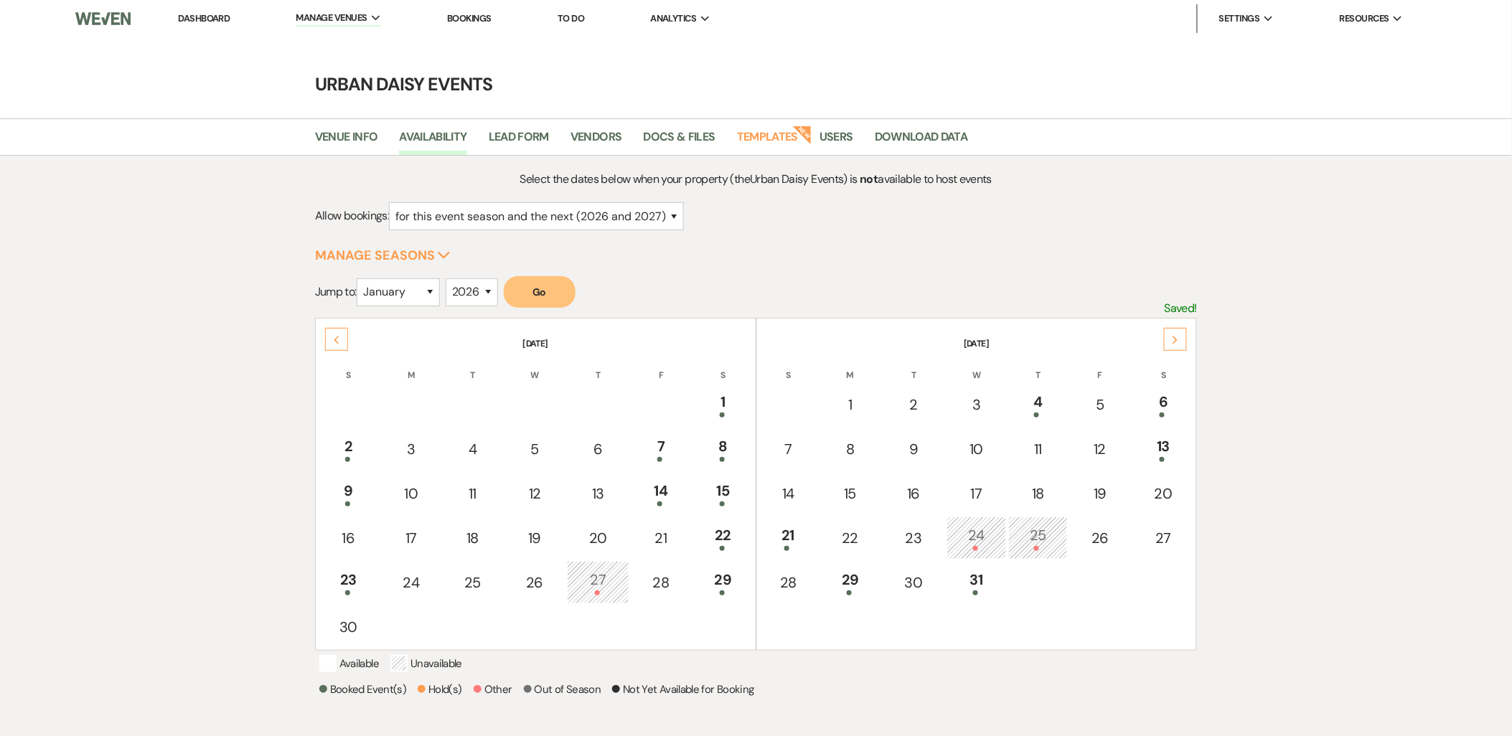
click at [343, 335] on div "Previous" at bounding box center [336, 339] width 23 height 23
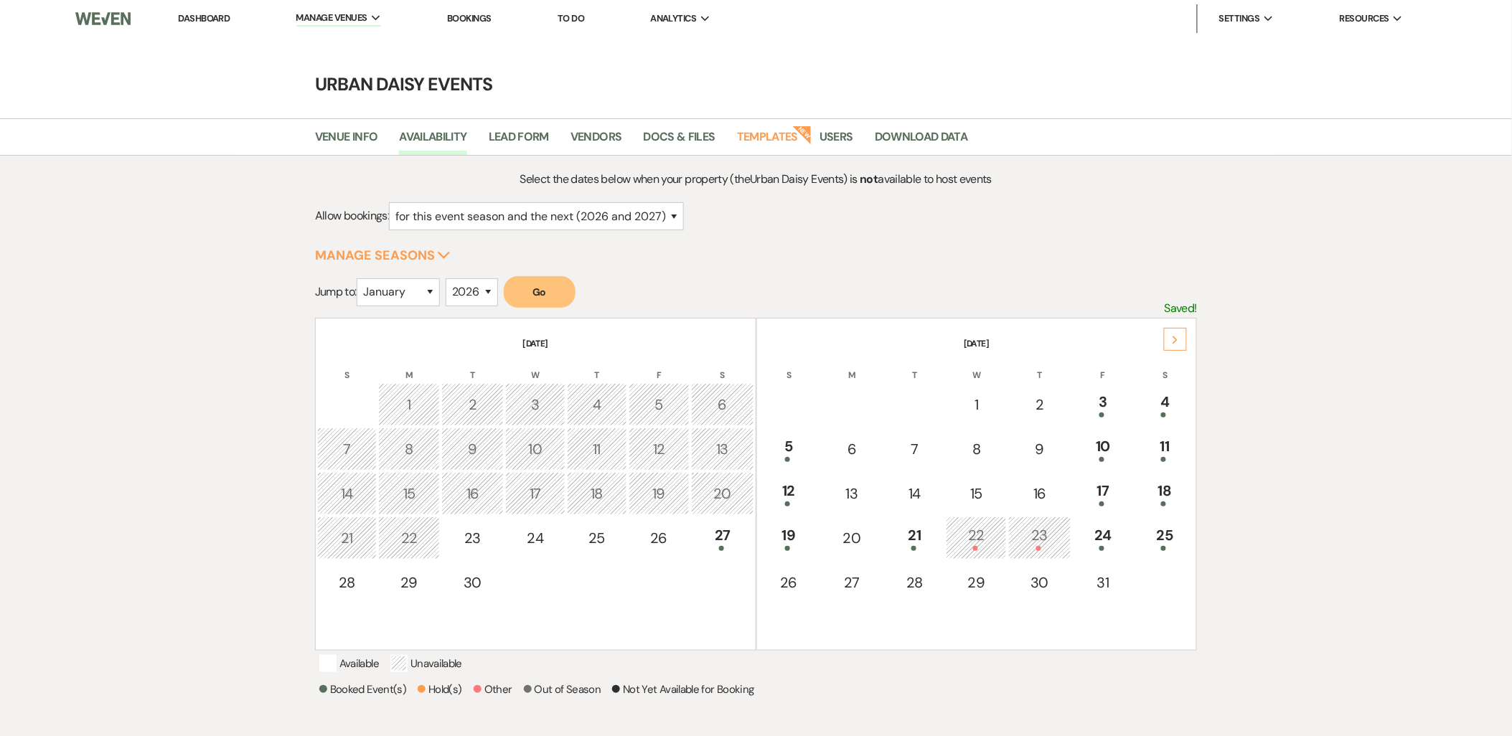
click at [1182, 345] on div "Next" at bounding box center [1175, 339] width 23 height 23
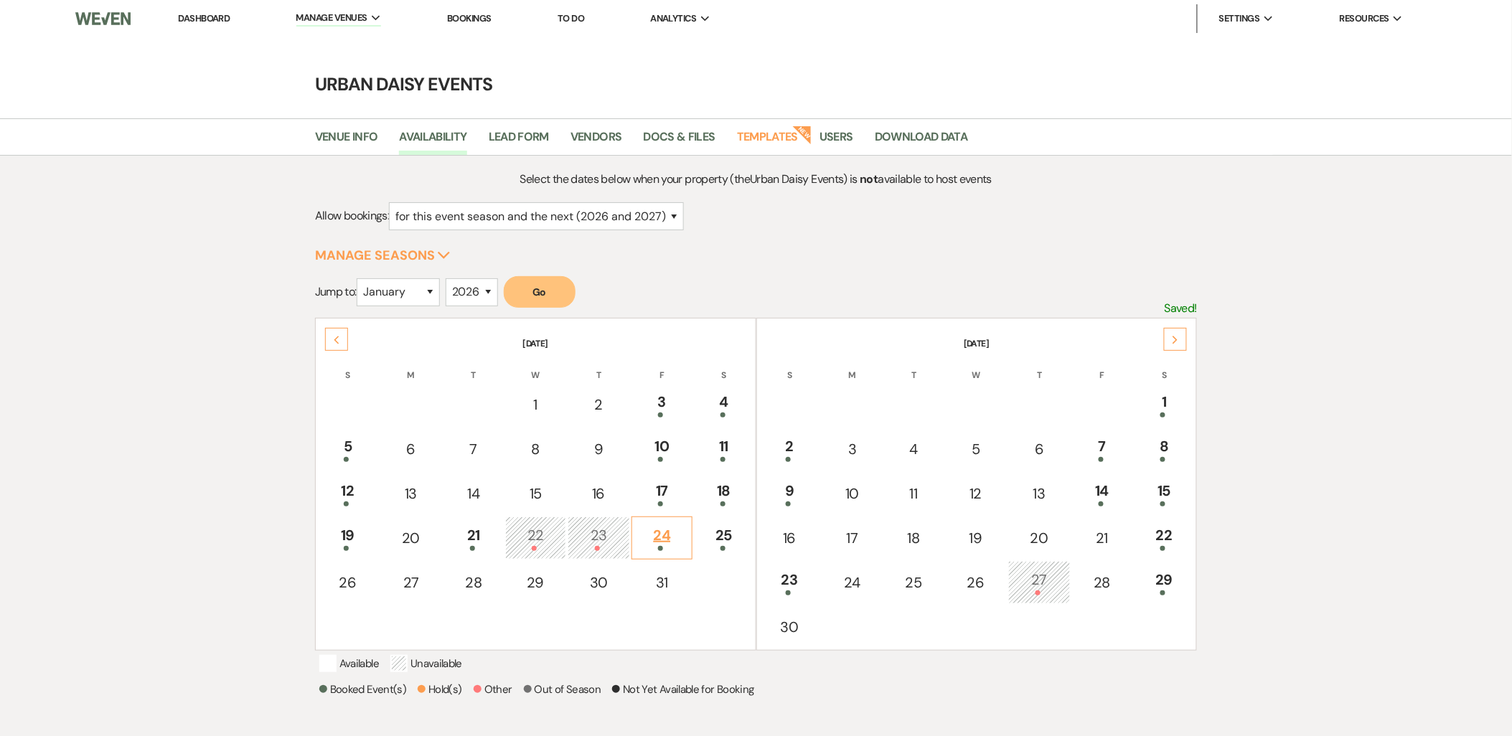
click at [664, 519] on td "24" at bounding box center [661, 538] width 61 height 43
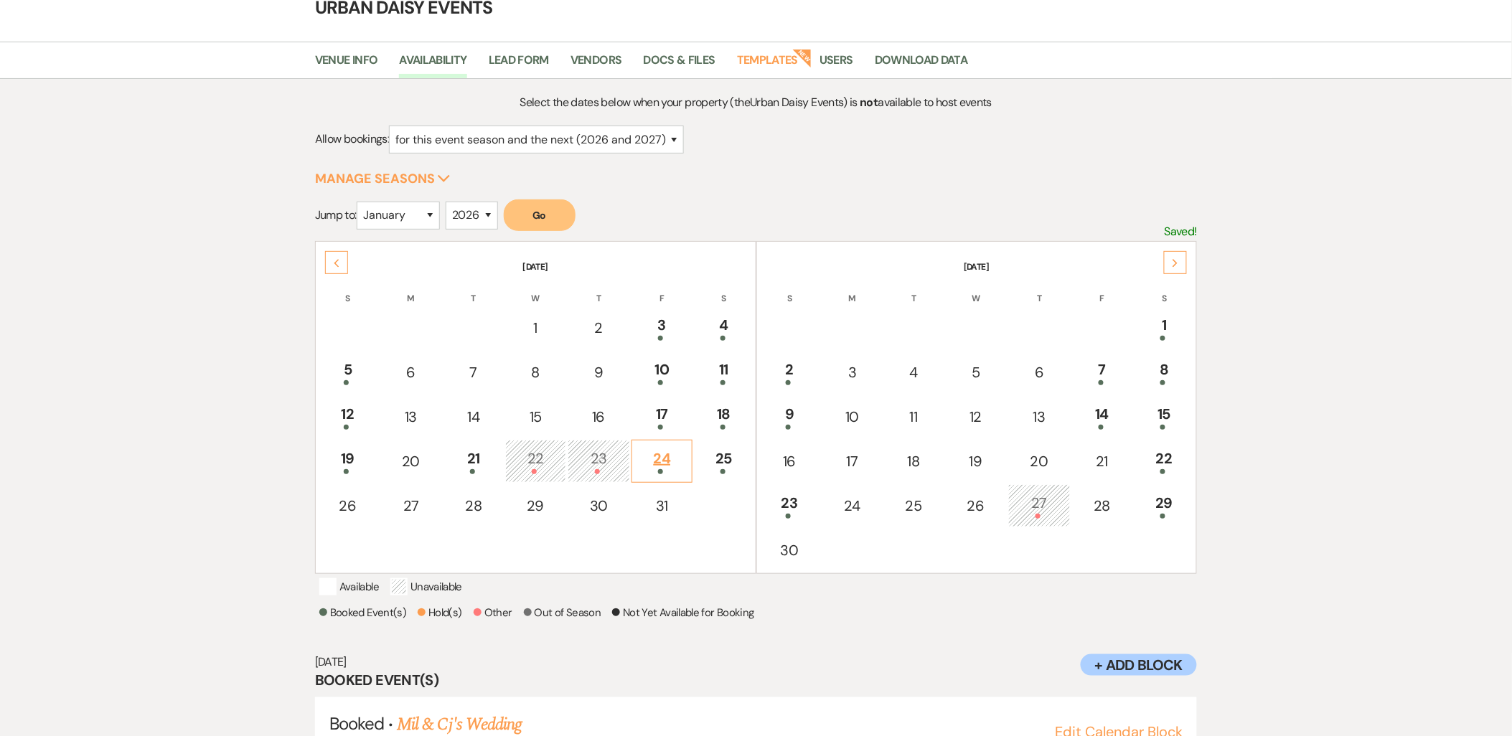
scroll to position [149, 0]
